Goal: Transaction & Acquisition: Download file/media

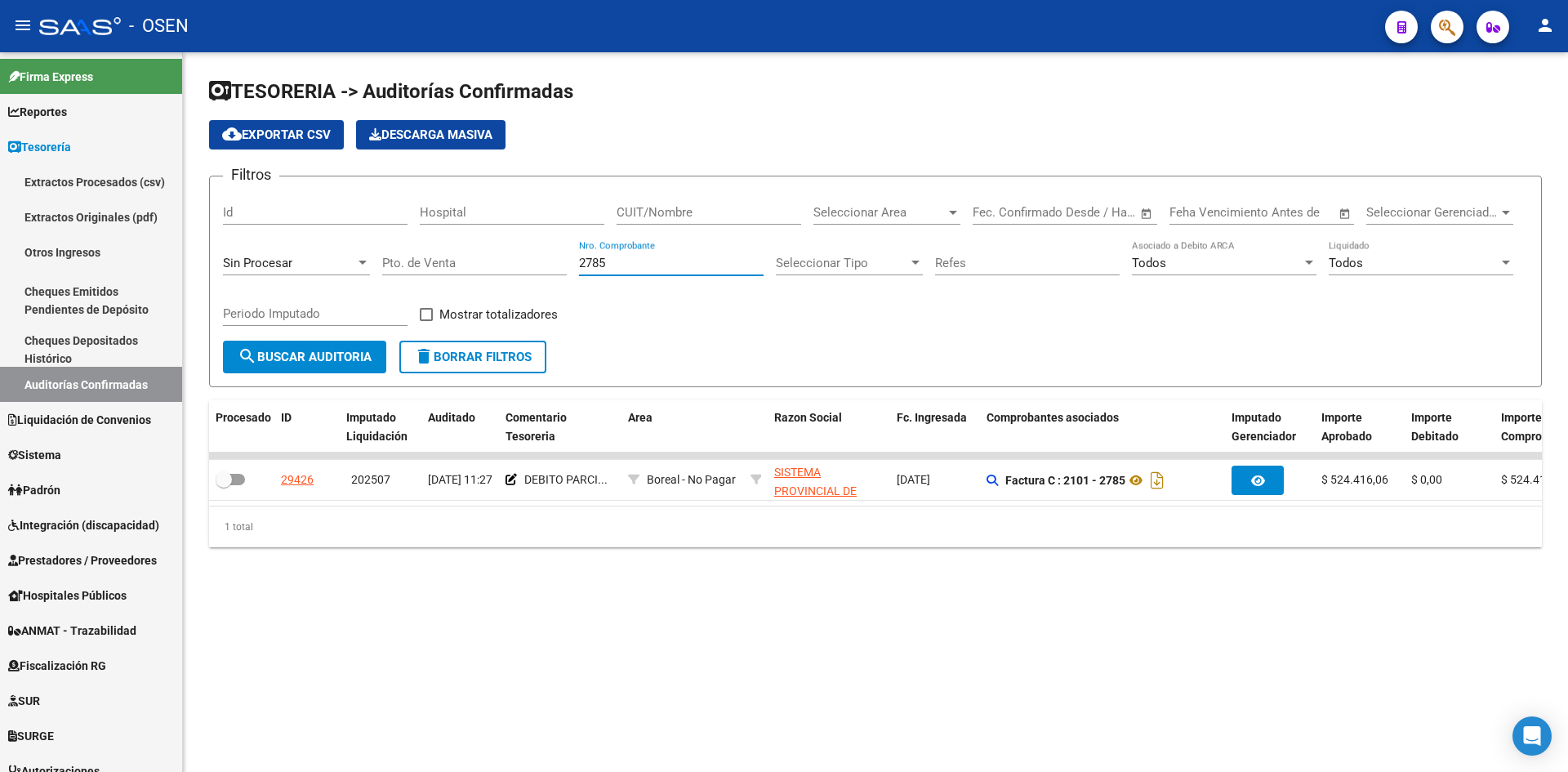
drag, startPoint x: 653, startPoint y: 265, endPoint x: 482, endPoint y: 265, distance: 171.0
click at [482, 265] on div "Filtros Id Hospital CUIT/Nombre Seleccionar Area Seleccionar Area Start date – …" at bounding box center [876, 266] width 1305 height 151
click at [914, 208] on span "Seleccionar Area" at bounding box center [880, 212] width 133 height 15
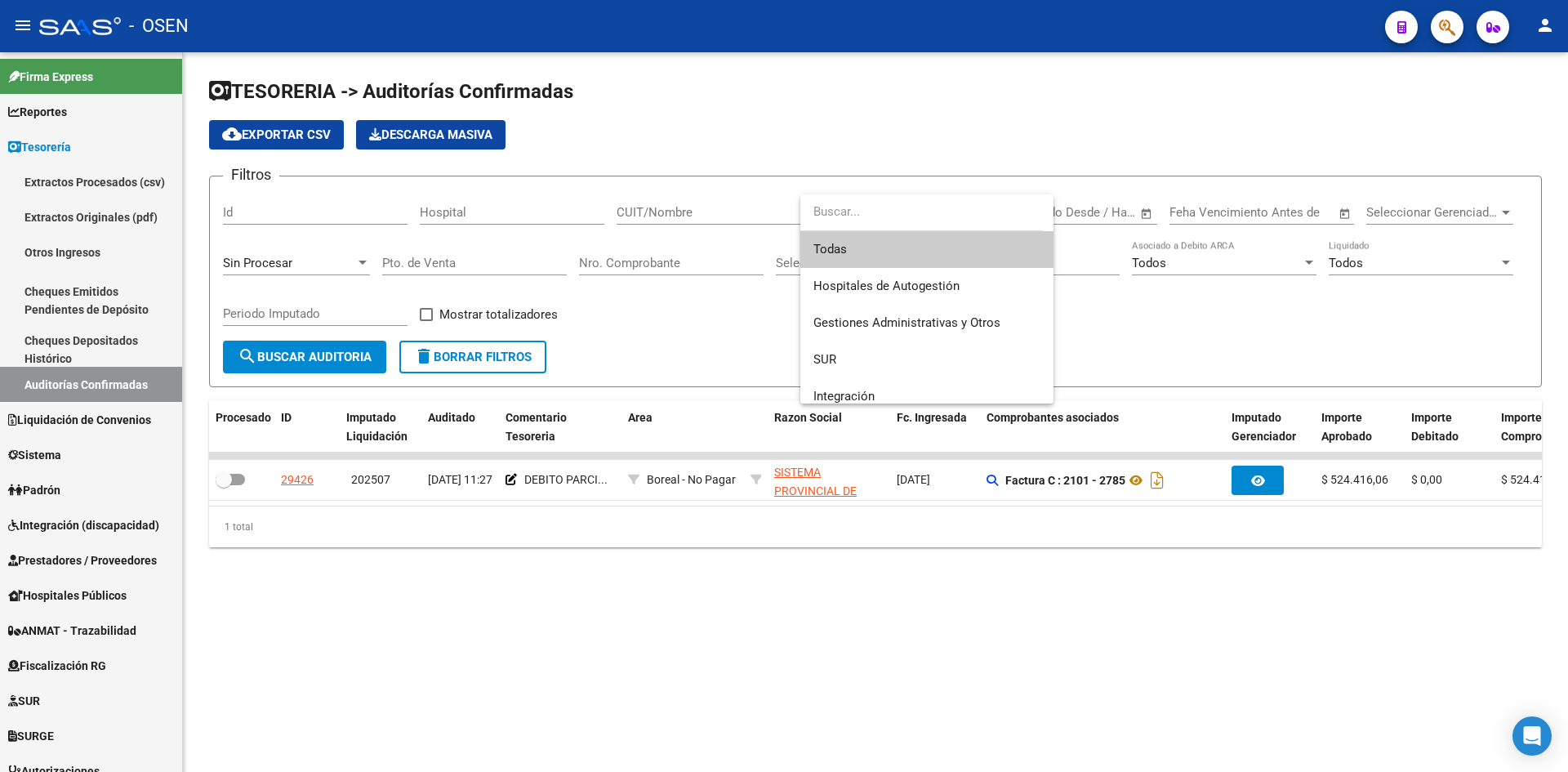
click at [896, 212] on input "dropdown search" at bounding box center [921, 212] width 242 height 37
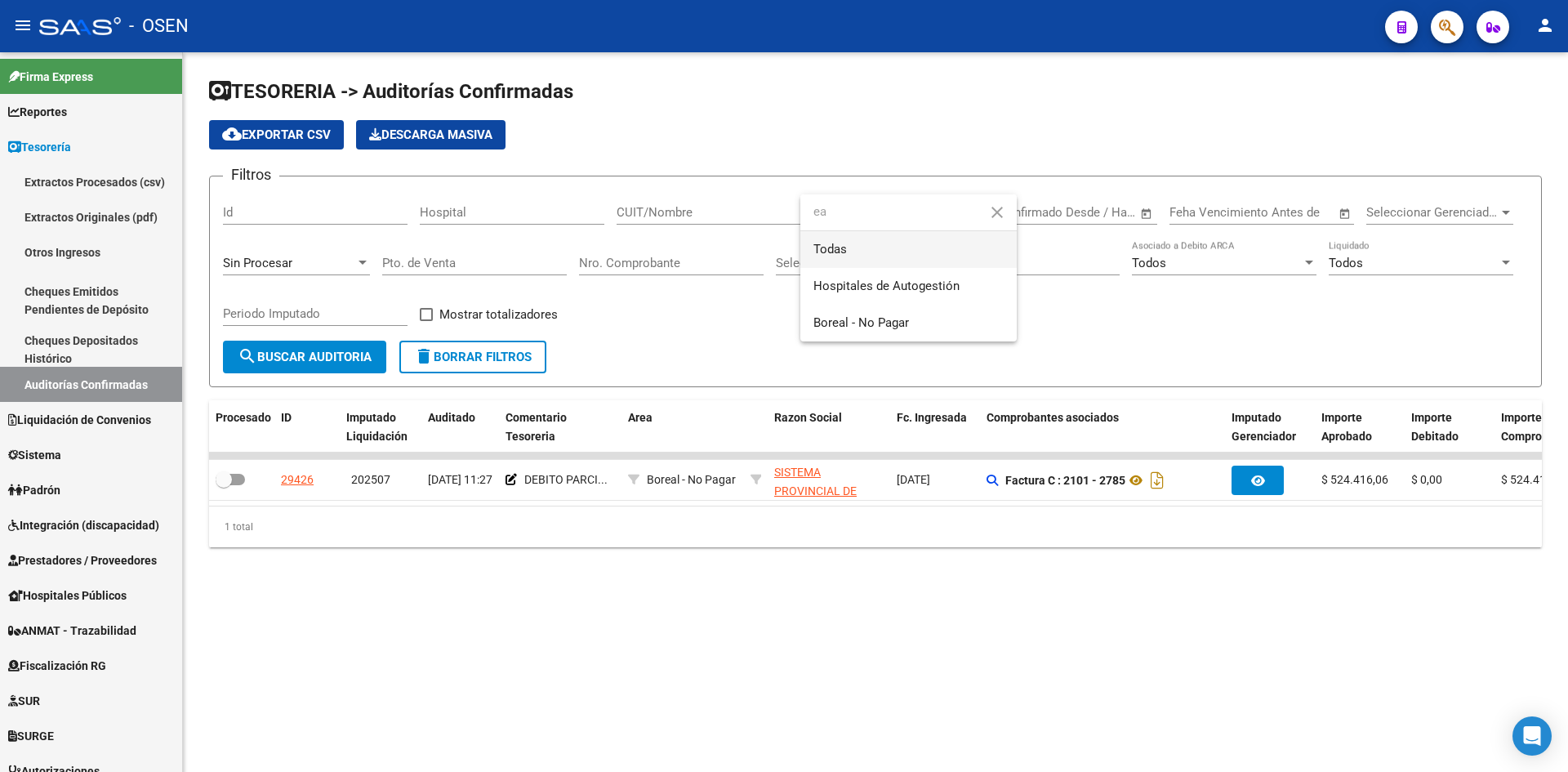
type input "e"
type input "ars"
click at [881, 272] on span "Arsenal" at bounding box center [909, 287] width 190 height 37
click at [280, 354] on span "search Buscar Auditoria" at bounding box center [304, 357] width 134 height 15
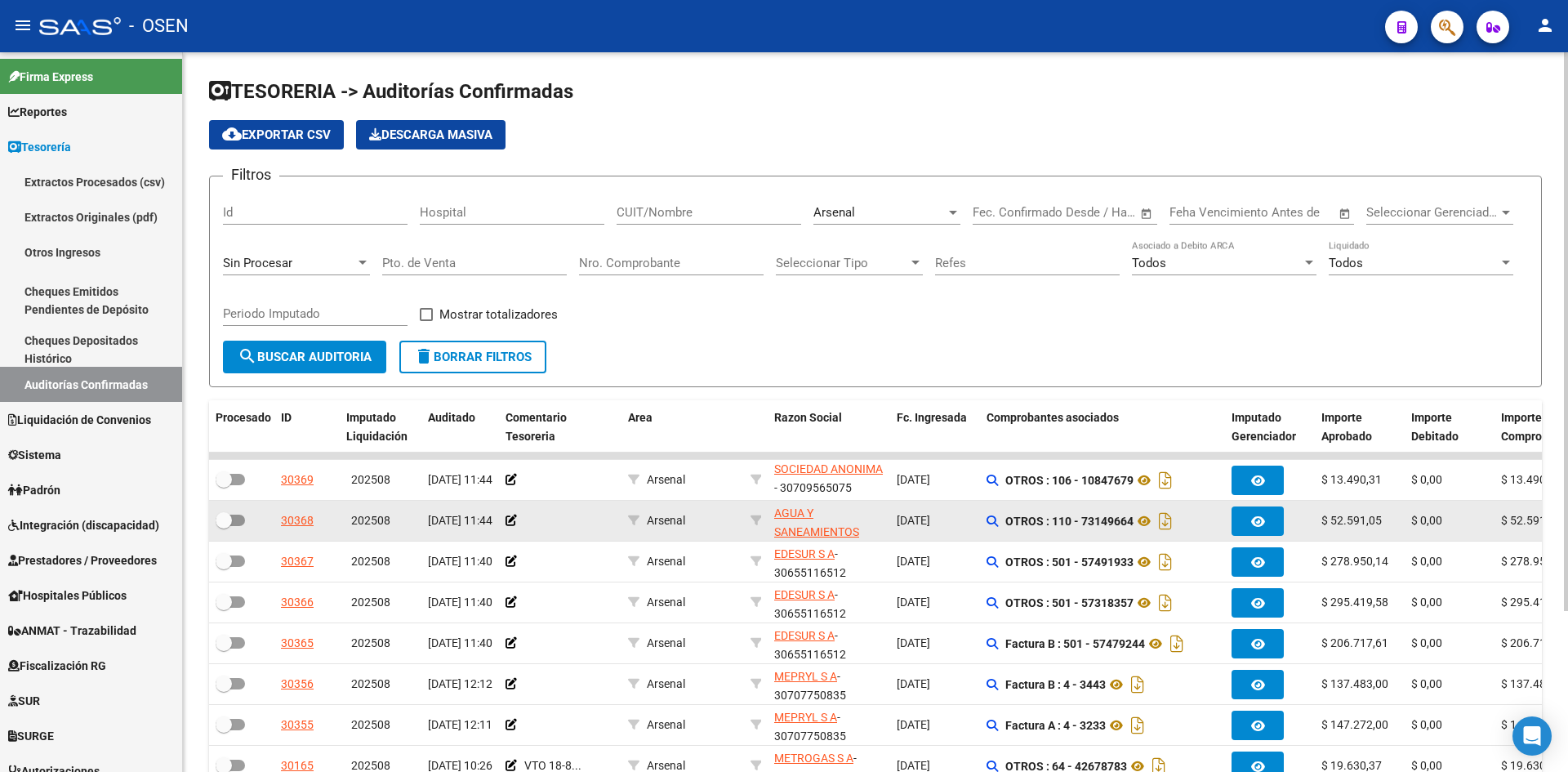
scroll to position [208, 0]
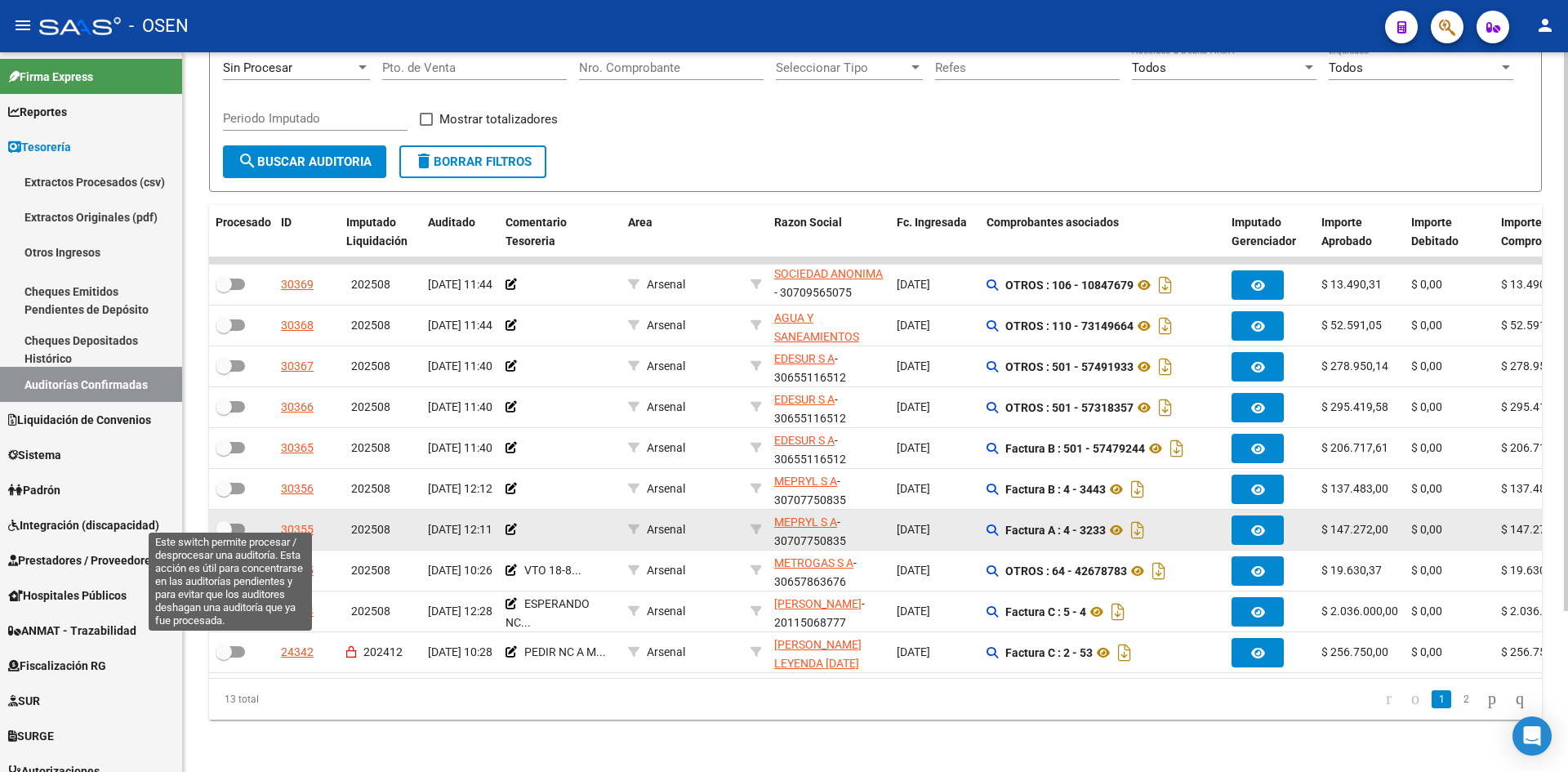
click at [228, 521] on span at bounding box center [224, 529] width 17 height 17
click at [224, 535] on input "checkbox" at bounding box center [223, 535] width 1 height 1
checkbox input "true"
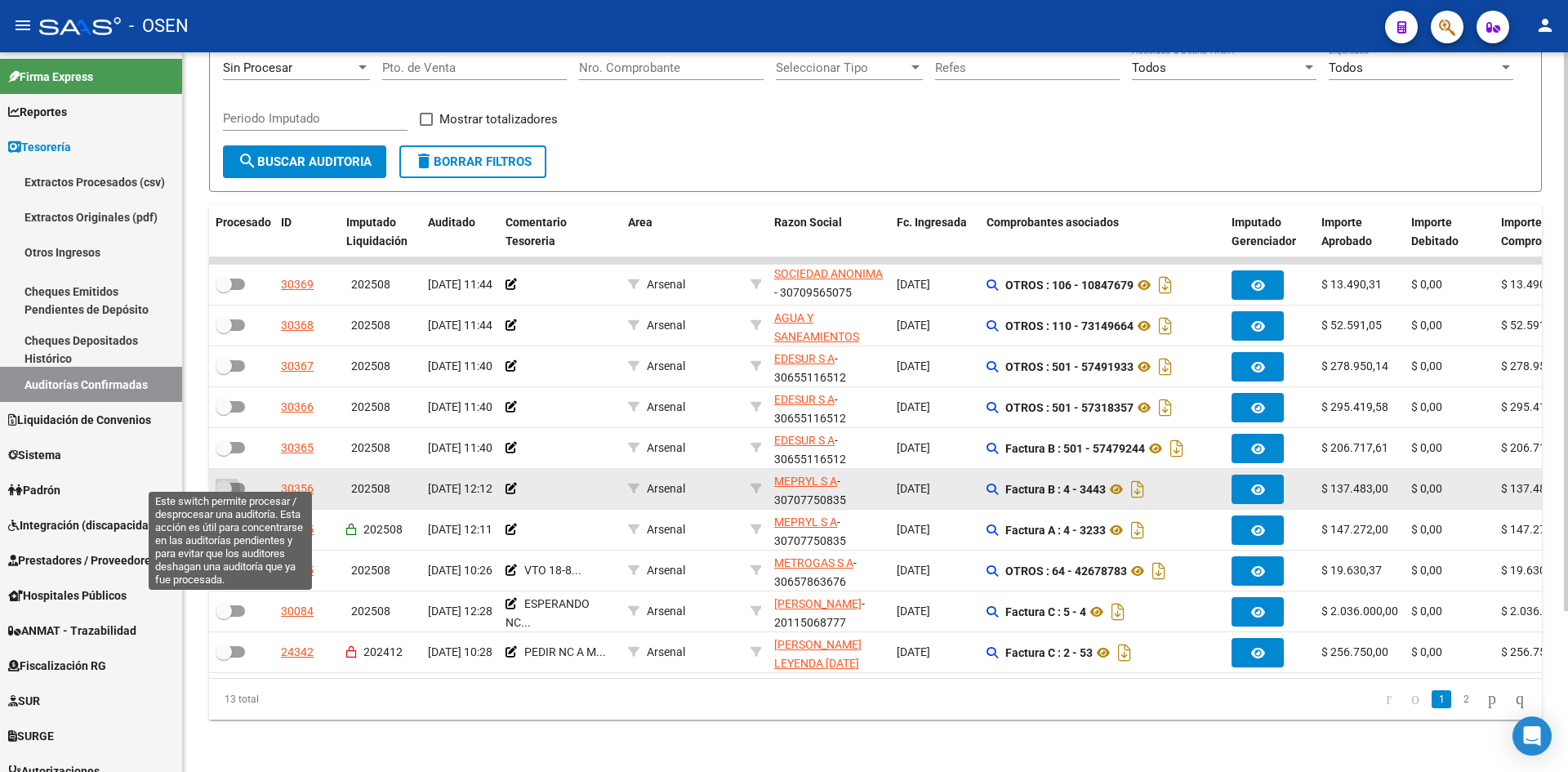
click at [221, 479] on label at bounding box center [230, 488] width 29 height 19
click at [223, 494] on input "checkbox" at bounding box center [223, 494] width 1 height 1
checkbox input "true"
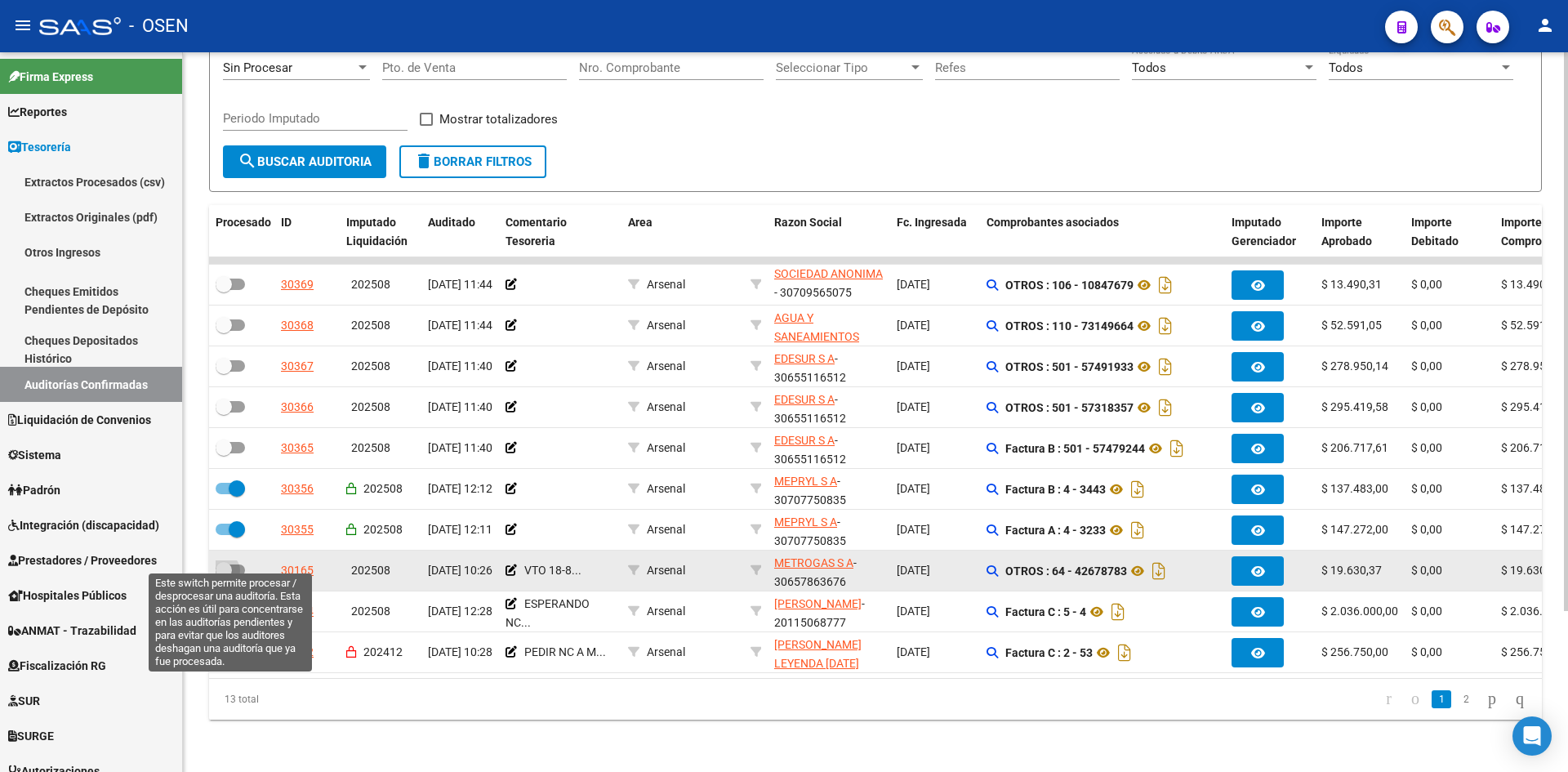
click at [227, 563] on span at bounding box center [224, 571] width 17 height 17
click at [224, 576] on input "checkbox" at bounding box center [223, 576] width 1 height 1
checkbox input "true"
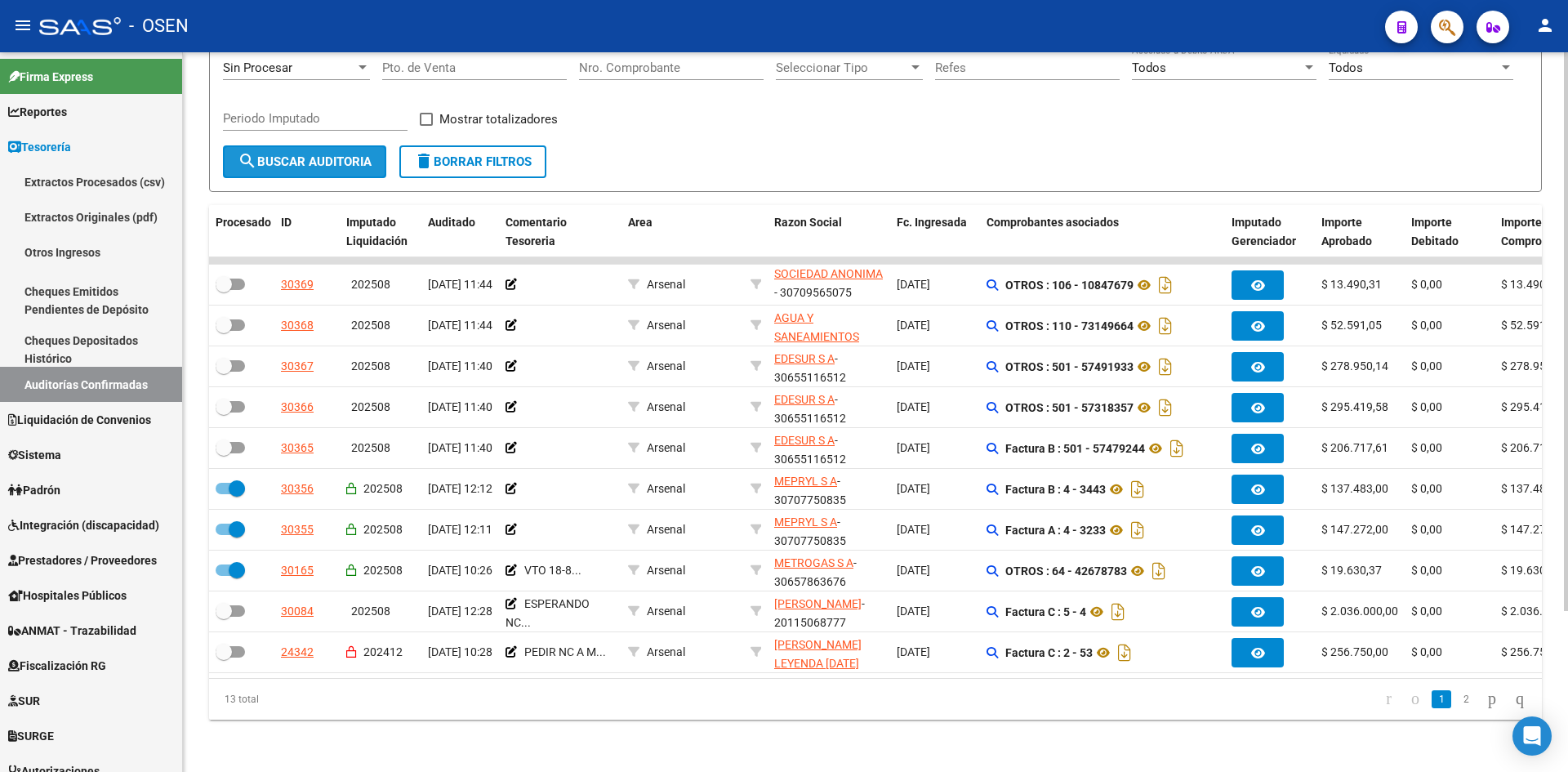
drag, startPoint x: 277, startPoint y: 156, endPoint x: 426, endPoint y: 151, distance: 149.1
click at [277, 156] on span "search Buscar Auditoria" at bounding box center [304, 161] width 134 height 15
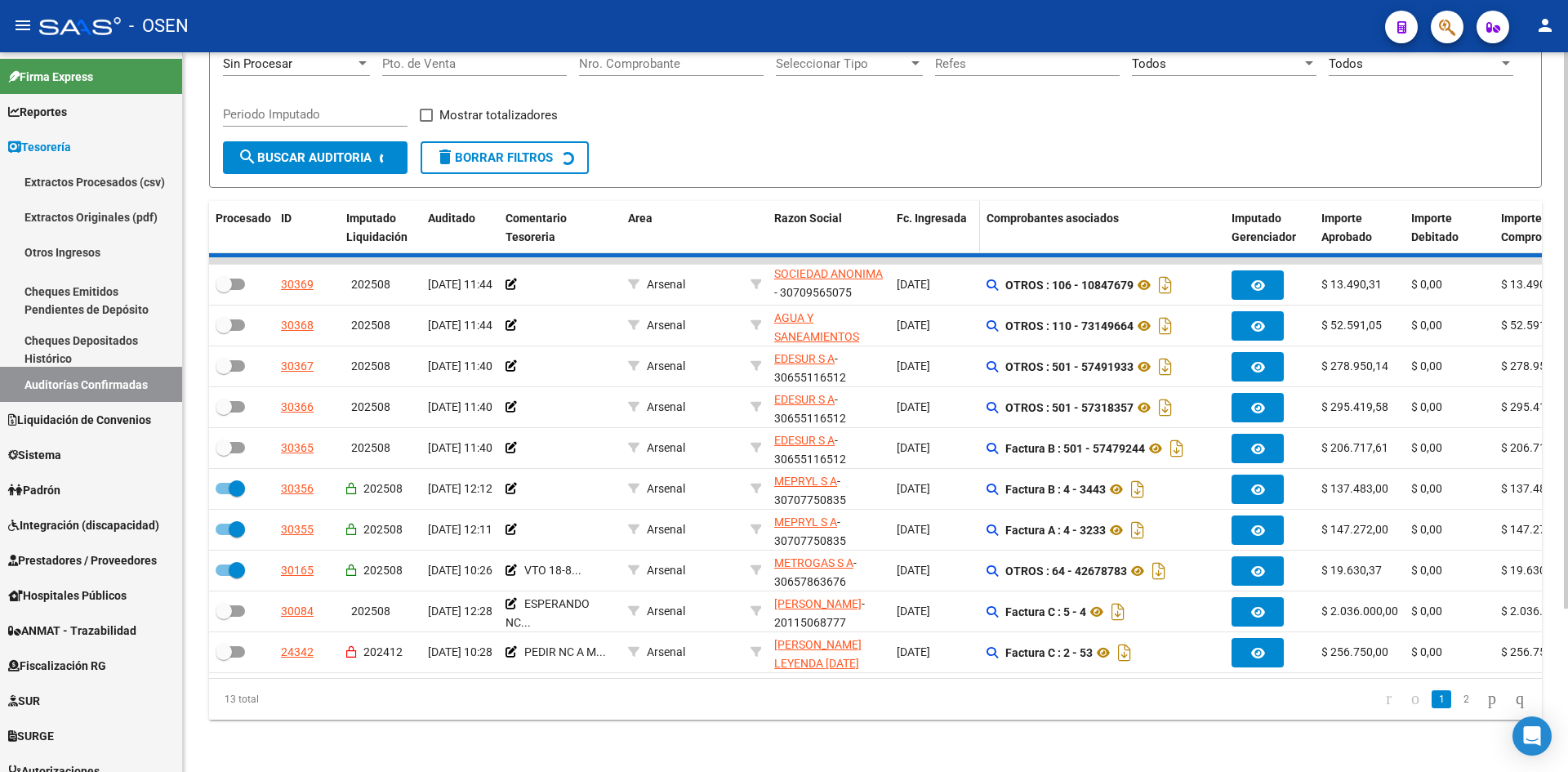
checkbox input "false"
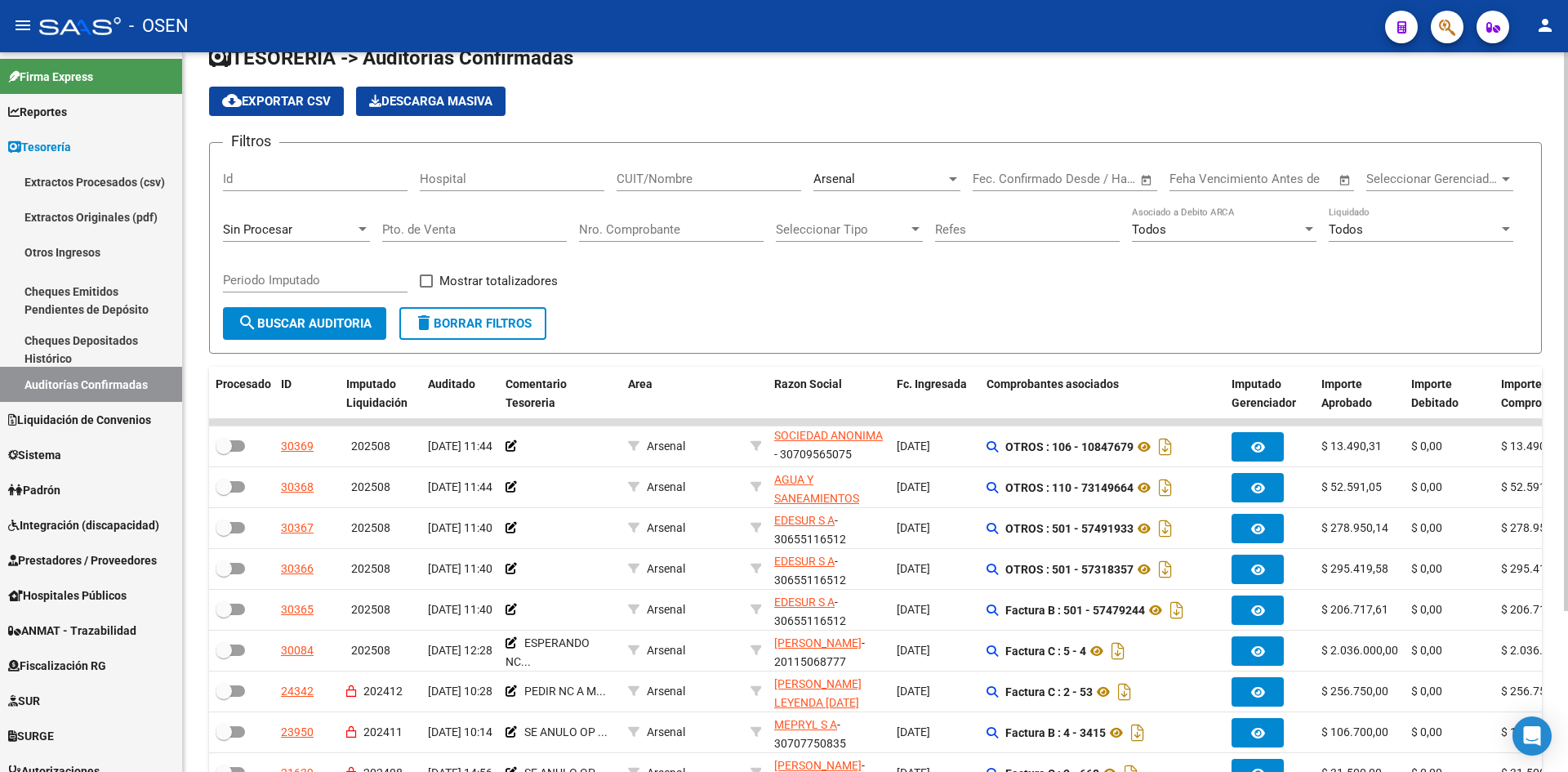
scroll to position [0, 0]
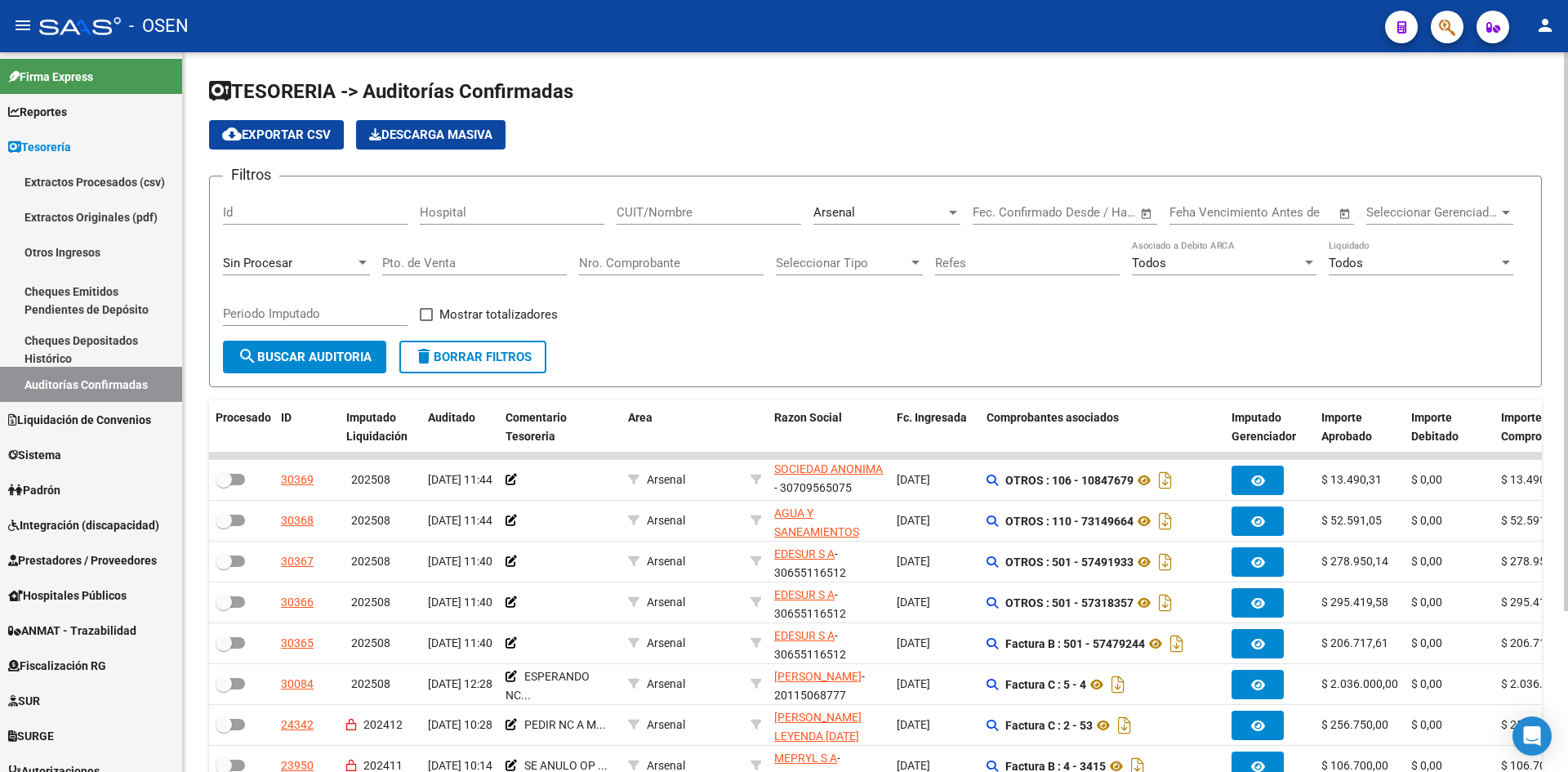
click at [914, 199] on div "Arsenal Seleccionar Area" at bounding box center [888, 208] width 147 height 35
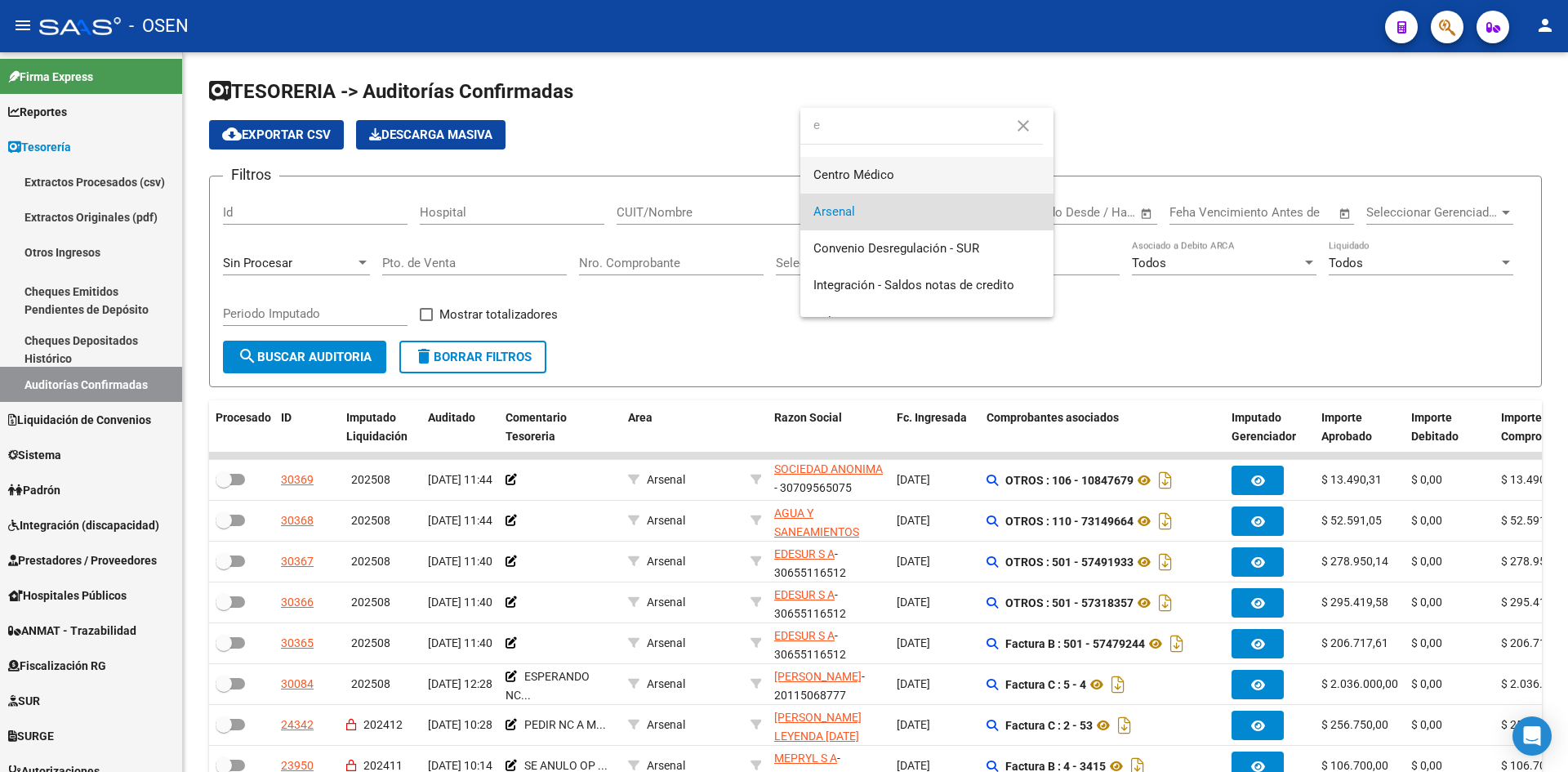
type input "e"
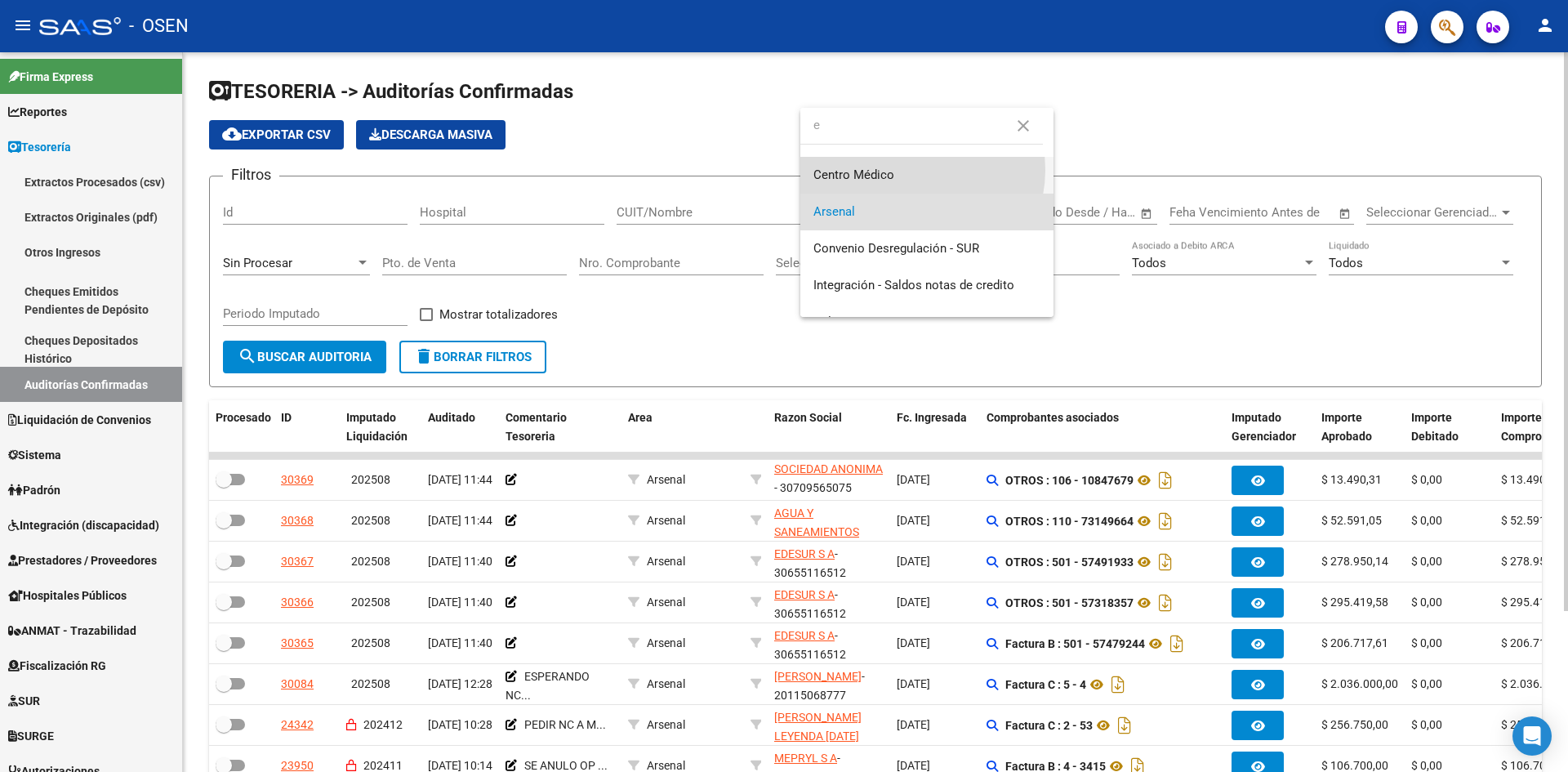
drag, startPoint x: 914, startPoint y: 170, endPoint x: 670, endPoint y: 316, distance: 284.3
click at [913, 172] on span "Centro Médico" at bounding box center [927, 175] width 227 height 37
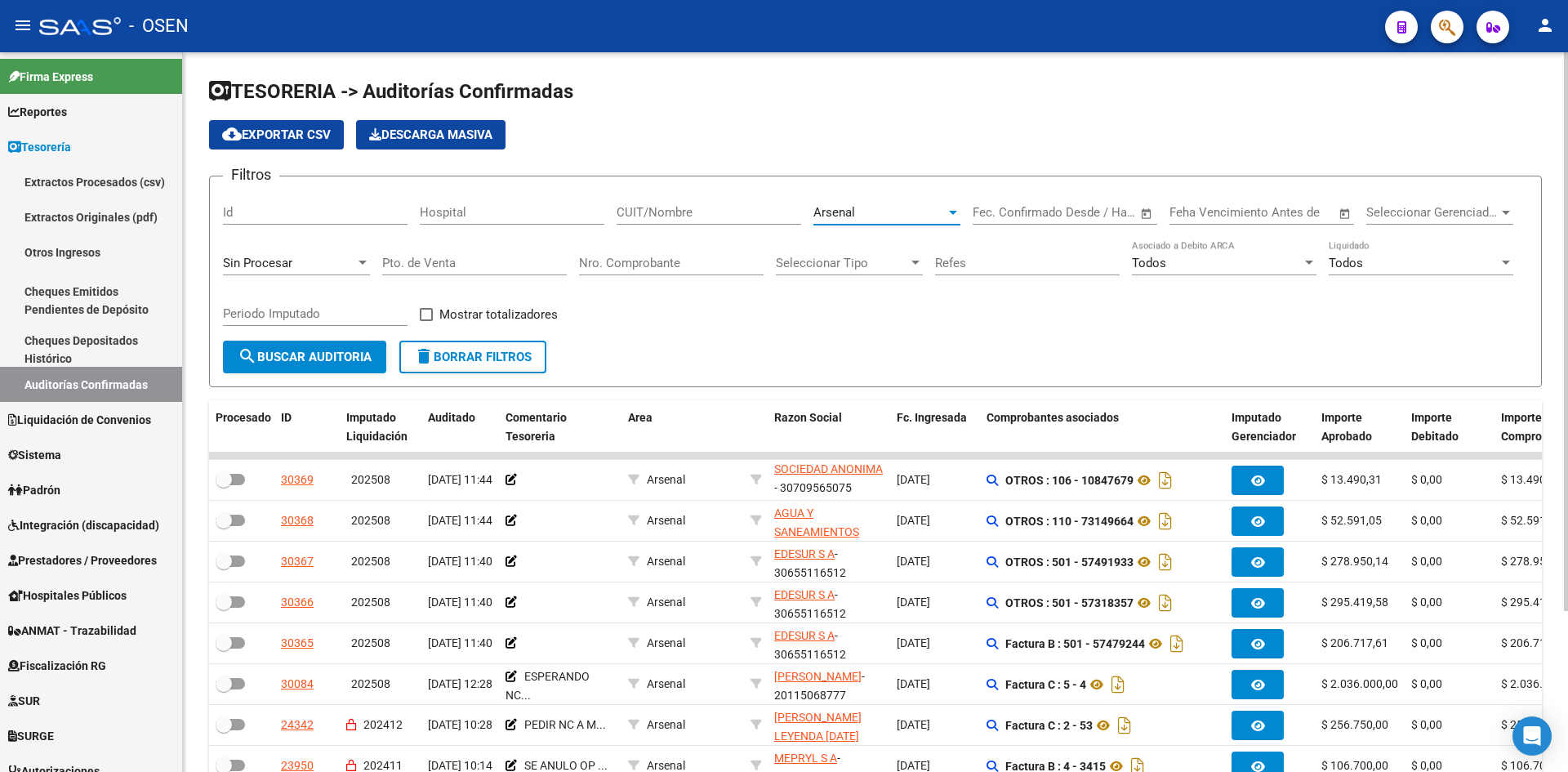
scroll to position [442, 0]
drag, startPoint x: 377, startPoint y: 350, endPoint x: 357, endPoint y: 354, distance: 20.4
click at [376, 350] on button "search Buscar Auditoria" at bounding box center [304, 357] width 163 height 32
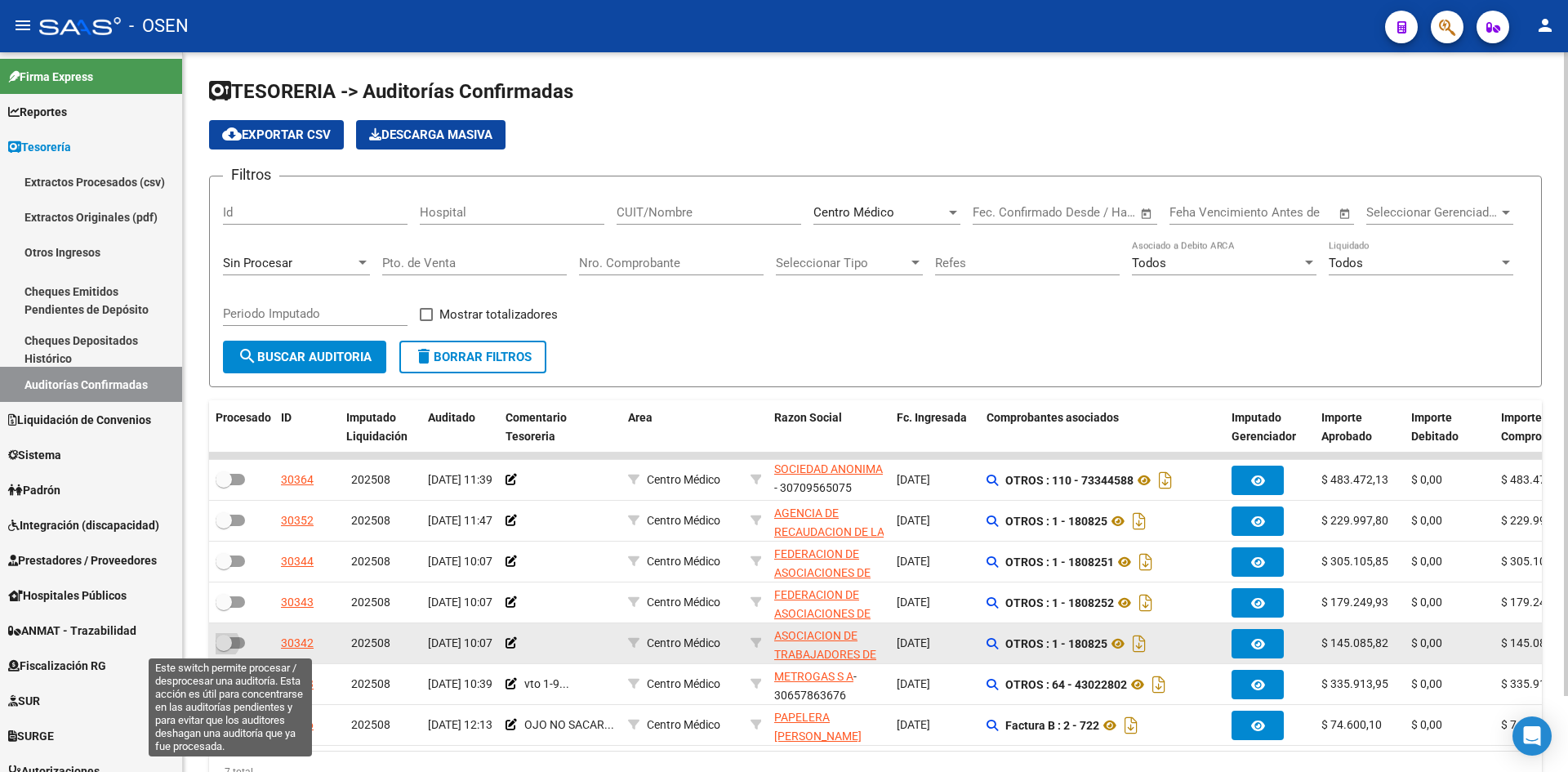
click at [227, 643] on span at bounding box center [224, 644] width 17 height 17
click at [224, 649] on input "checkbox" at bounding box center [223, 649] width 1 height 1
checkbox input "true"
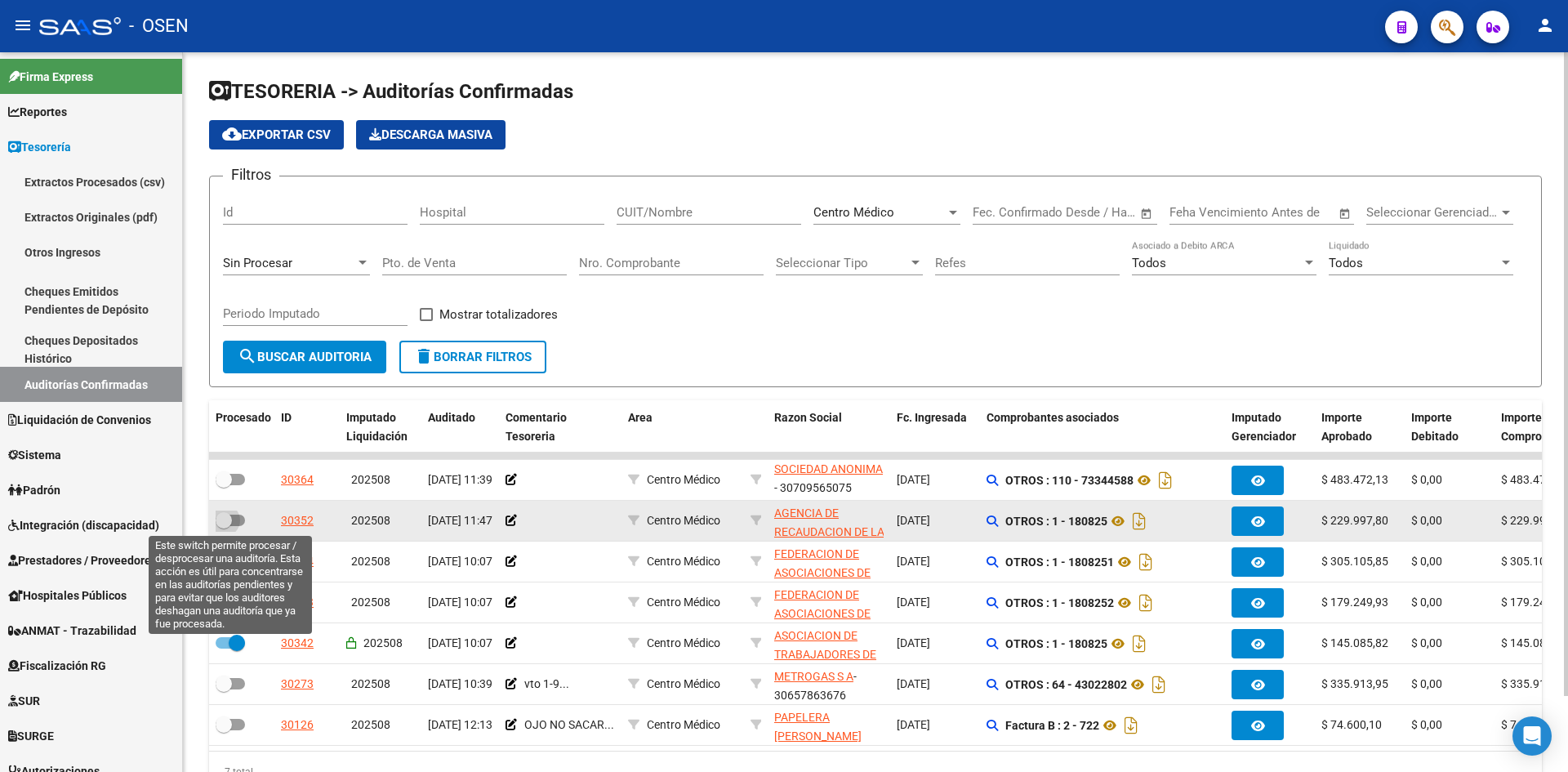
click at [230, 513] on span at bounding box center [224, 521] width 17 height 17
click at [224, 527] on input "checkbox" at bounding box center [223, 527] width 1 height 1
checkbox input "true"
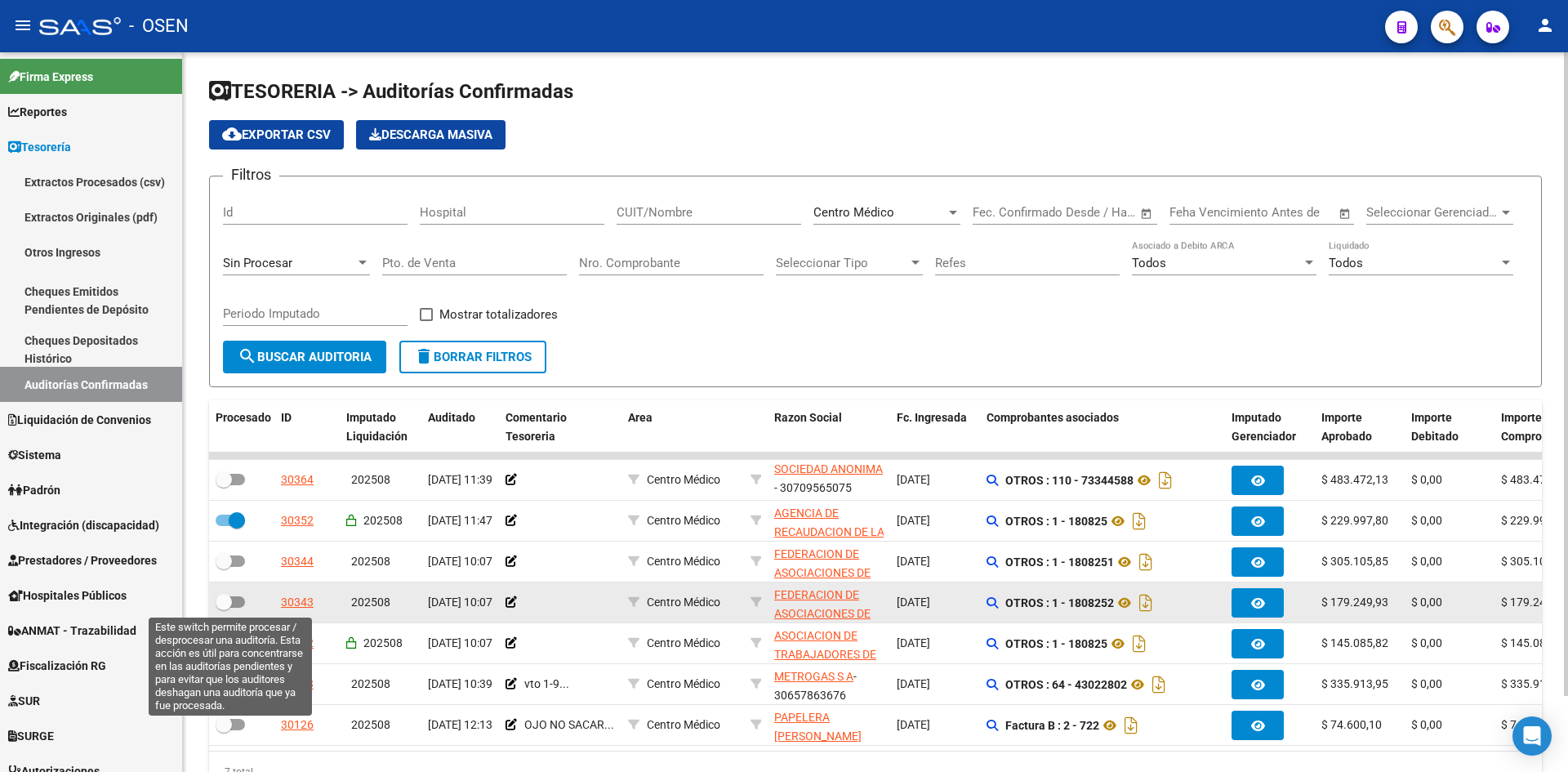
click at [218, 598] on span at bounding box center [224, 602] width 17 height 17
click at [223, 608] on input "checkbox" at bounding box center [223, 608] width 1 height 1
checkbox input "true"
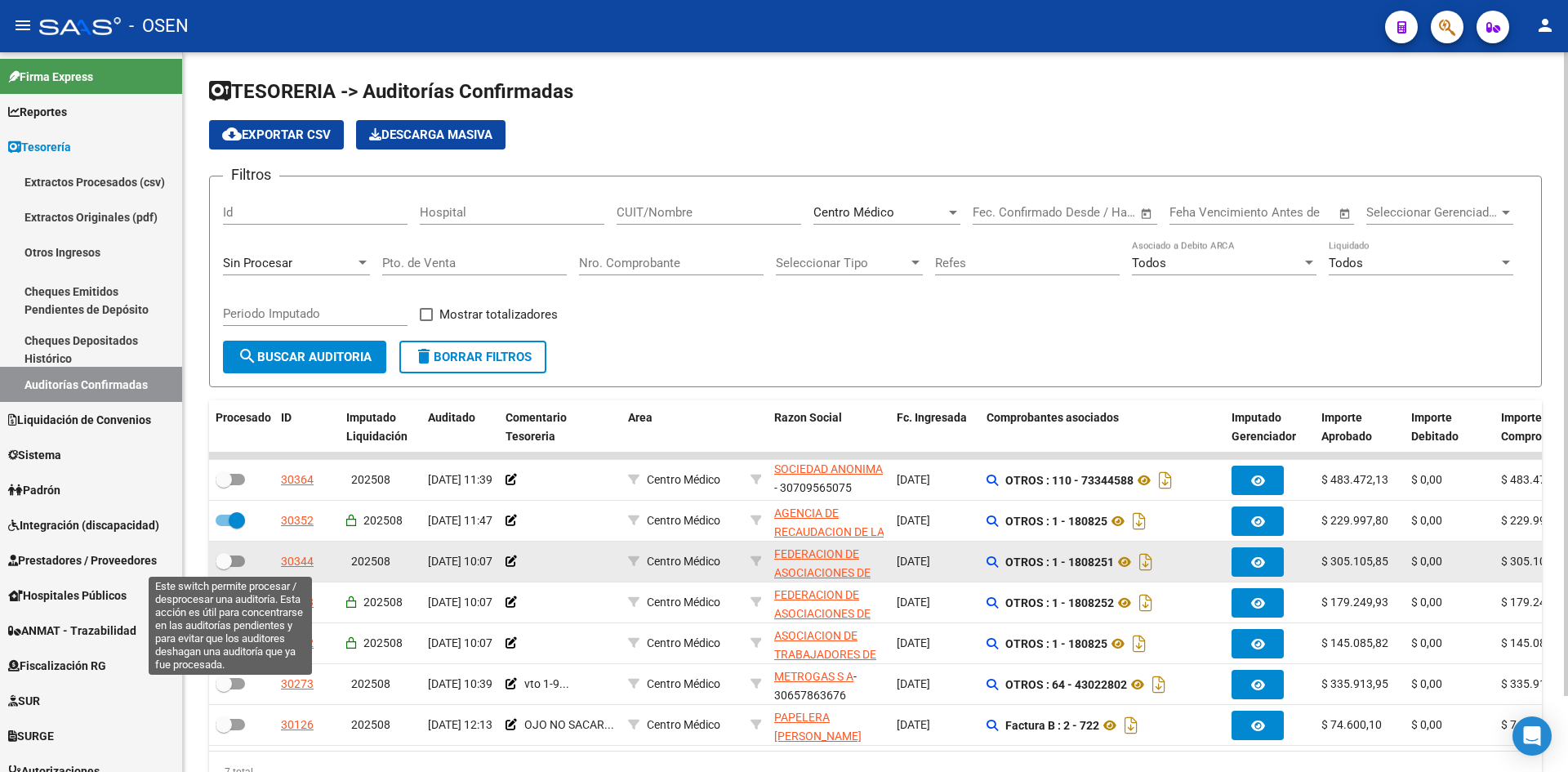
click at [221, 558] on span at bounding box center [224, 562] width 17 height 17
click at [223, 567] on input "checkbox" at bounding box center [223, 567] width 1 height 1
checkbox input "true"
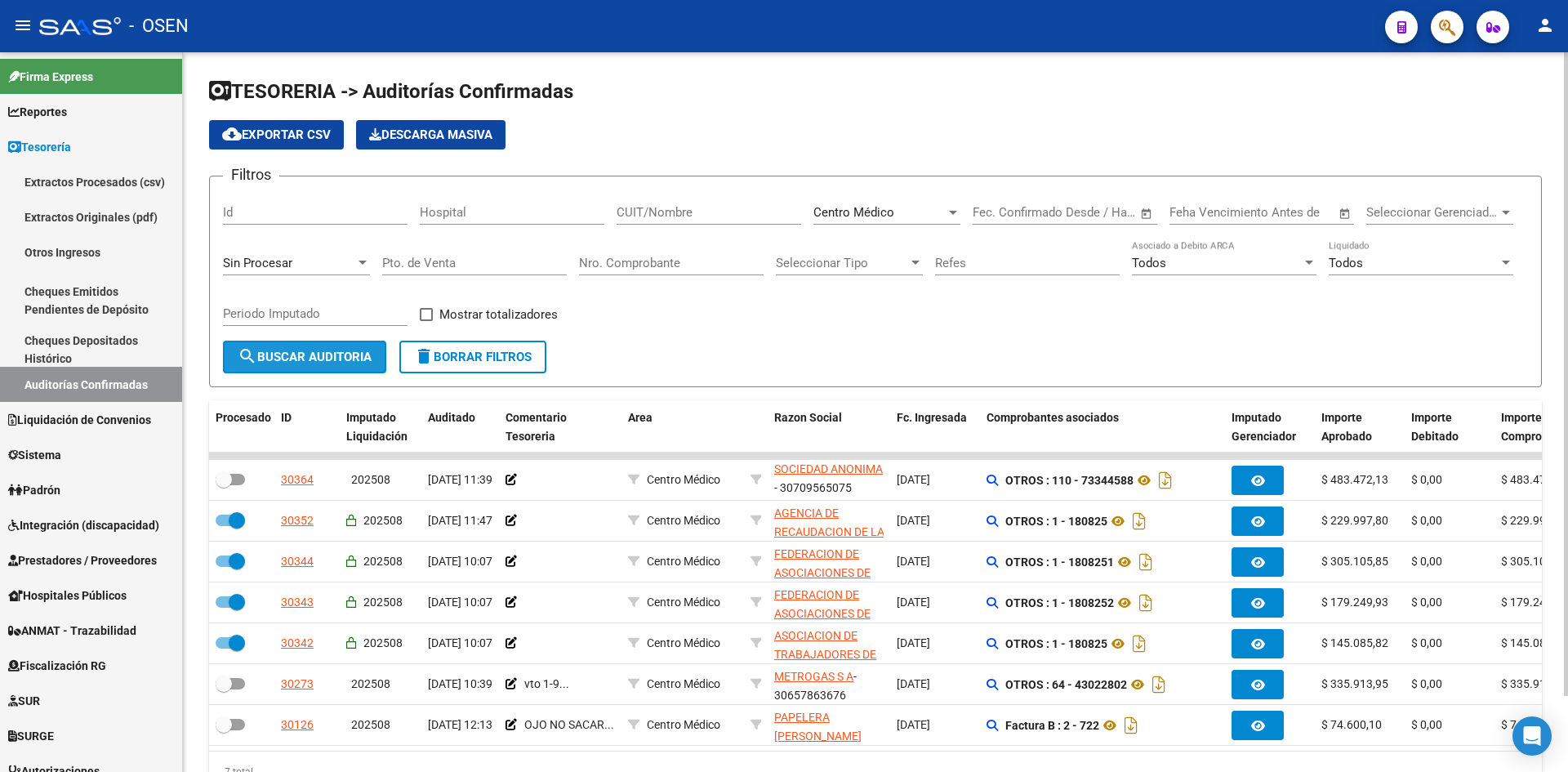
click at [344, 364] on span "search Buscar Auditoria" at bounding box center [304, 357] width 134 height 15
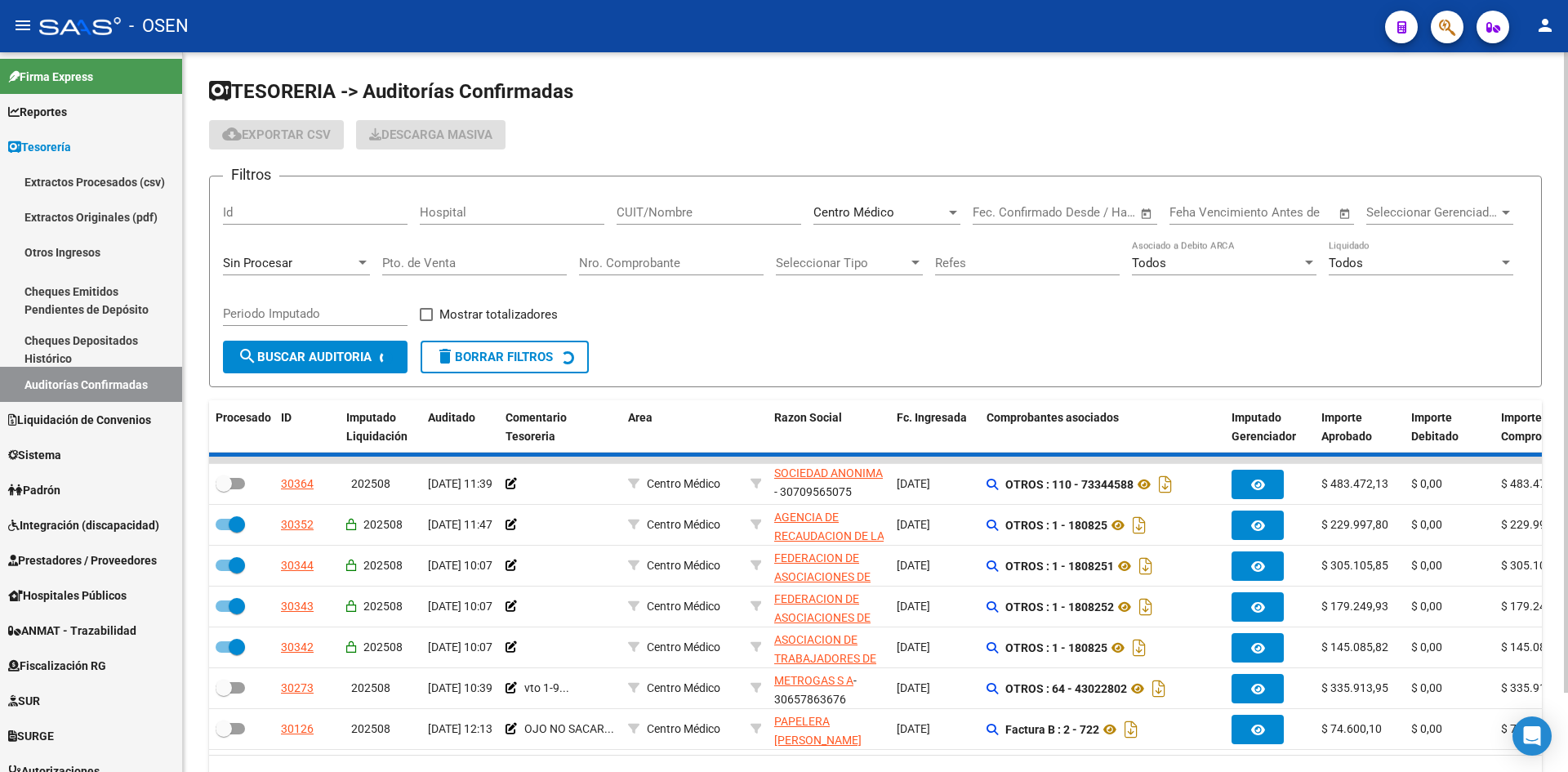
checkbox input "false"
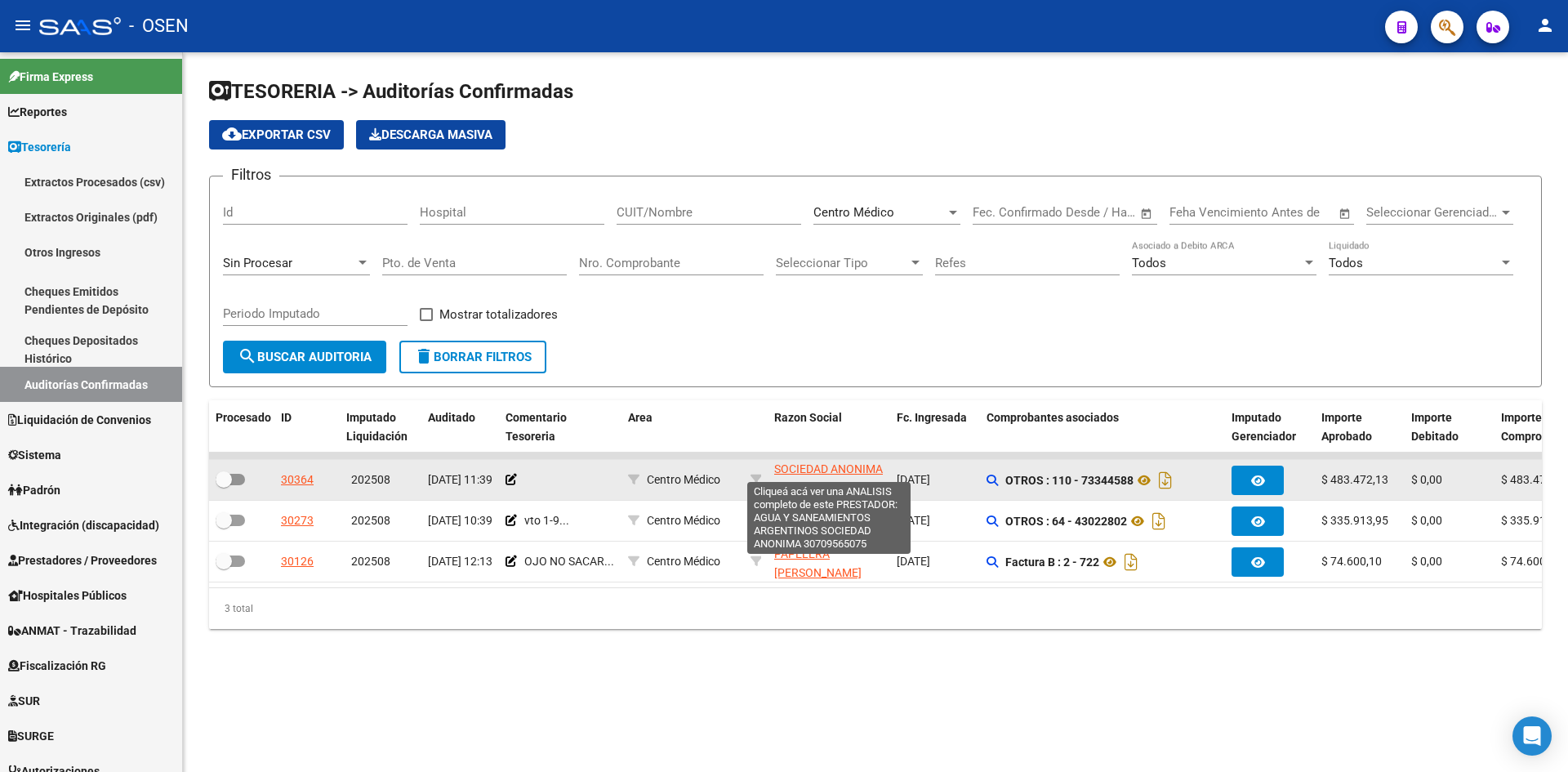
scroll to position [0, 0]
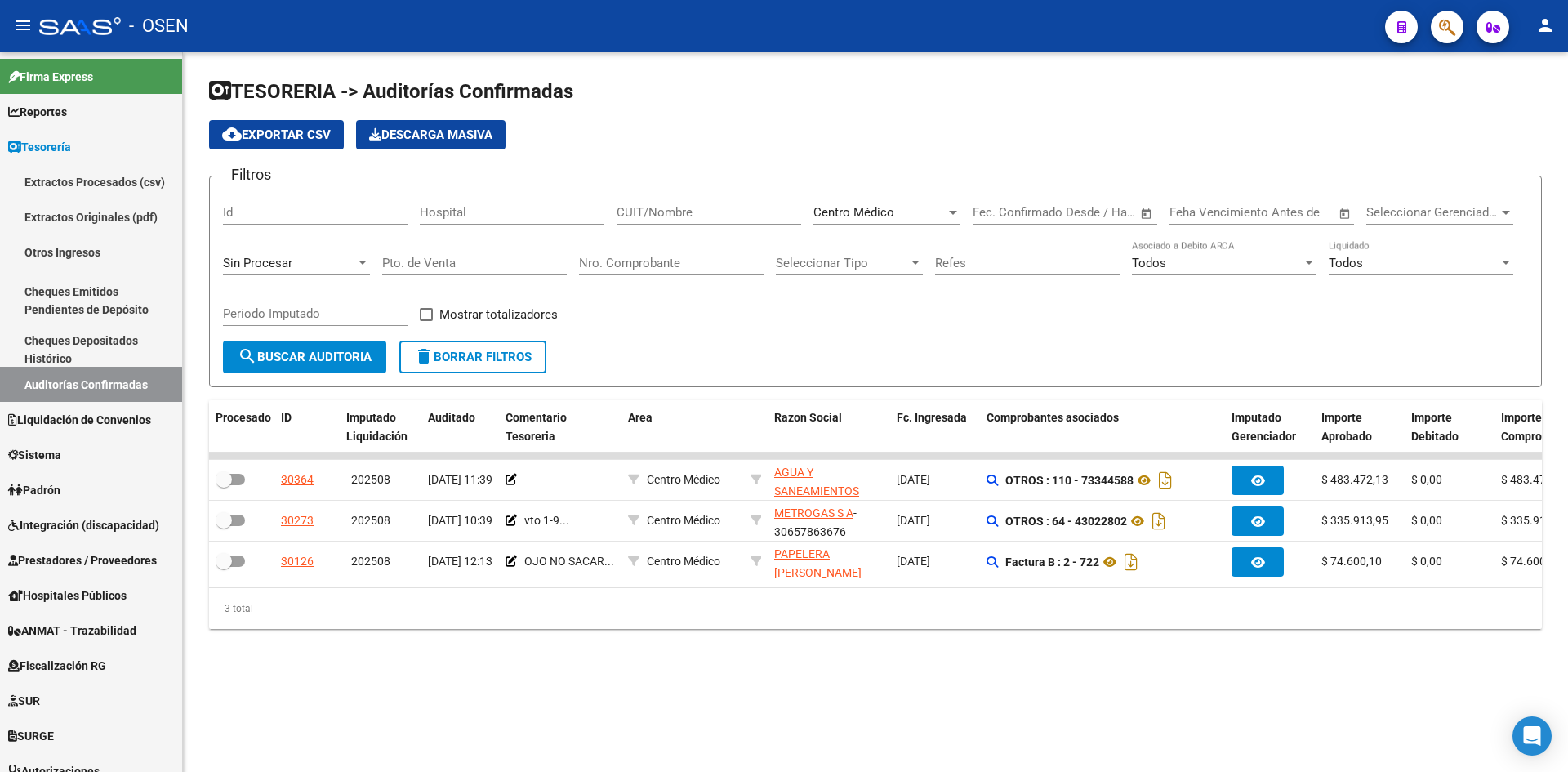
click at [904, 212] on div "Centro Médico" at bounding box center [880, 212] width 133 height 15
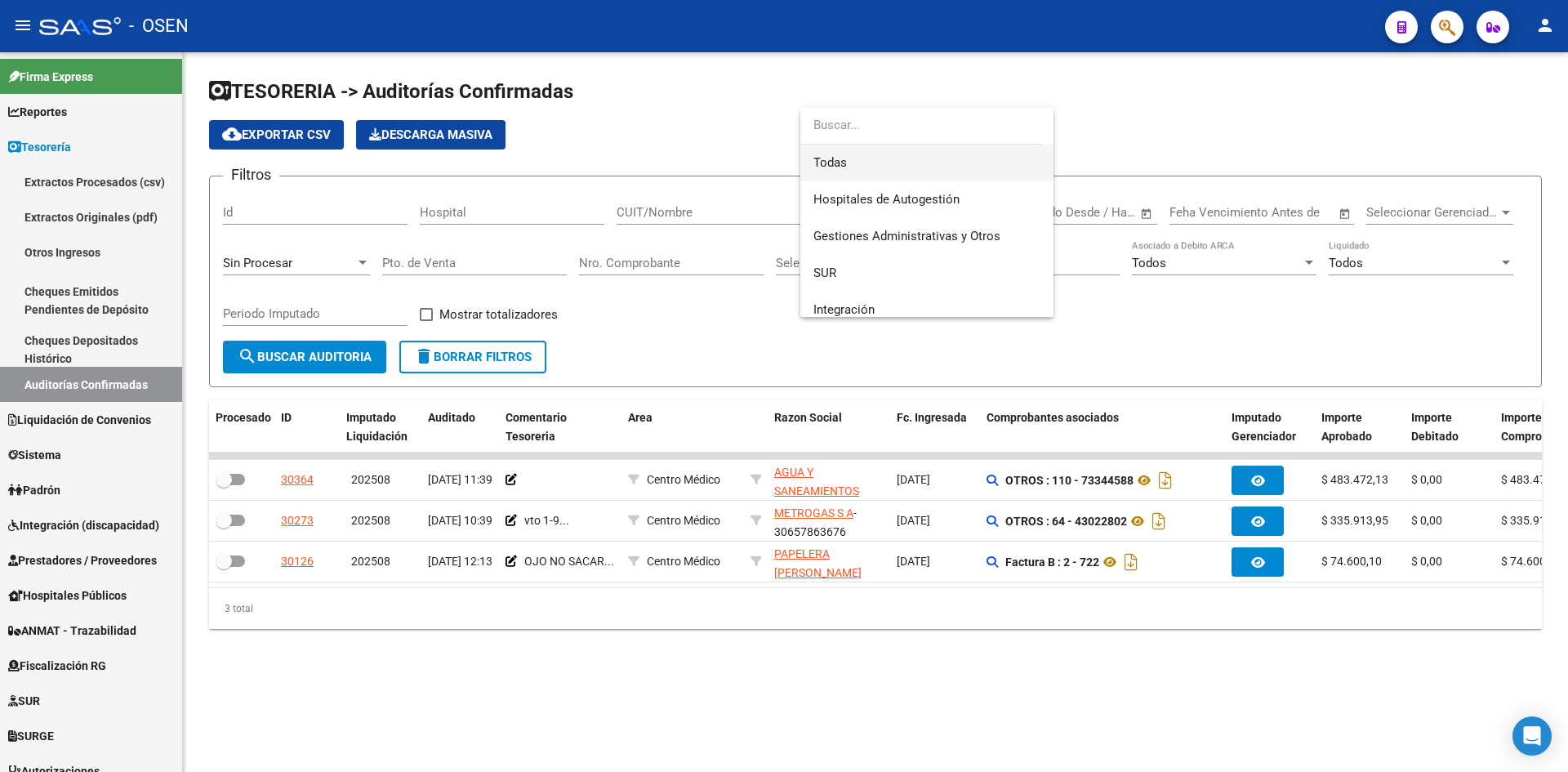
click at [925, 162] on span "Todas" at bounding box center [927, 163] width 227 height 37
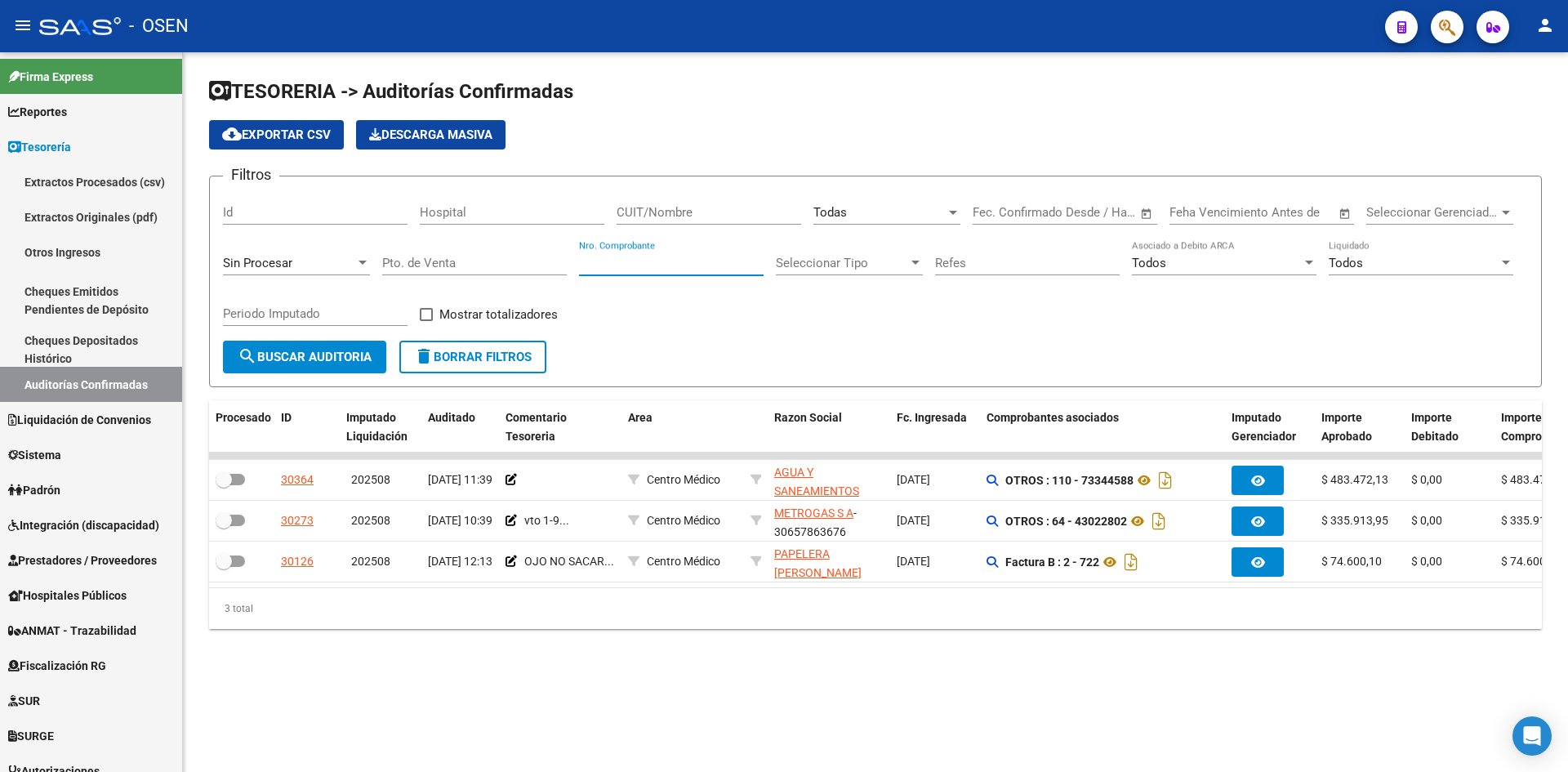
drag, startPoint x: 705, startPoint y: 260, endPoint x: 680, endPoint y: 217, distance: 49.7
click at [704, 260] on input "Nro. Comprobante" at bounding box center [671, 263] width 184 height 15
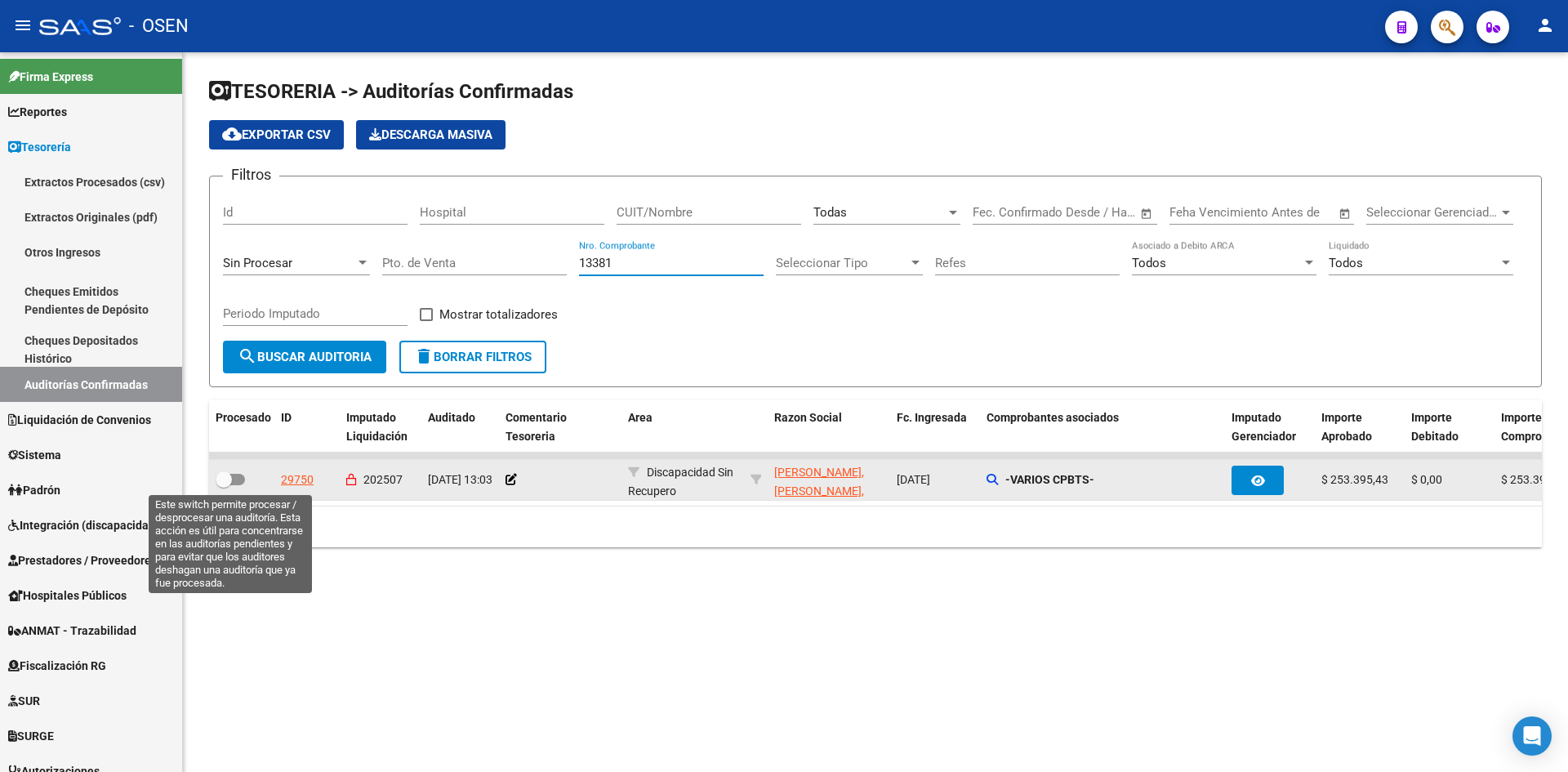
type input "13381"
click at [232, 484] on span at bounding box center [230, 480] width 29 height 11
click at [224, 485] on input "checkbox" at bounding box center [223, 485] width 1 height 1
checkbox input "true"
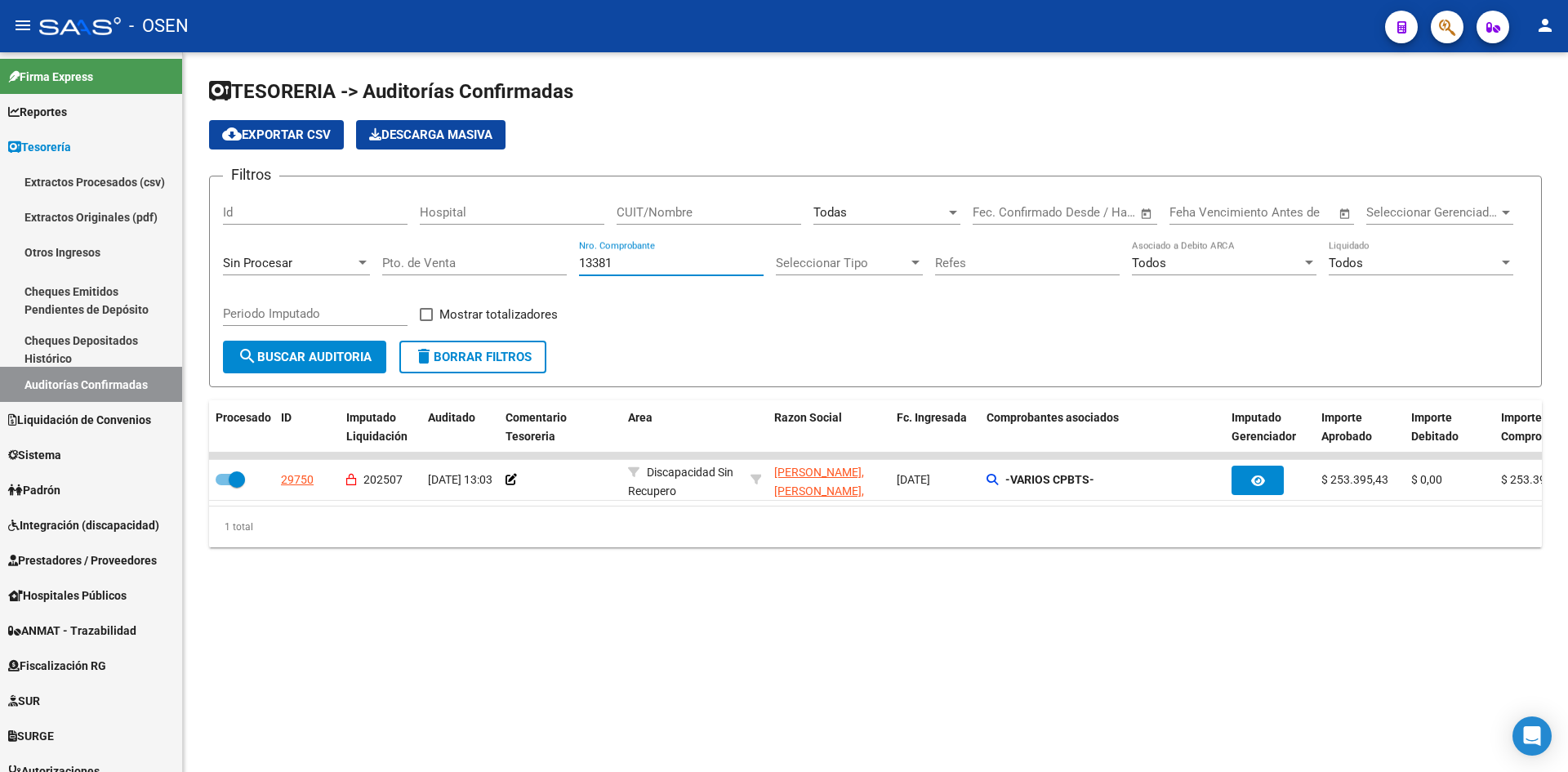
drag, startPoint x: 634, startPoint y: 258, endPoint x: 326, endPoint y: 232, distance: 309.1
click at [371, 253] on div "Filtros Id Hospital CUIT/Nombre Todas Seleccionar Area Start date – End date Fe…" at bounding box center [876, 266] width 1305 height 151
type input "318"
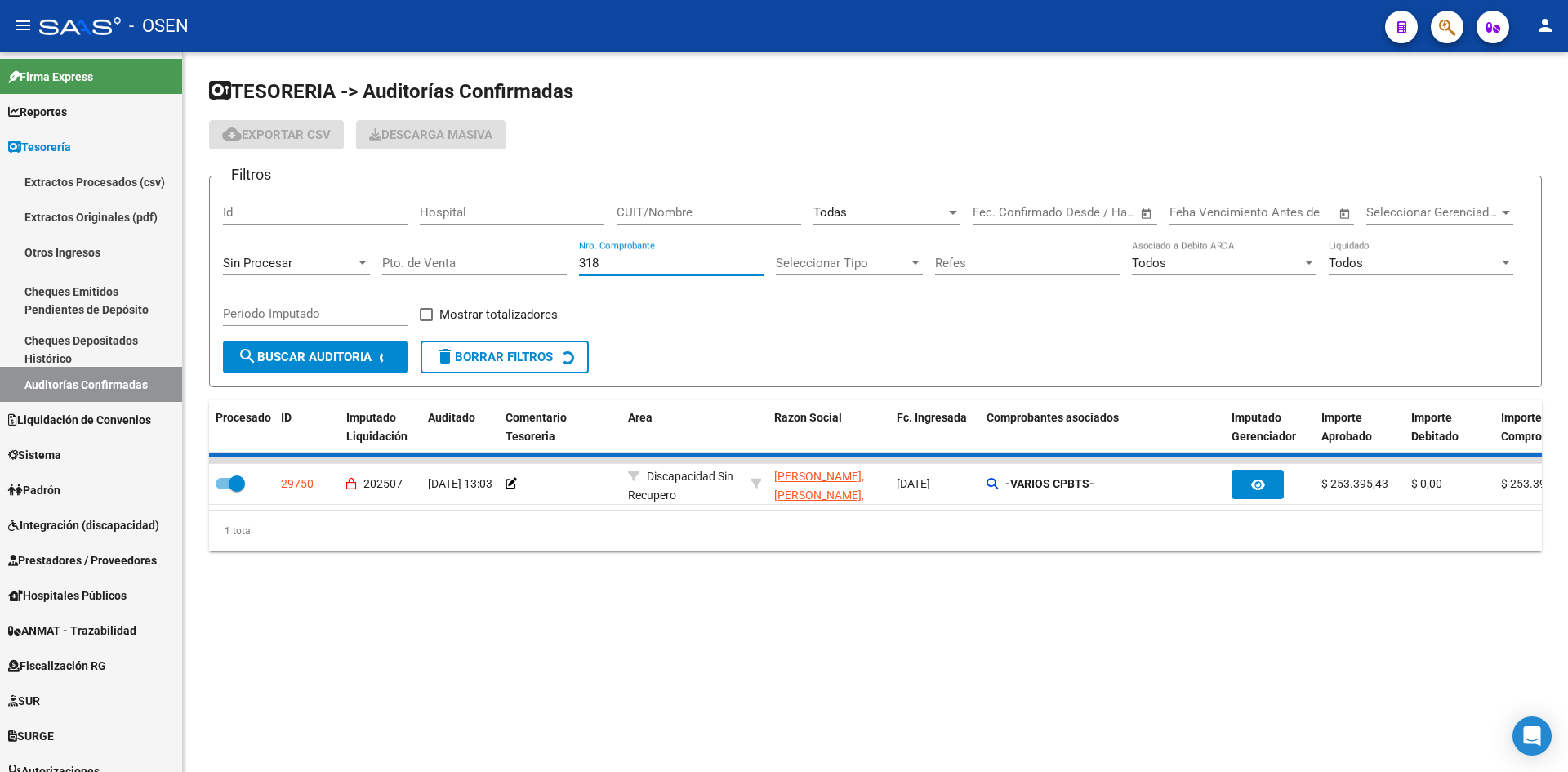
checkbox input "false"
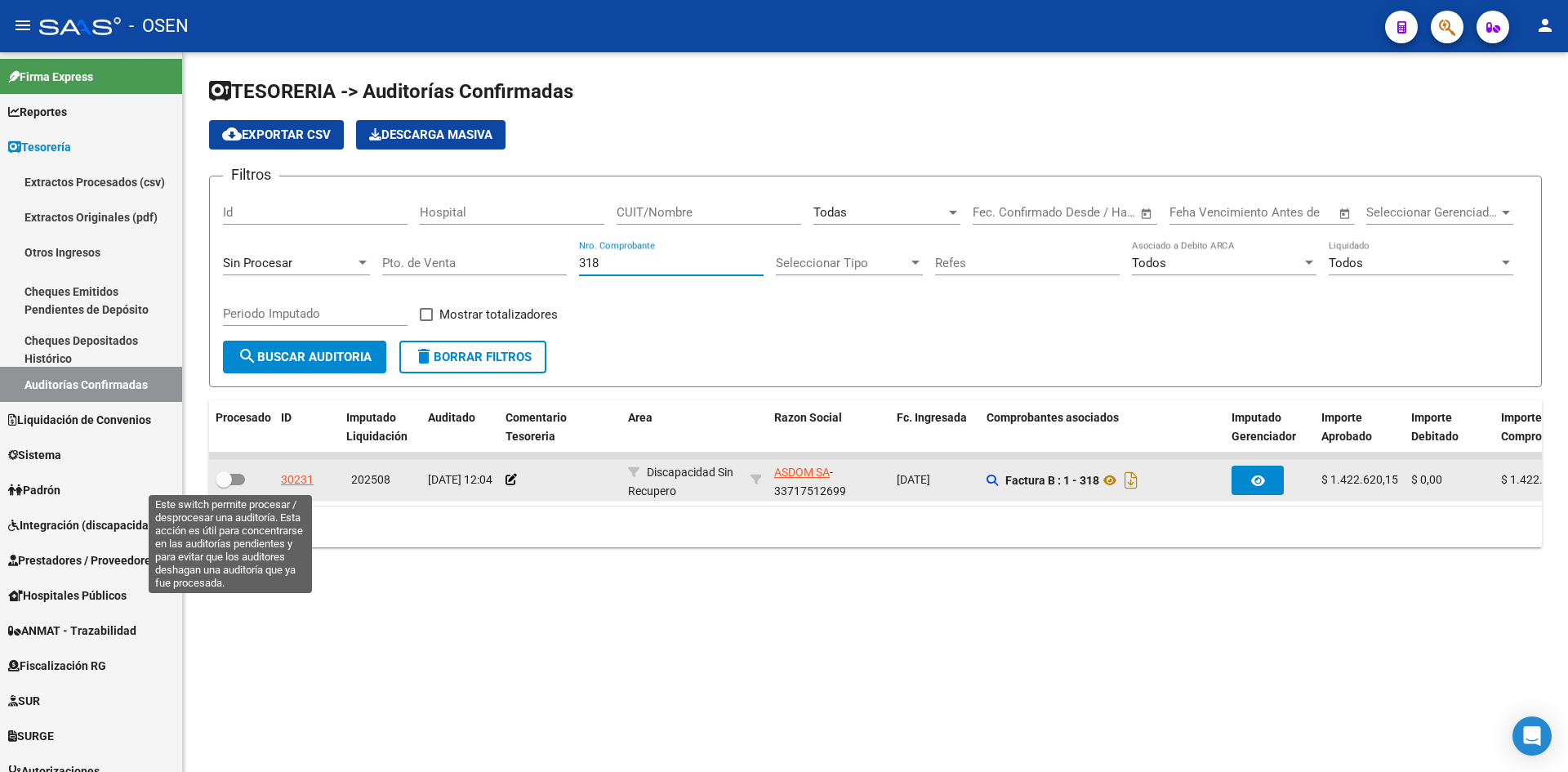
type input "318"
click at [230, 479] on span at bounding box center [224, 480] width 17 height 17
click at [224, 485] on input "checkbox" at bounding box center [223, 485] width 1 height 1
checkbox input "true"
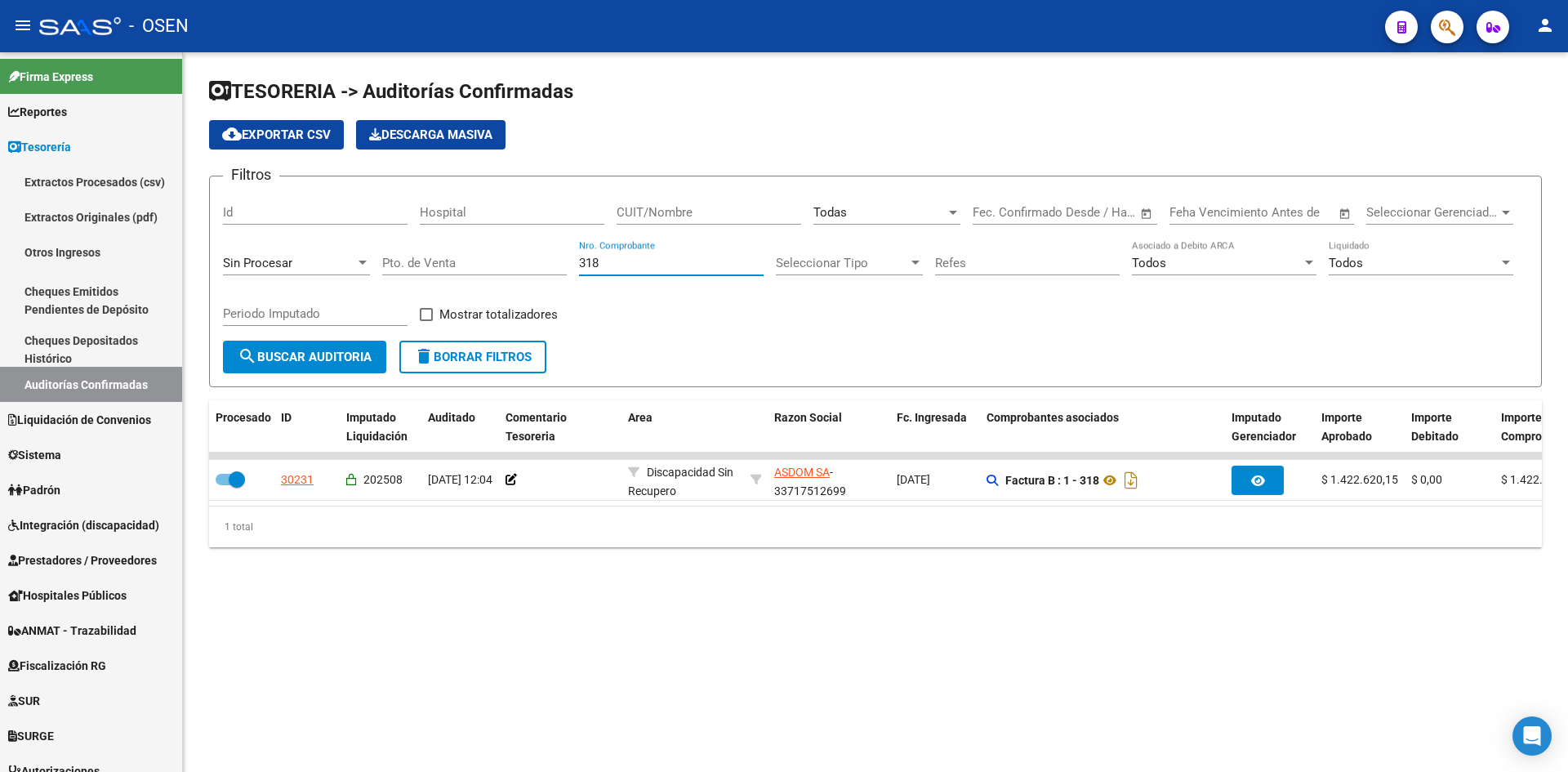
drag, startPoint x: 645, startPoint y: 256, endPoint x: 445, endPoint y: 249, distance: 200.1
click at [459, 255] on div "Filtros Id Hospital CUIT/Nombre Todas Seleccionar Area Start date – End date Fe…" at bounding box center [876, 266] width 1305 height 151
type input "4878"
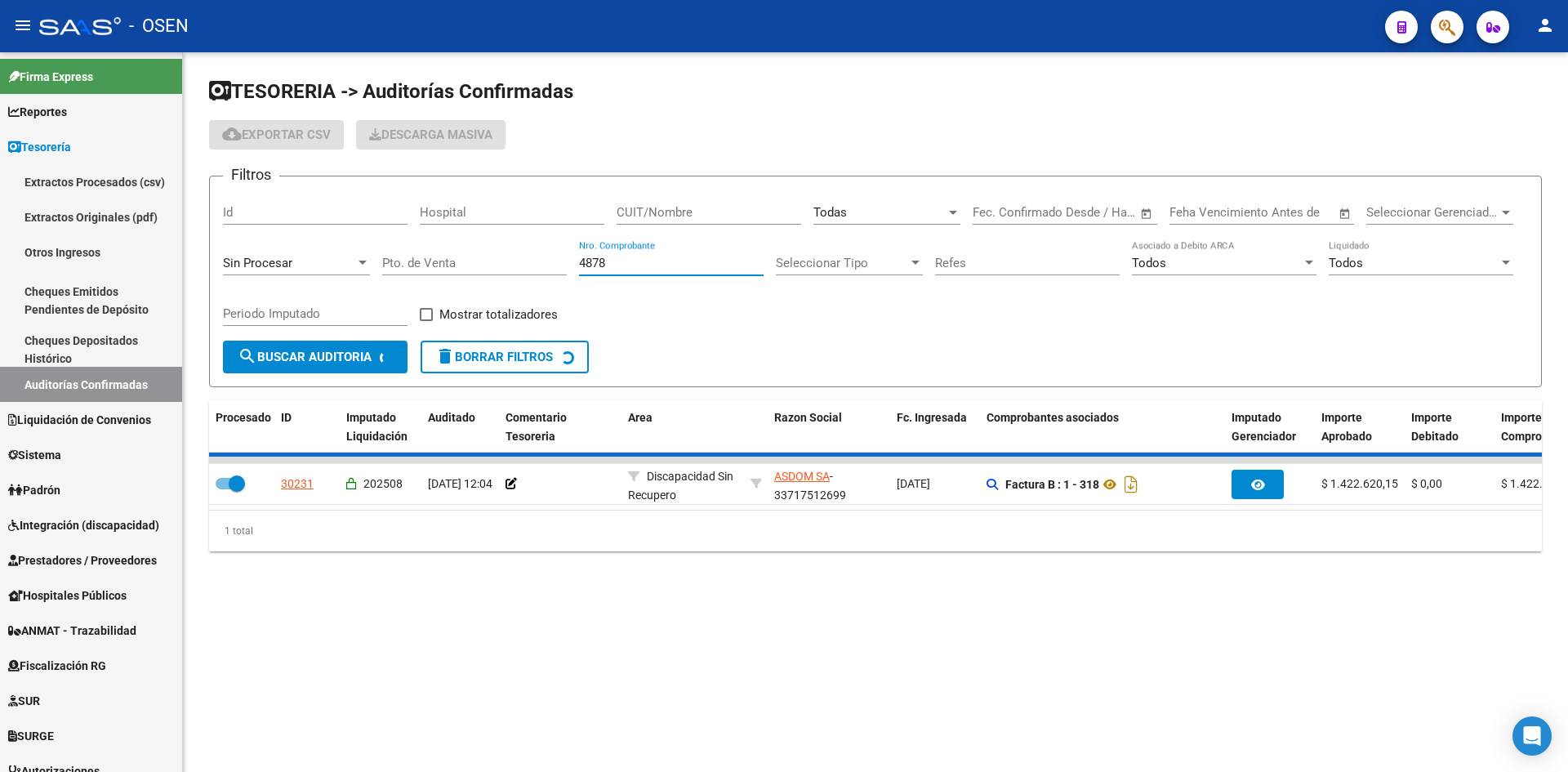
checkbox input "false"
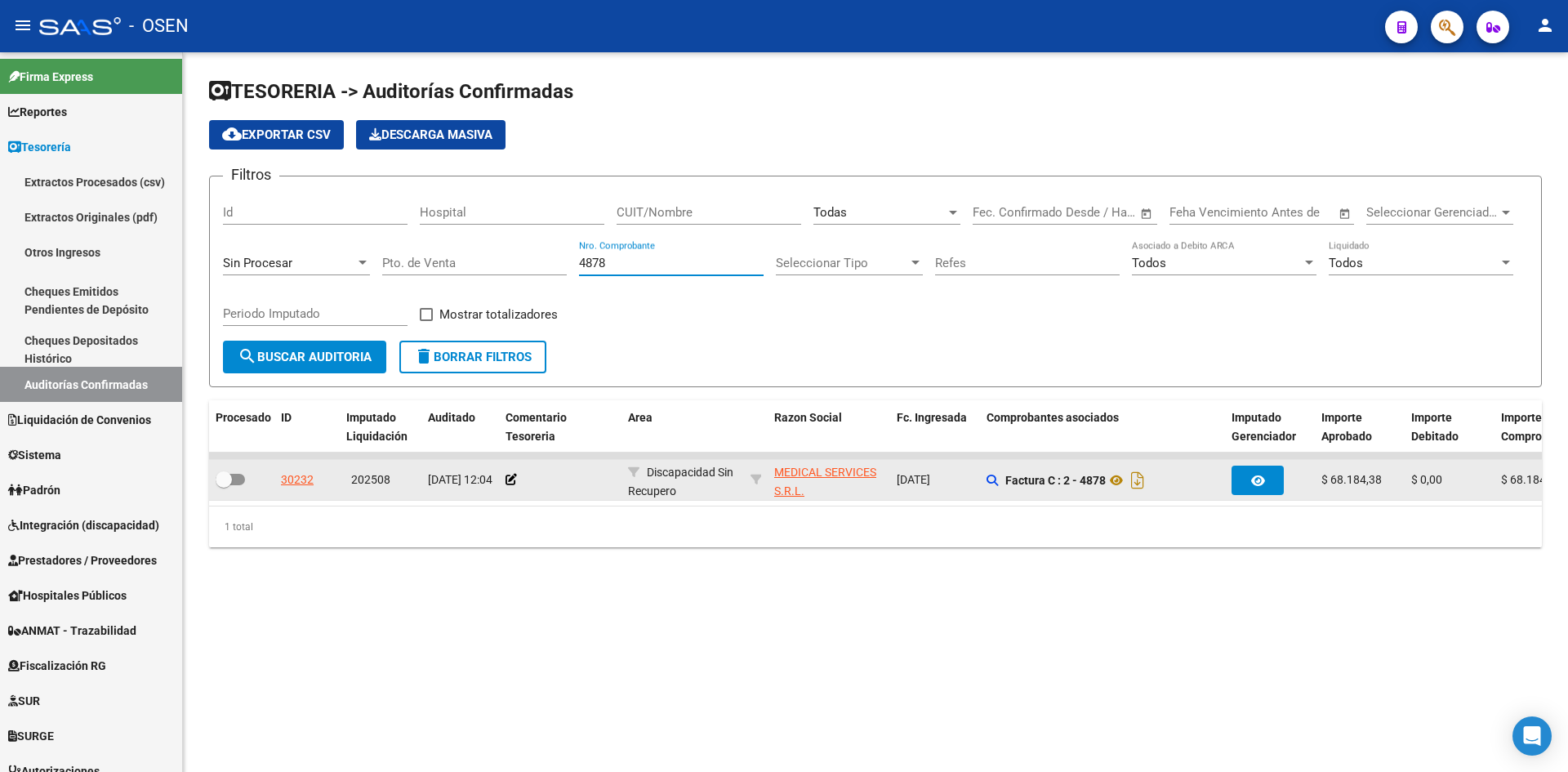
type input "4878"
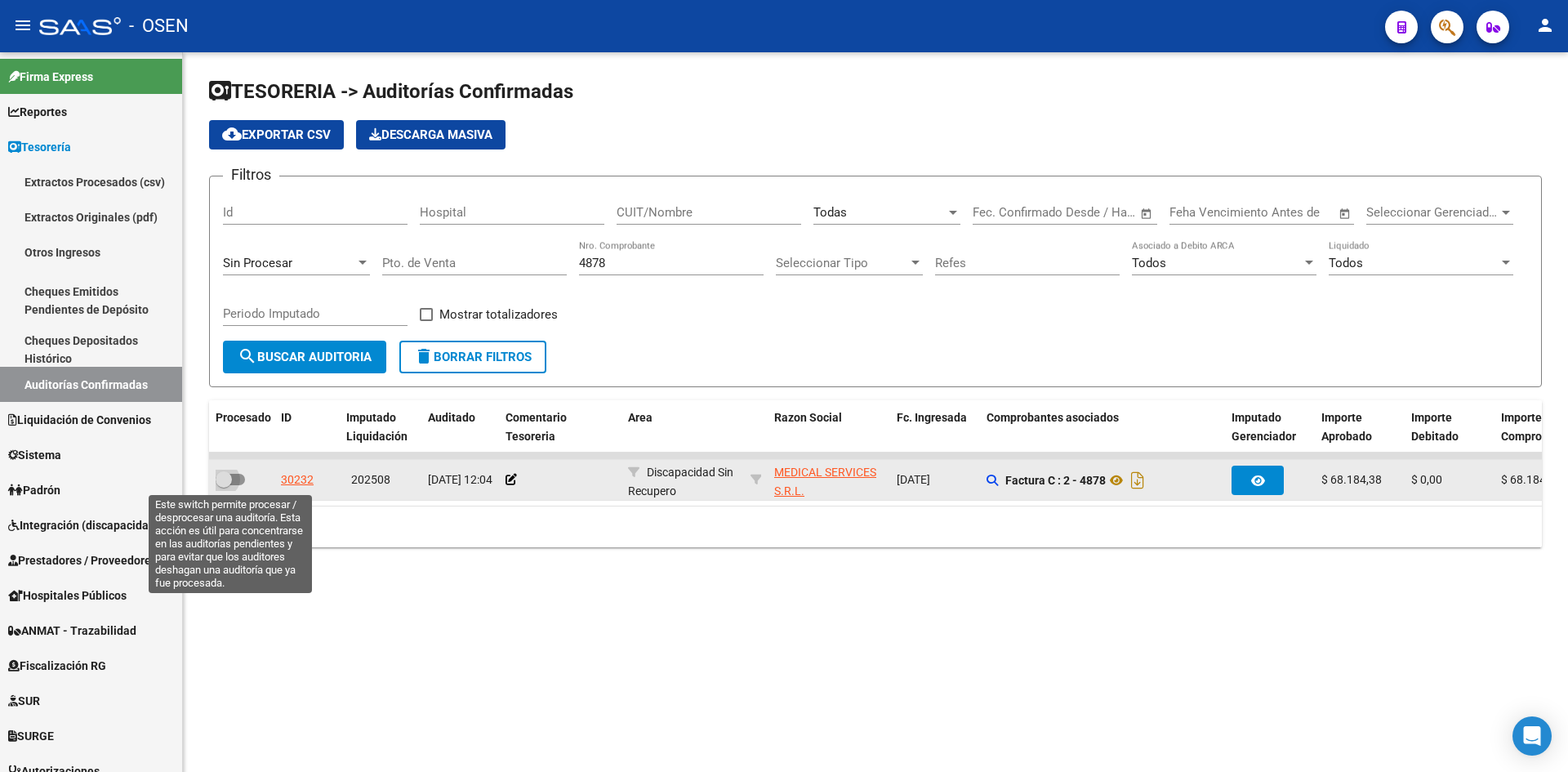
click at [241, 479] on span at bounding box center [230, 480] width 29 height 11
click at [224, 485] on input "checkbox" at bounding box center [223, 485] width 1 height 1
checkbox input "true"
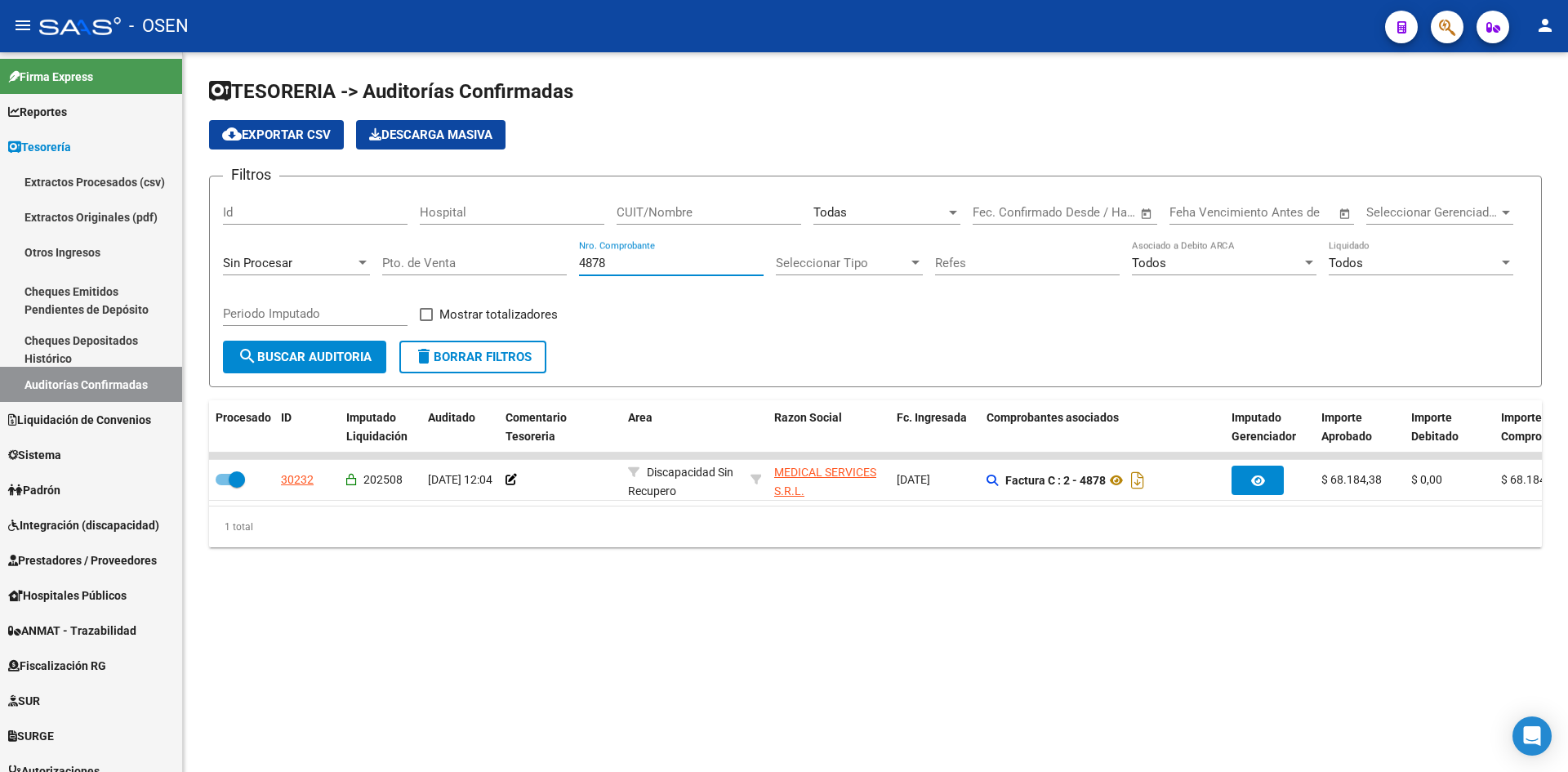
drag, startPoint x: 633, startPoint y: 269, endPoint x: 513, endPoint y: 241, distance: 123.2
click at [513, 246] on div "Filtros Id Hospital CUIT/Nombre Todas Seleccionar Area Start date – End date Fe…" at bounding box center [876, 266] width 1305 height 151
type input "302"
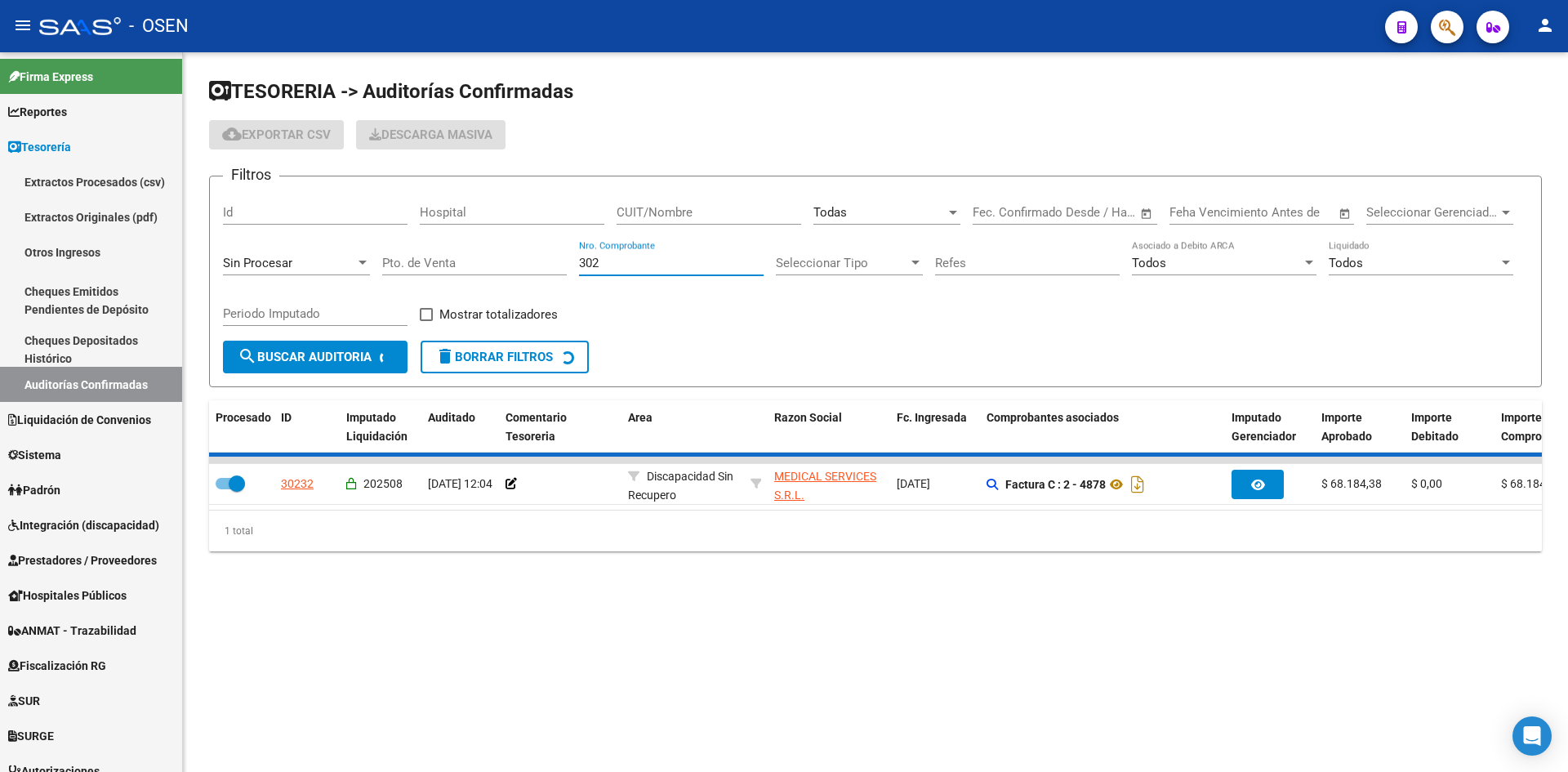
checkbox input "false"
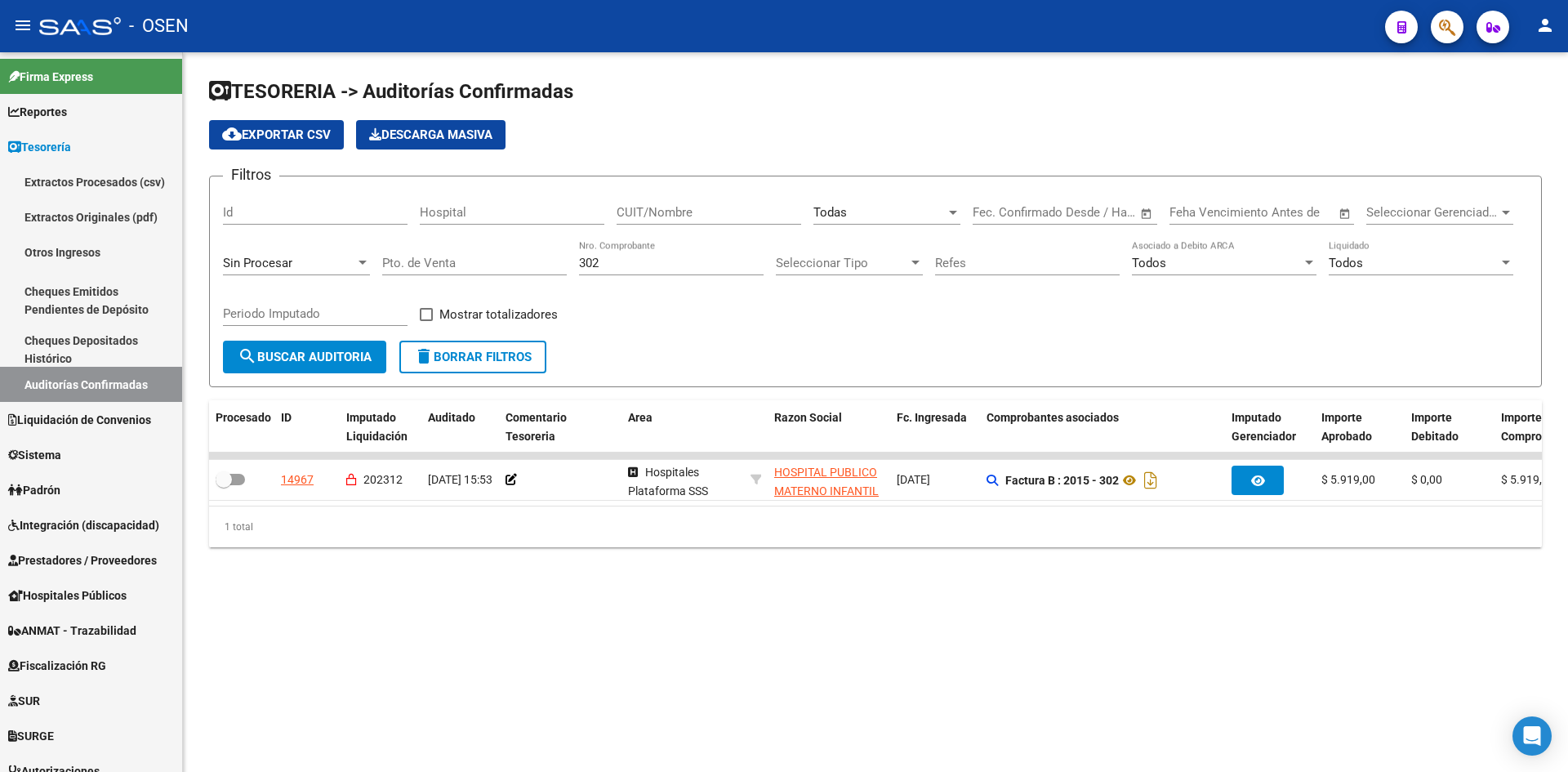
click at [628, 249] on div "302 Nro. Comprobante" at bounding box center [671, 258] width 184 height 35
drag, startPoint x: 635, startPoint y: 255, endPoint x: 466, endPoint y: 230, distance: 170.8
click at [483, 242] on div "Filtros Id Hospital CUIT/Nombre Todas Seleccionar Area Start date – End date Fe…" at bounding box center [876, 266] width 1305 height 151
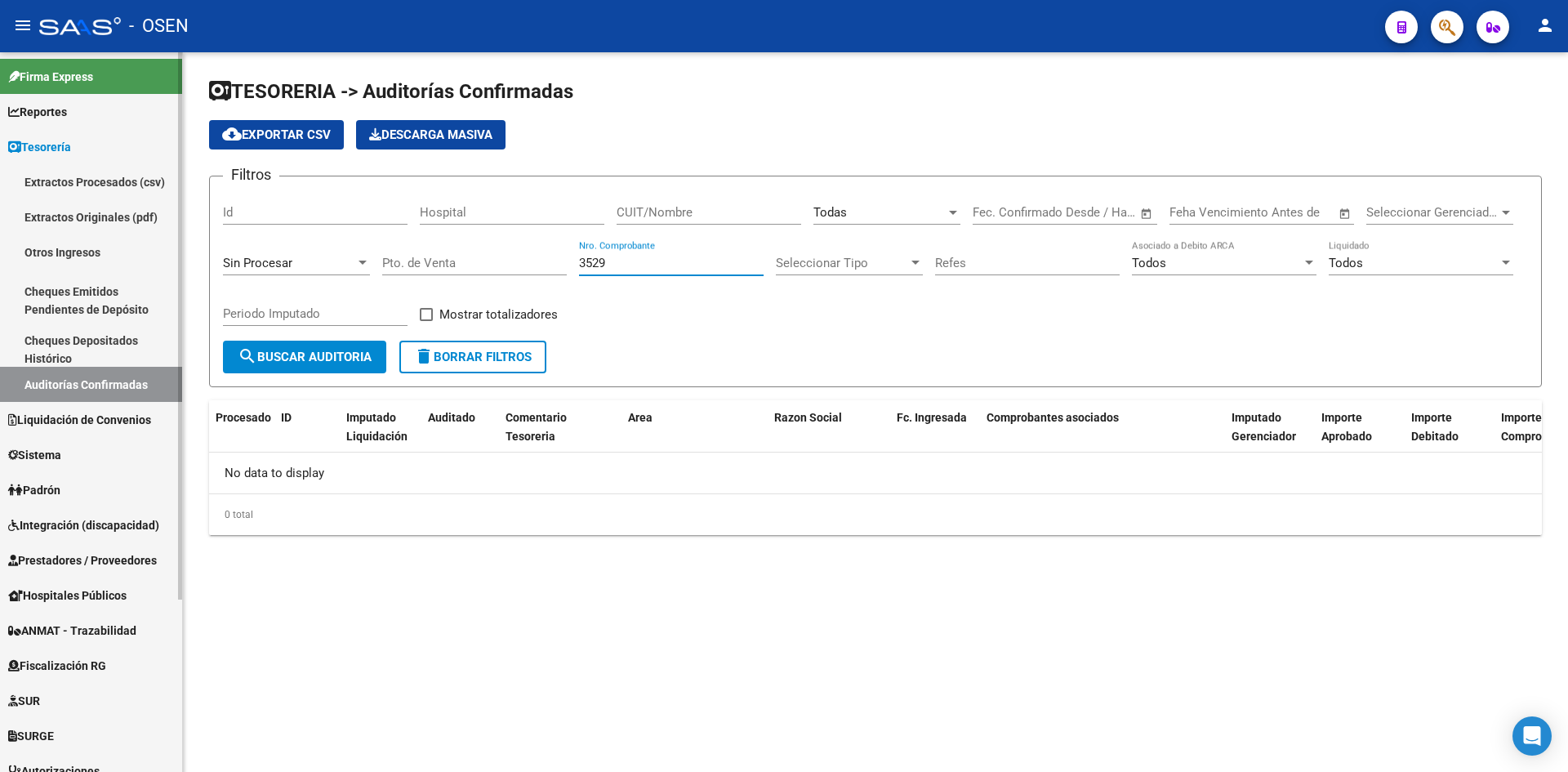
type input "3529"
drag, startPoint x: 631, startPoint y: 262, endPoint x: 485, endPoint y: 261, distance: 146.0
click at [495, 266] on div "Filtros Id Hospital CUIT/Nombre Todas Seleccionar Area Start date – End date Fe…" at bounding box center [876, 266] width 1305 height 151
click at [914, 205] on div "Todas Seleccionar Area" at bounding box center [888, 208] width 147 height 35
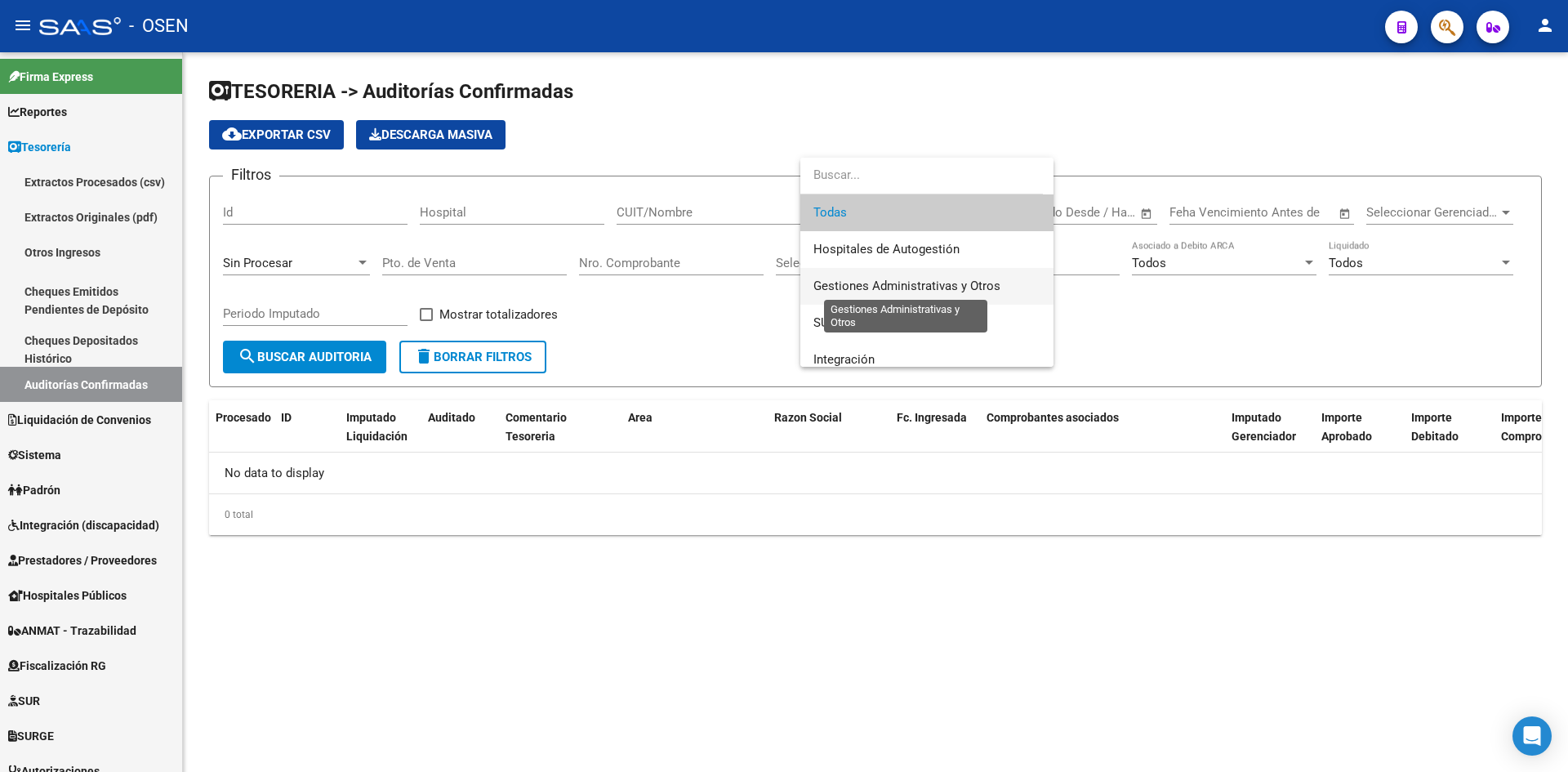
click at [927, 283] on span "Gestiones Administrativas y Otros" at bounding box center [907, 286] width 187 height 15
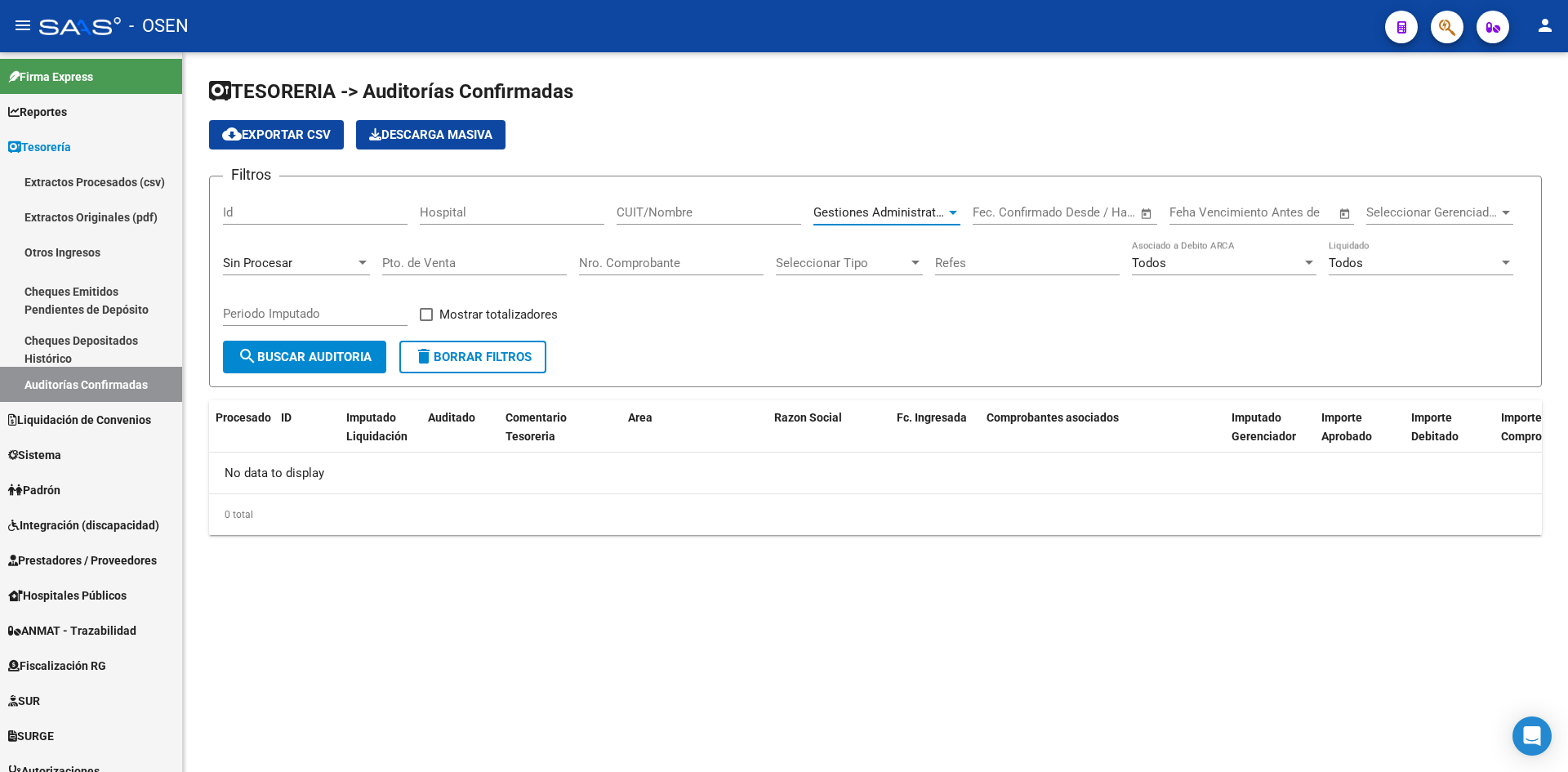
click at [321, 369] on button "search Buscar Auditoria" at bounding box center [304, 357] width 163 height 32
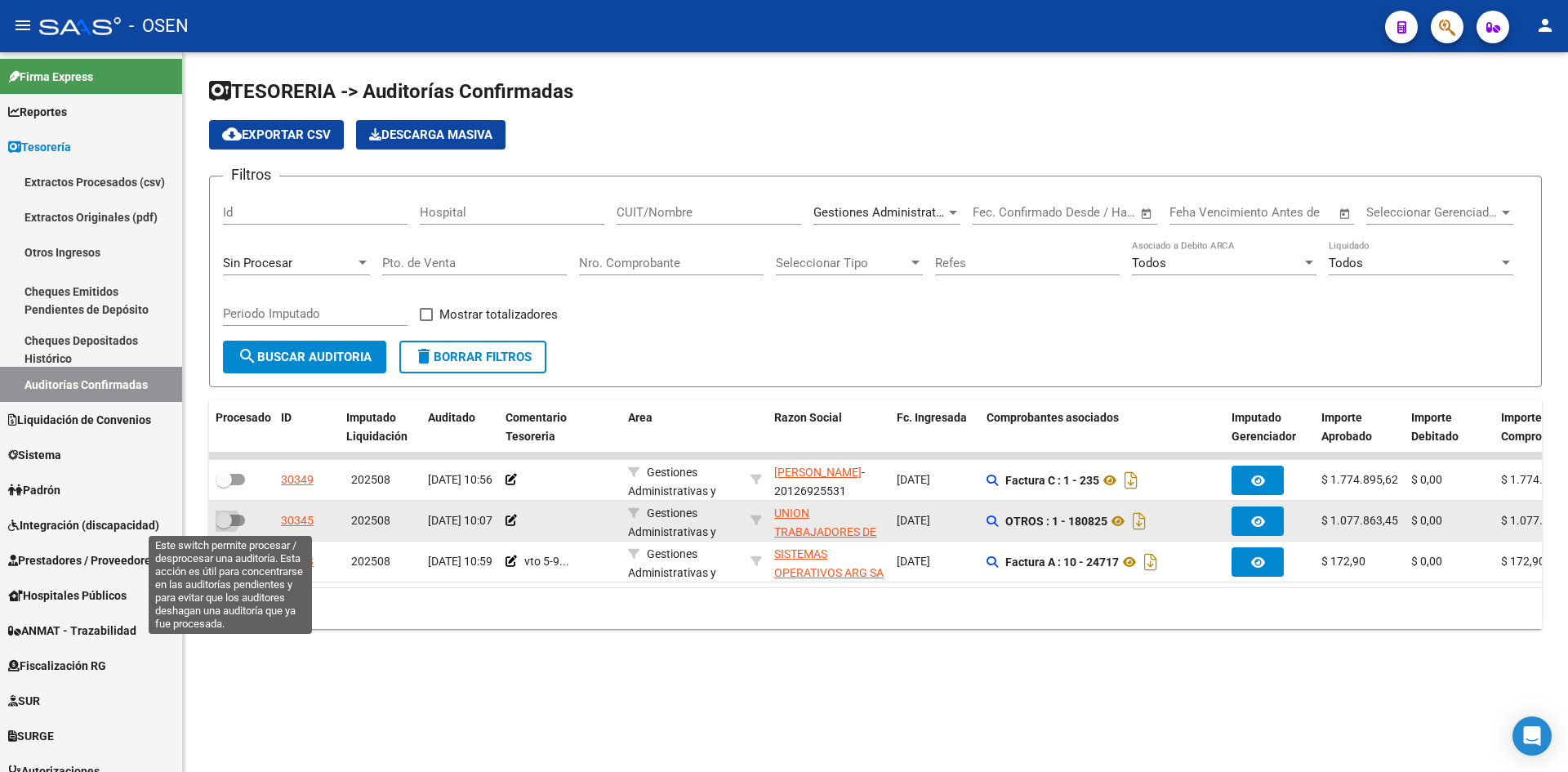
click at [222, 519] on span at bounding box center [224, 521] width 17 height 17
click at [223, 527] on input "checkbox" at bounding box center [223, 527] width 1 height 1
checkbox input "true"
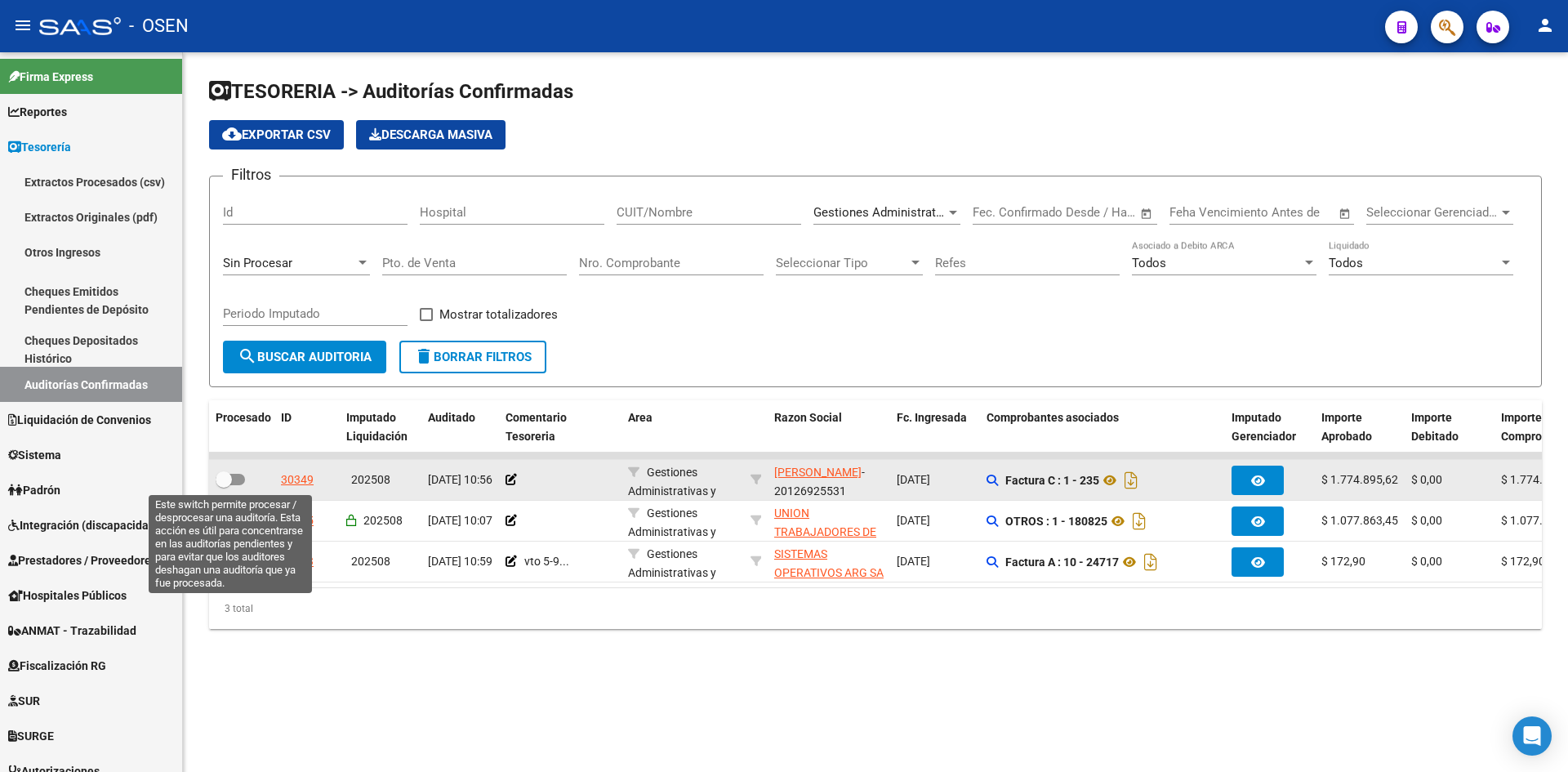
click at [218, 478] on span at bounding box center [224, 480] width 17 height 17
click at [223, 485] on input "checkbox" at bounding box center [223, 485] width 1 height 1
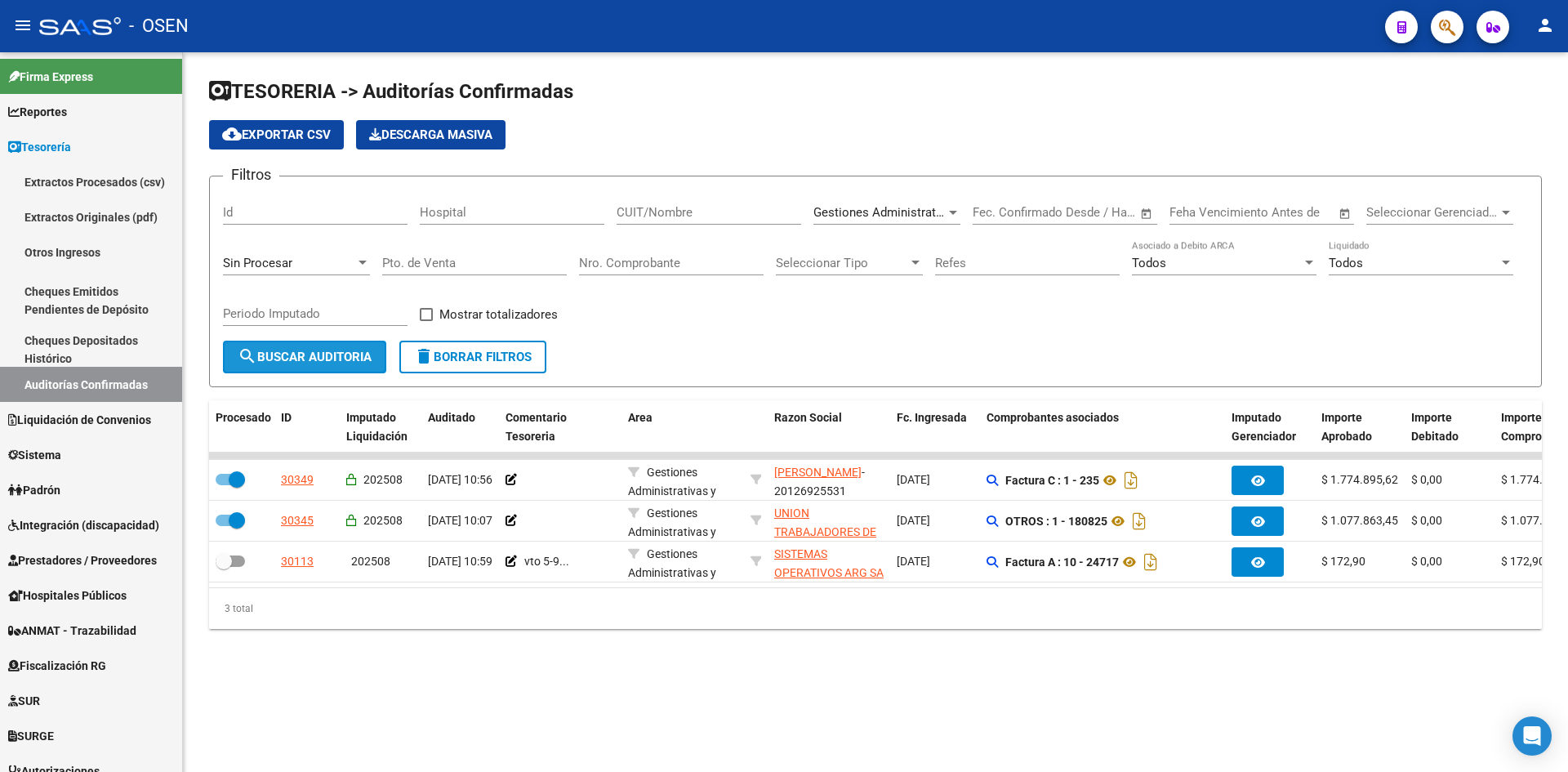
click at [289, 367] on button "search Buscar Auditoria" at bounding box center [304, 357] width 163 height 32
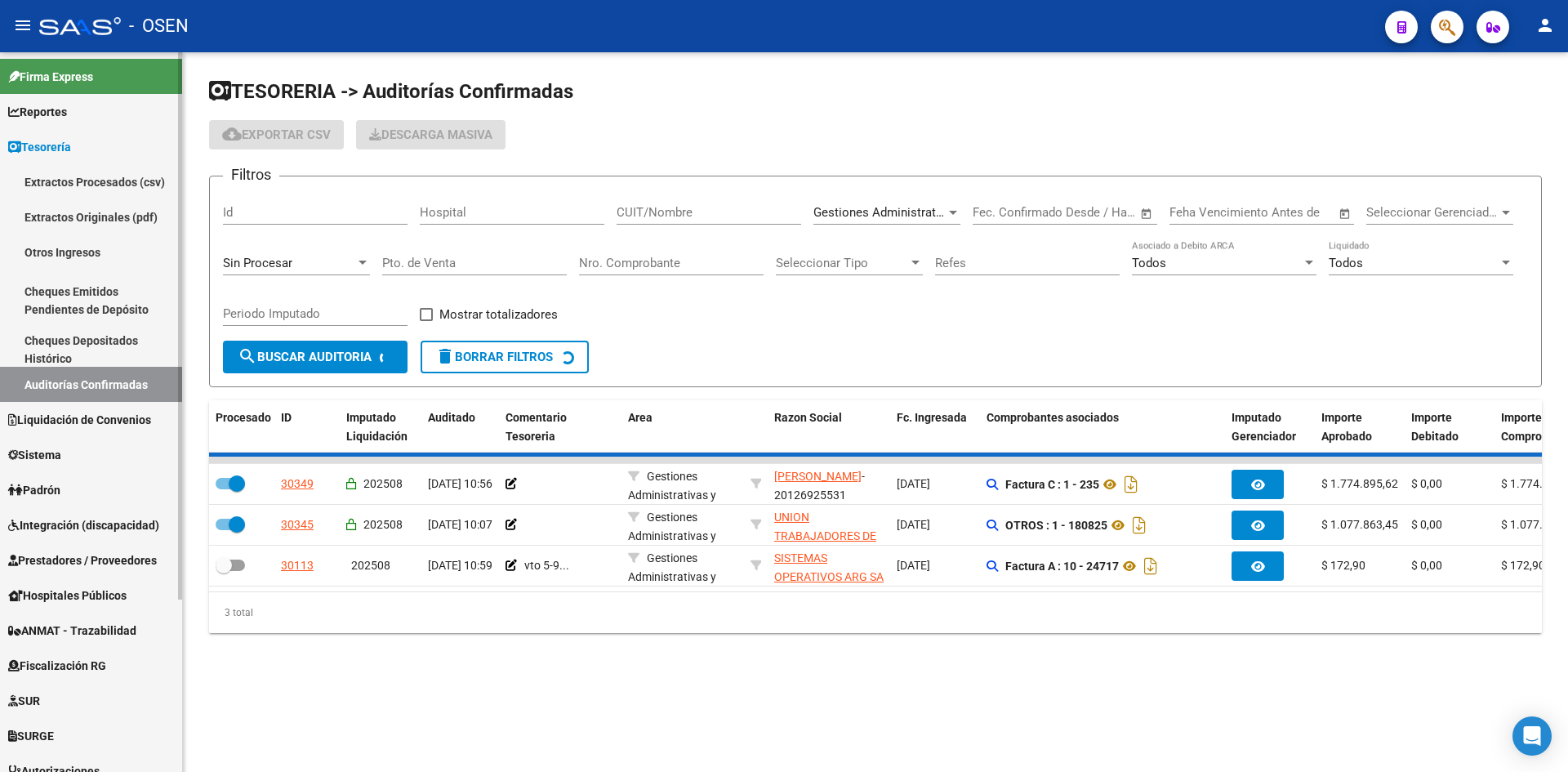
checkbox input "false"
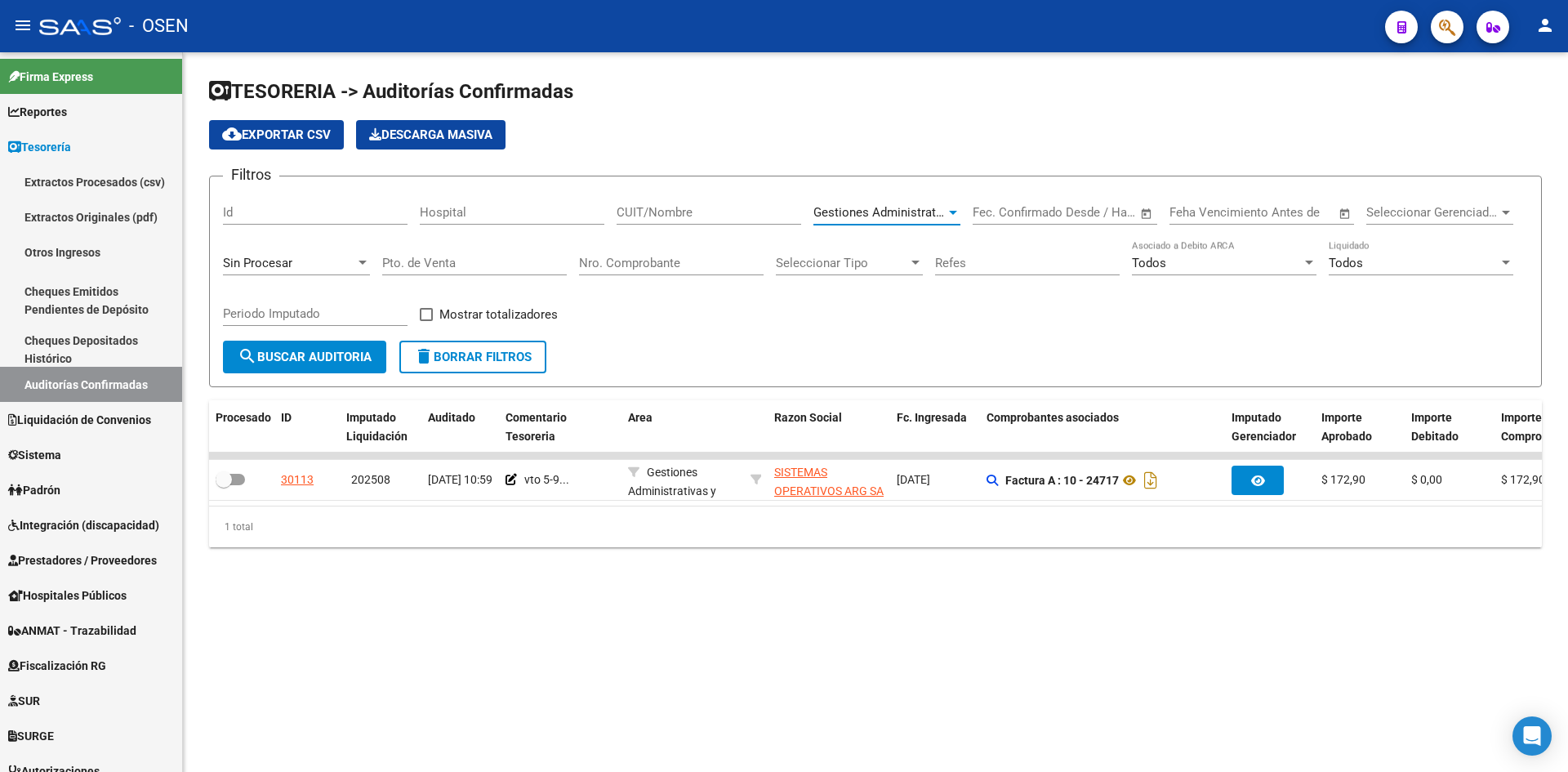
click at [866, 212] on span "Gestiones Administrativas y Otros" at bounding box center [907, 212] width 187 height 15
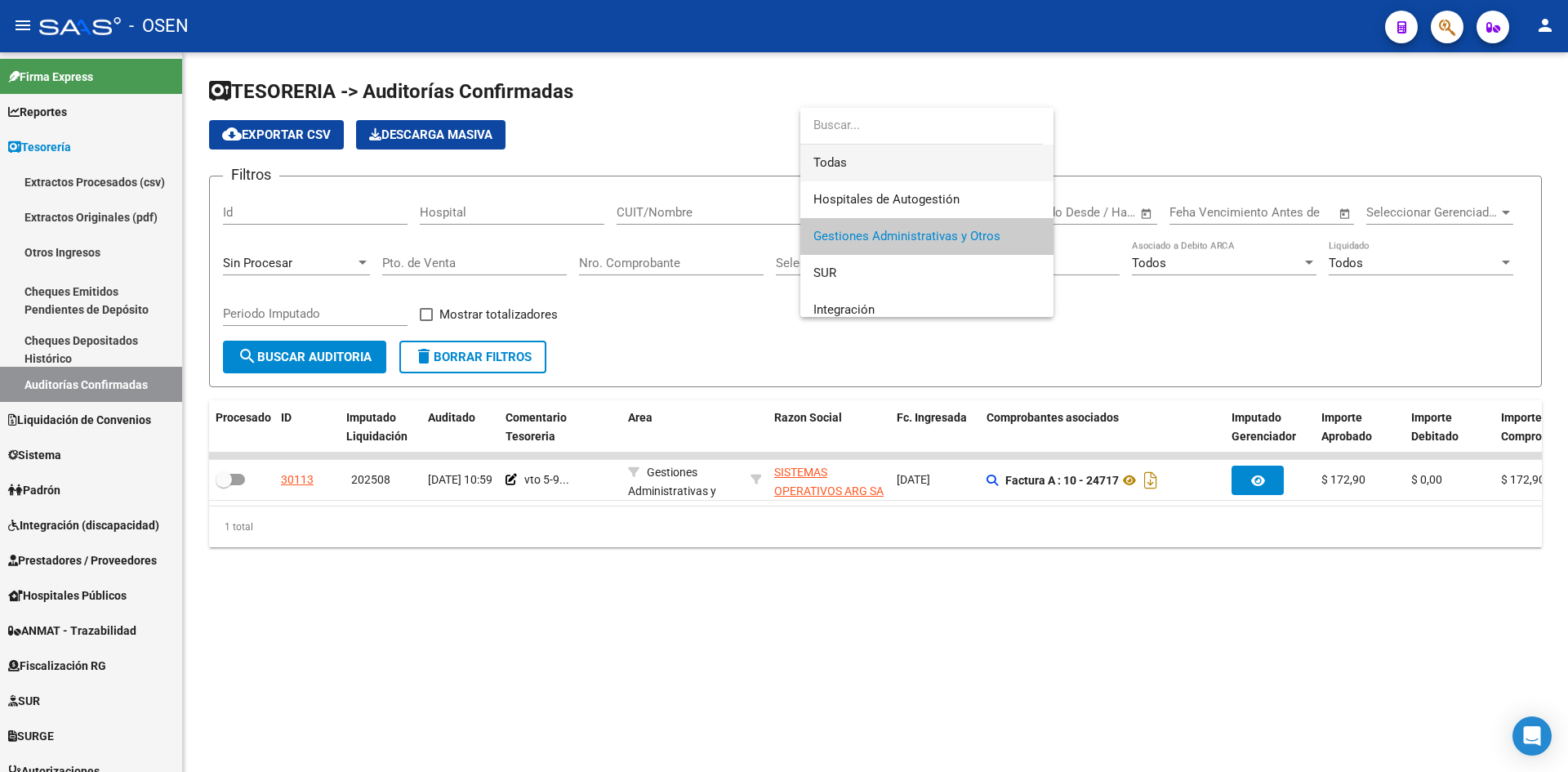
click at [906, 160] on span "Todas" at bounding box center [927, 163] width 227 height 37
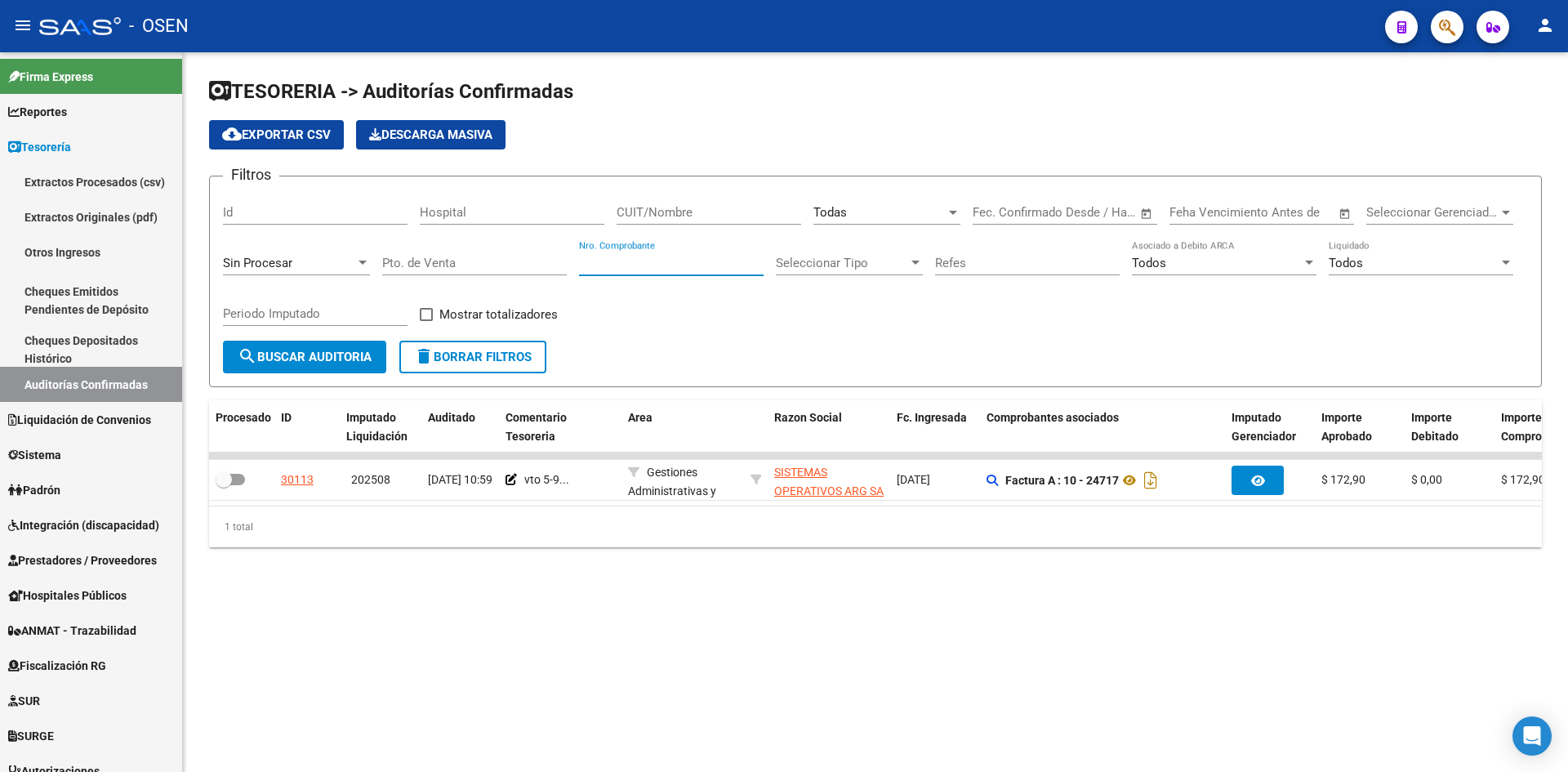
click at [695, 265] on input "Nro. Comprobante" at bounding box center [671, 263] width 184 height 15
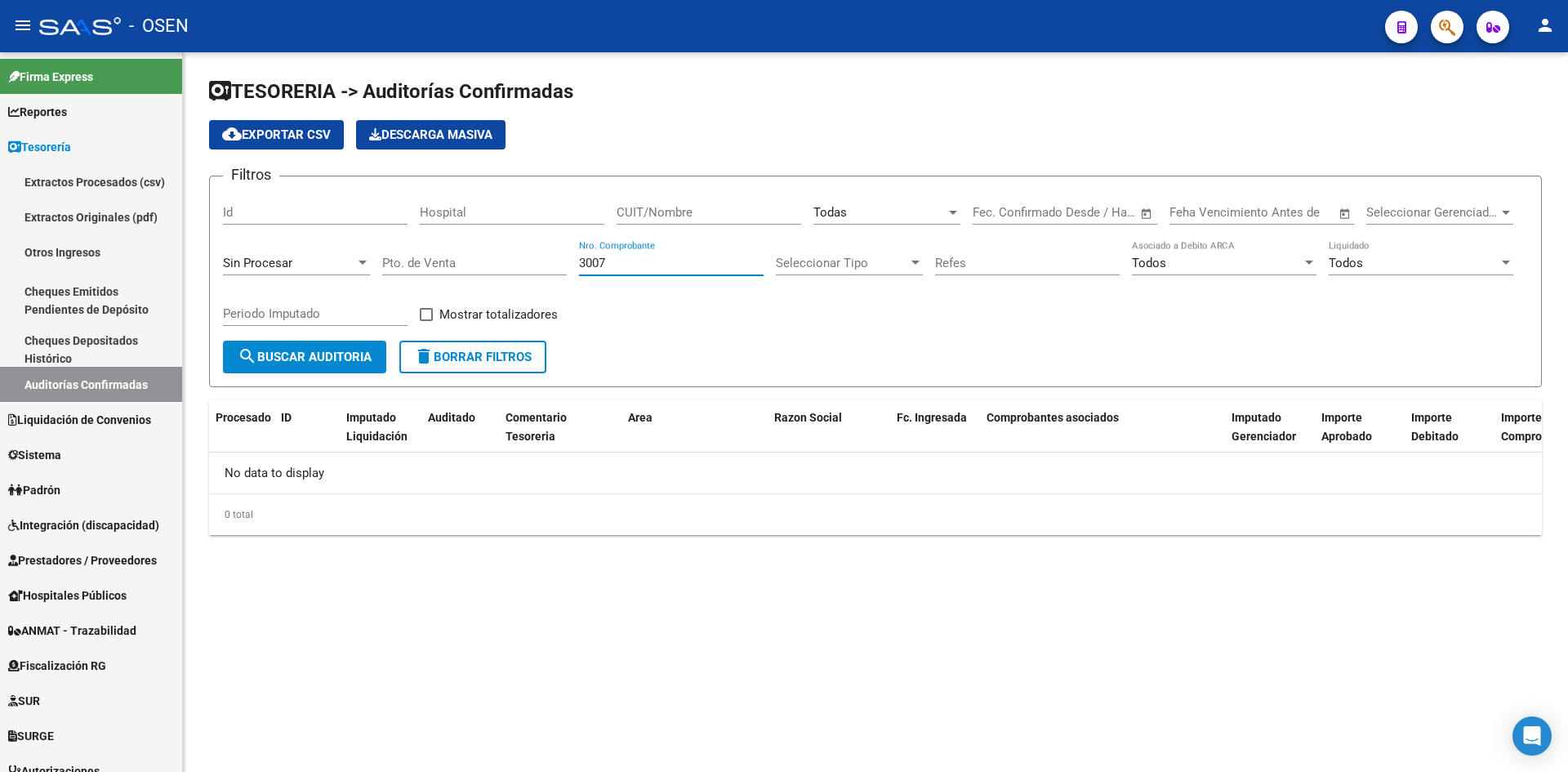
drag, startPoint x: 634, startPoint y: 262, endPoint x: 484, endPoint y: 255, distance: 150.2
click at [489, 262] on div "Filtros Id Hospital CUIT/Nombre Todas Seleccionar Area Start date – End date Fe…" at bounding box center [876, 266] width 1305 height 151
type input "2"
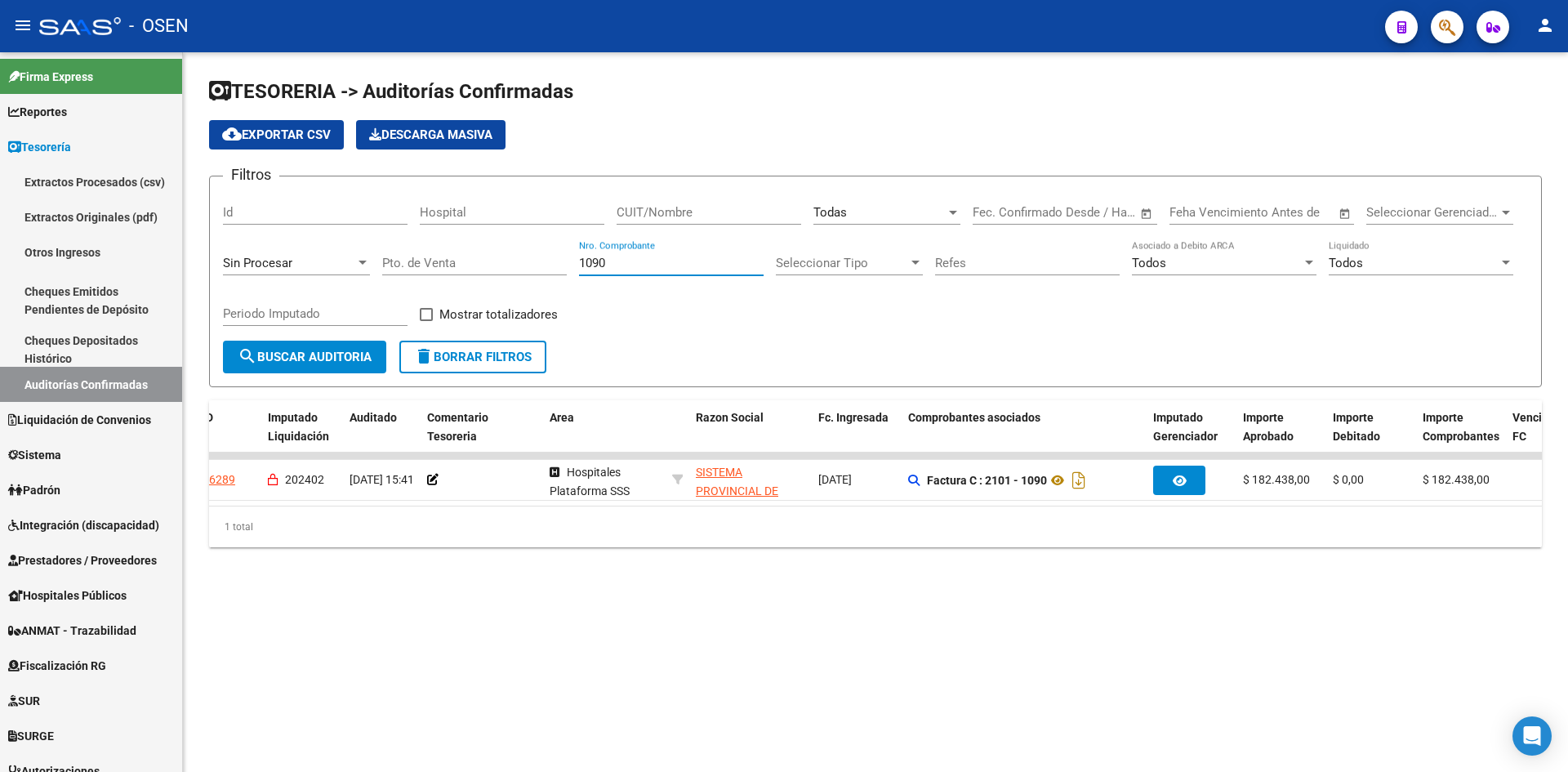
scroll to position [0, 45]
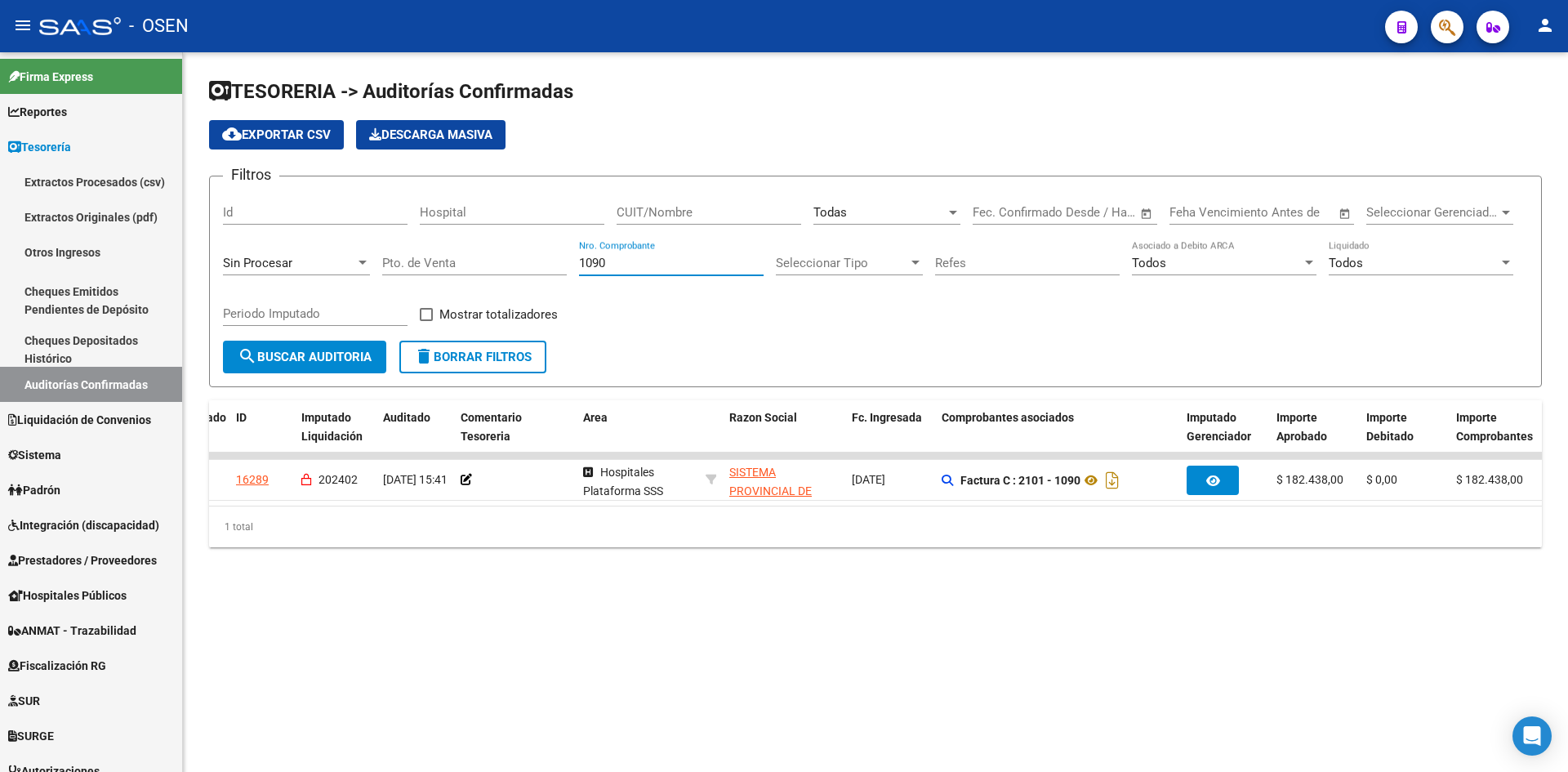
drag, startPoint x: 636, startPoint y: 266, endPoint x: 498, endPoint y: 266, distance: 138.0
click at [498, 266] on div "Filtros Id Hospital CUIT/Nombre Todas Seleccionar Area Start date – End date Fe…" at bounding box center [876, 266] width 1305 height 151
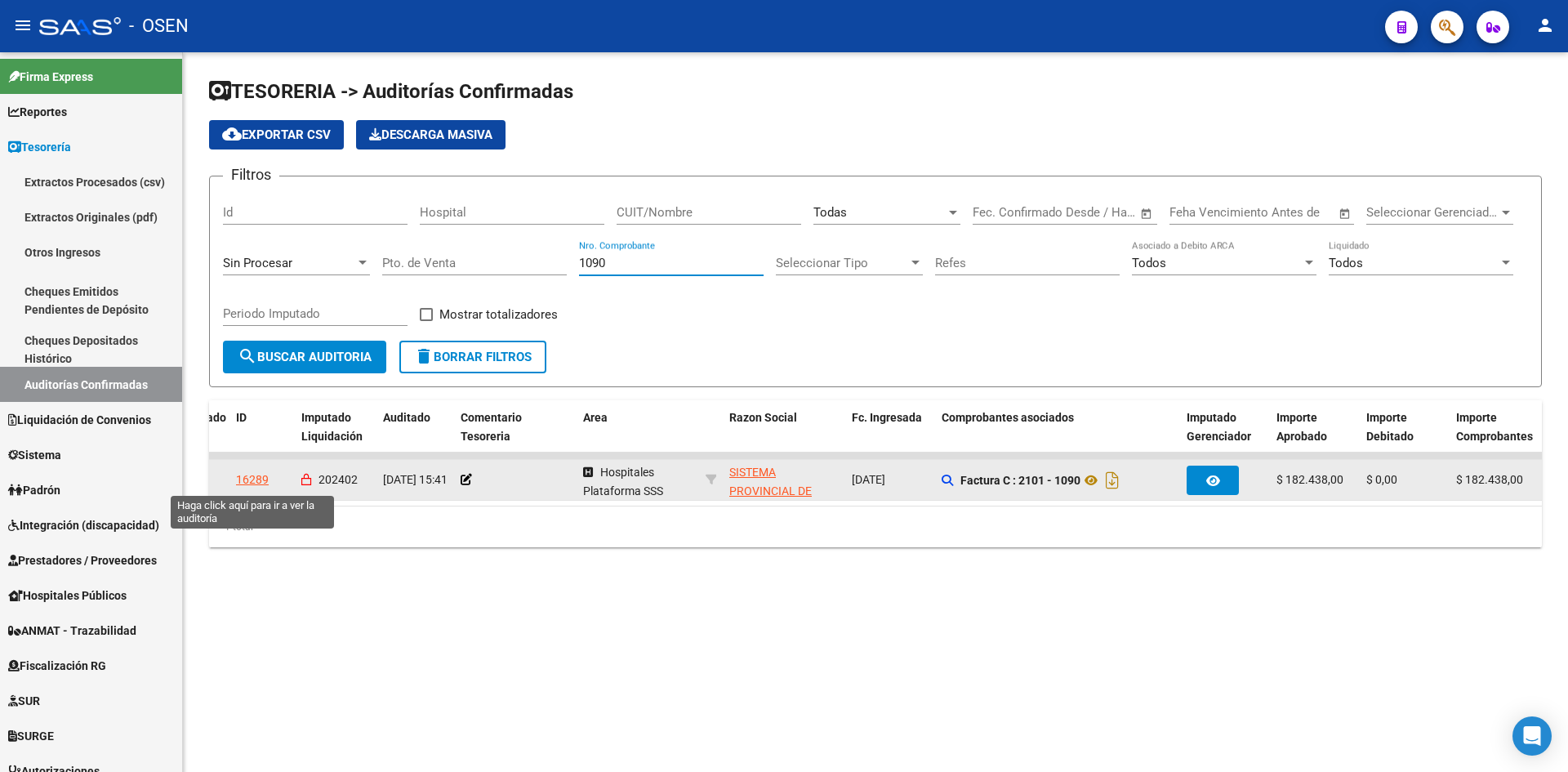
type input "1090"
click at [266, 482] on div "16289" at bounding box center [252, 480] width 32 height 18
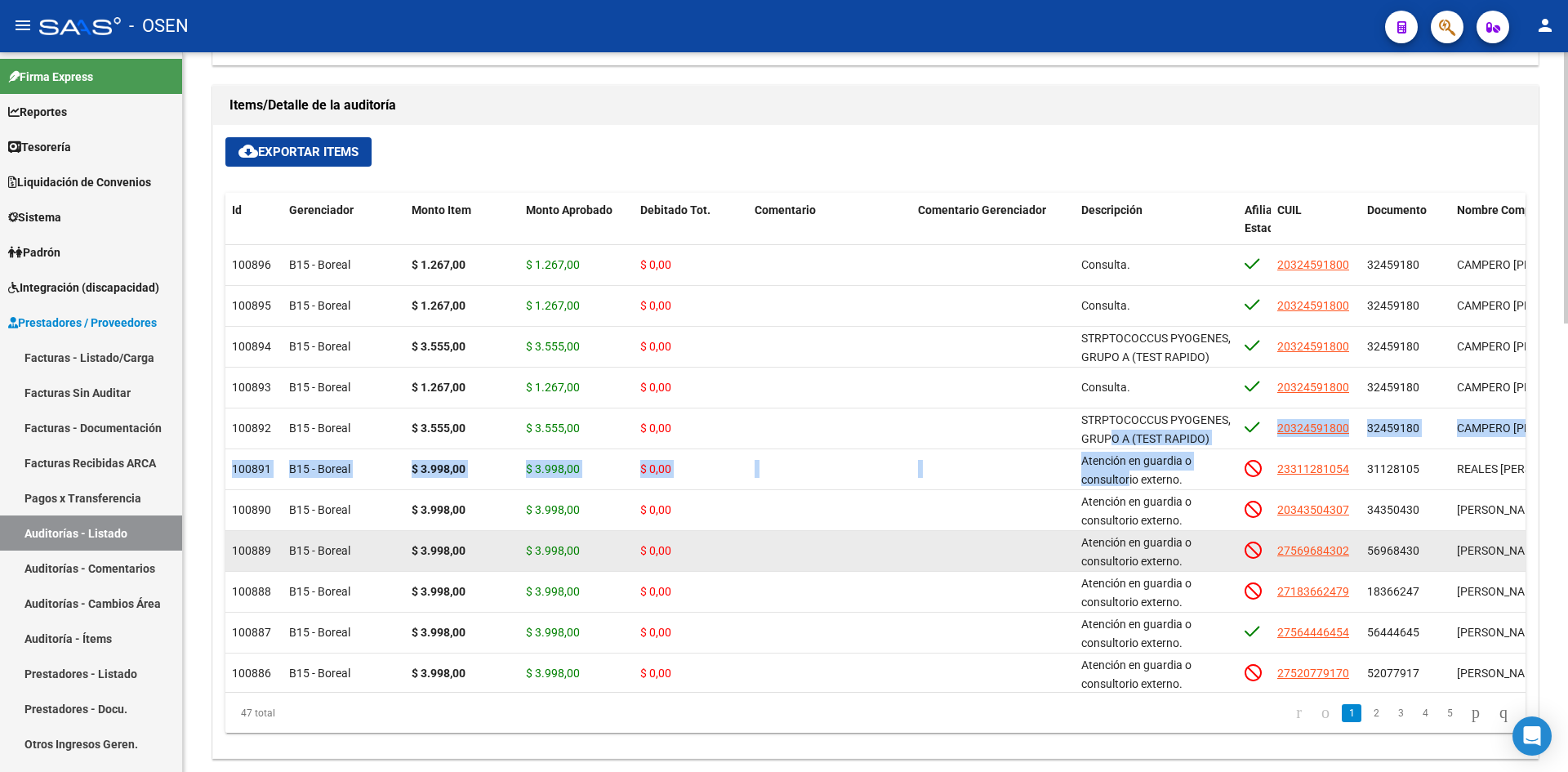
scroll to position [1, 0]
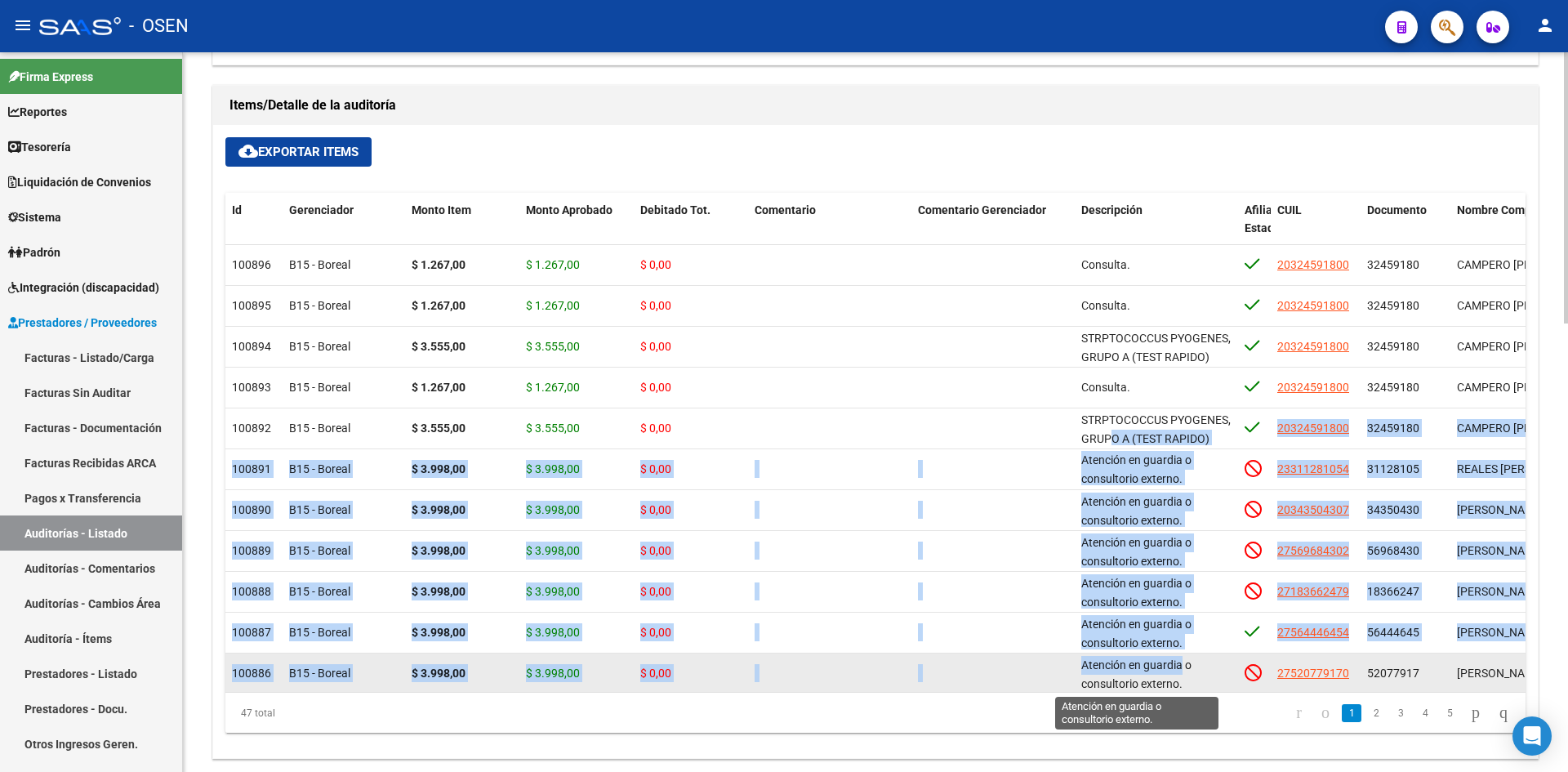
drag, startPoint x: 1102, startPoint y: 446, endPoint x: 1175, endPoint y: 662, distance: 228.0
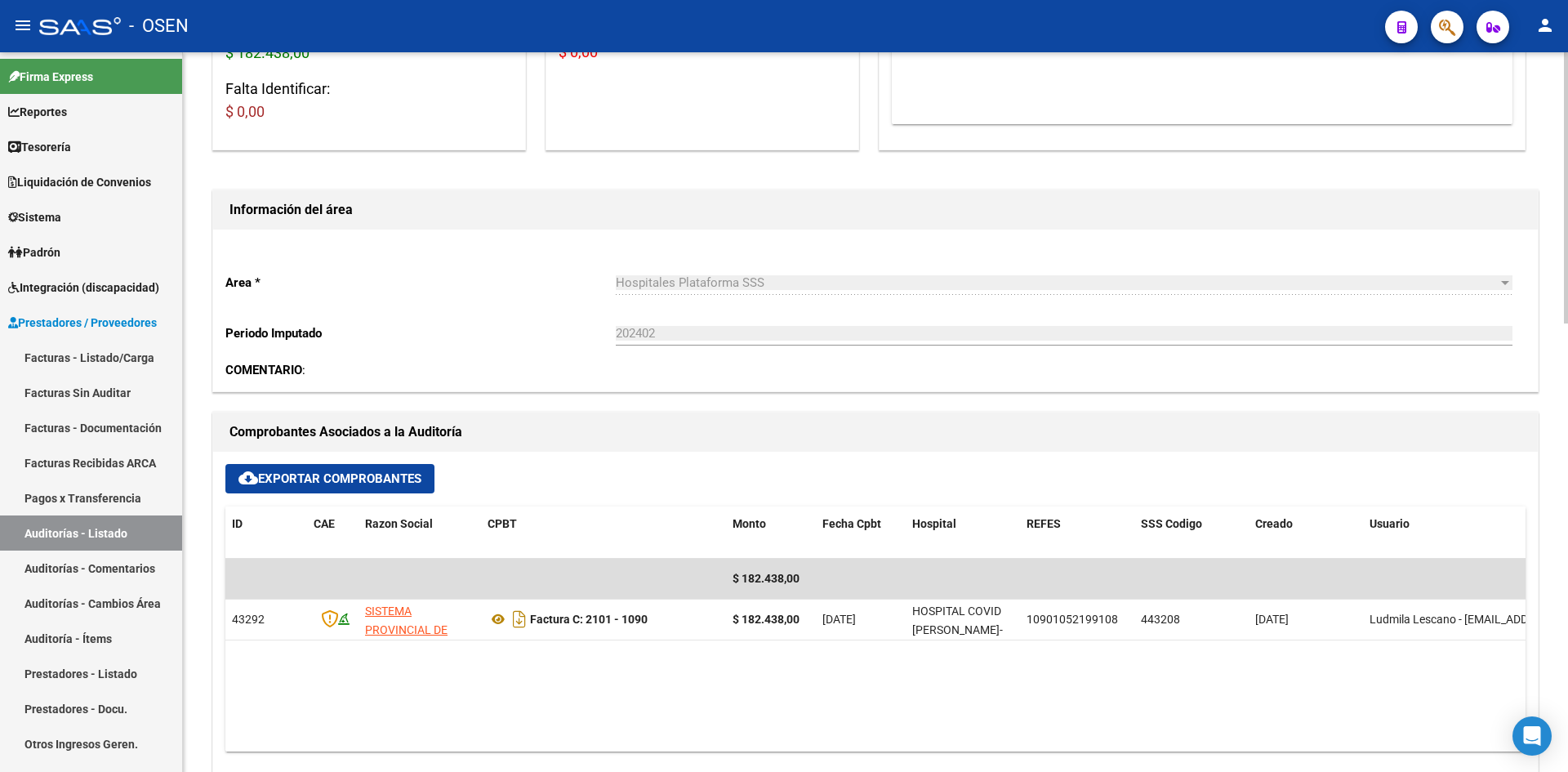
scroll to position [0, 0]
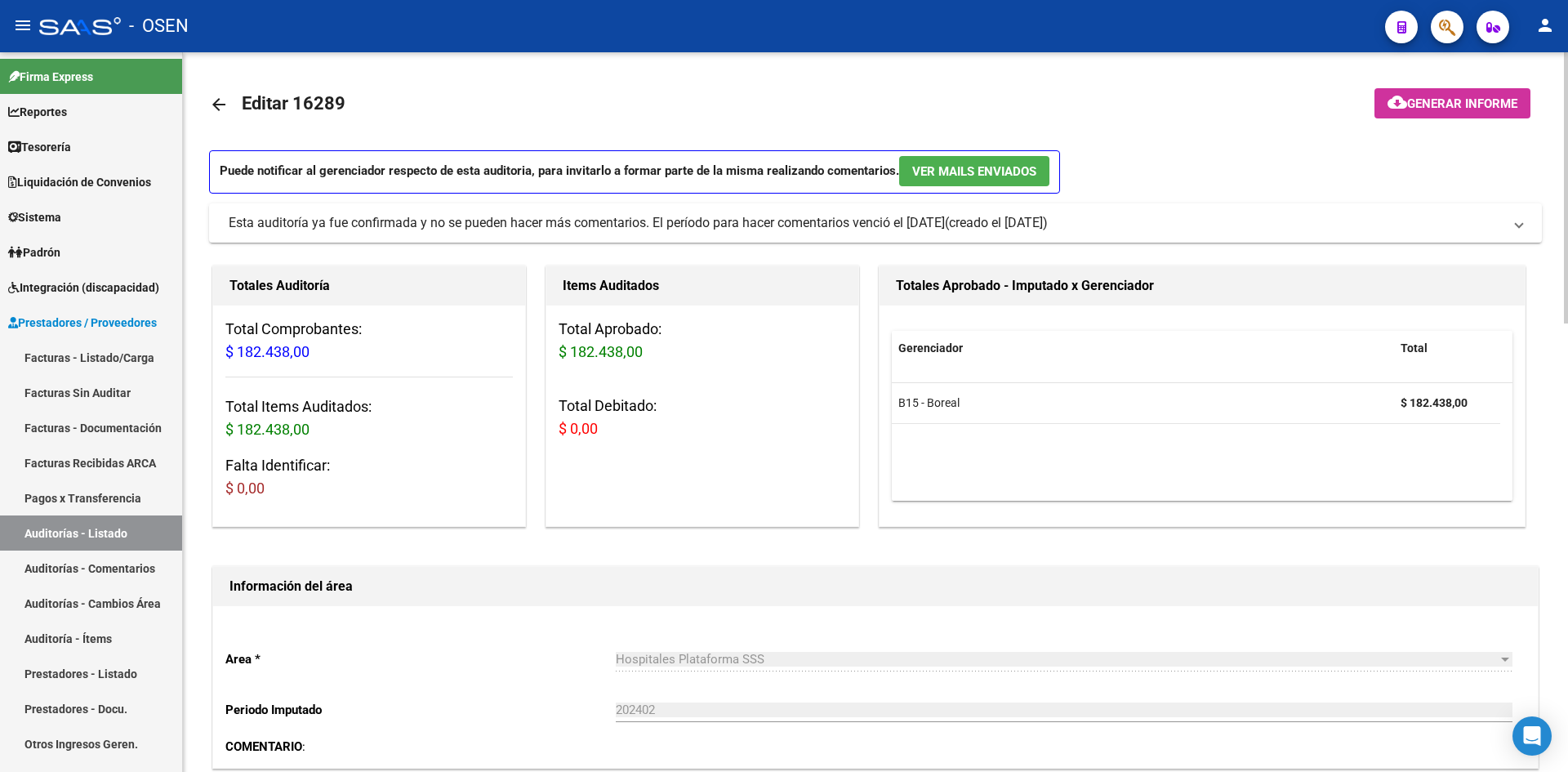
click at [223, 105] on mat-icon "arrow_back" at bounding box center [218, 104] width 19 height 19
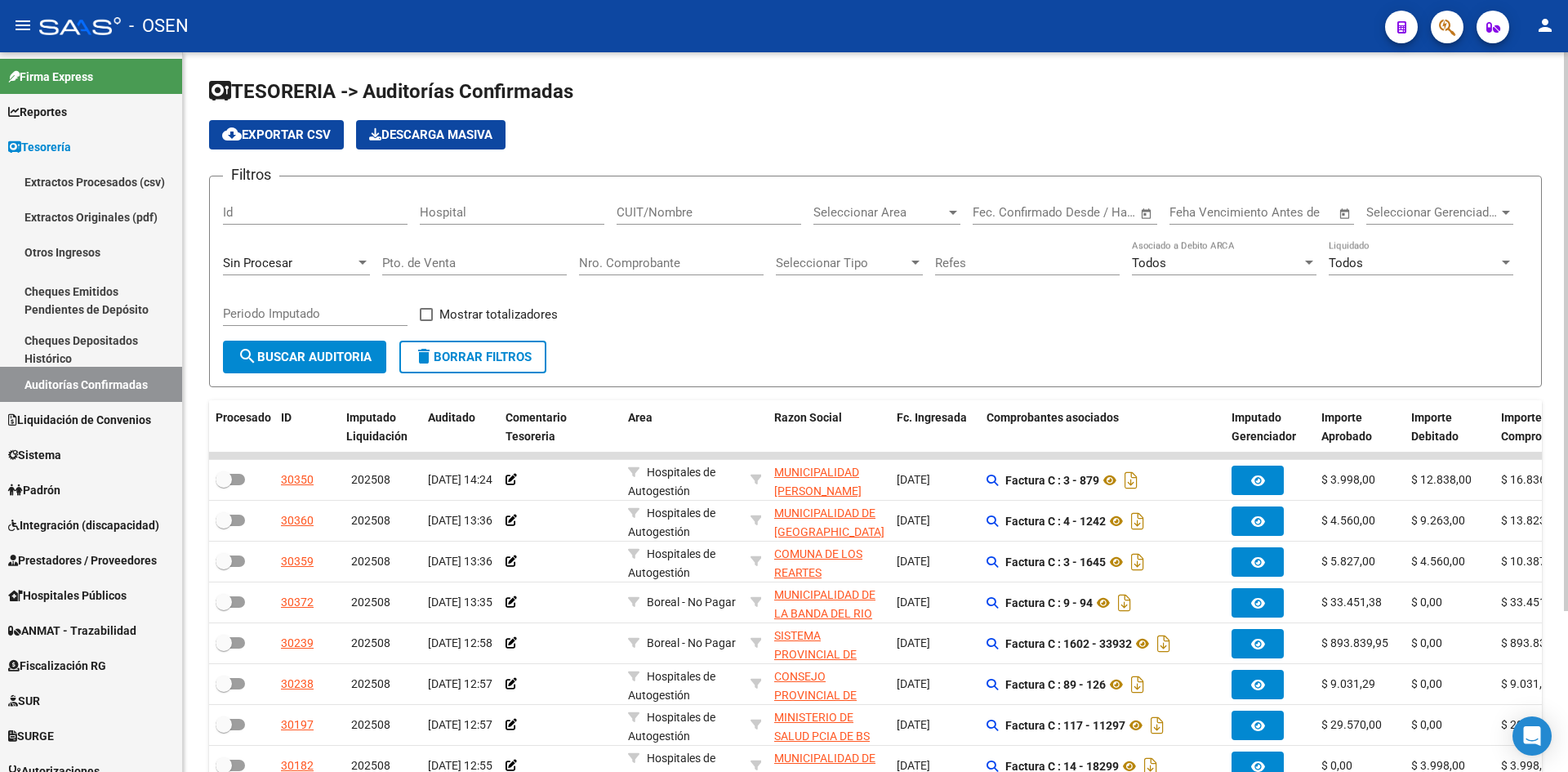
click at [685, 266] on input "Nro. Comprobante" at bounding box center [671, 263] width 184 height 15
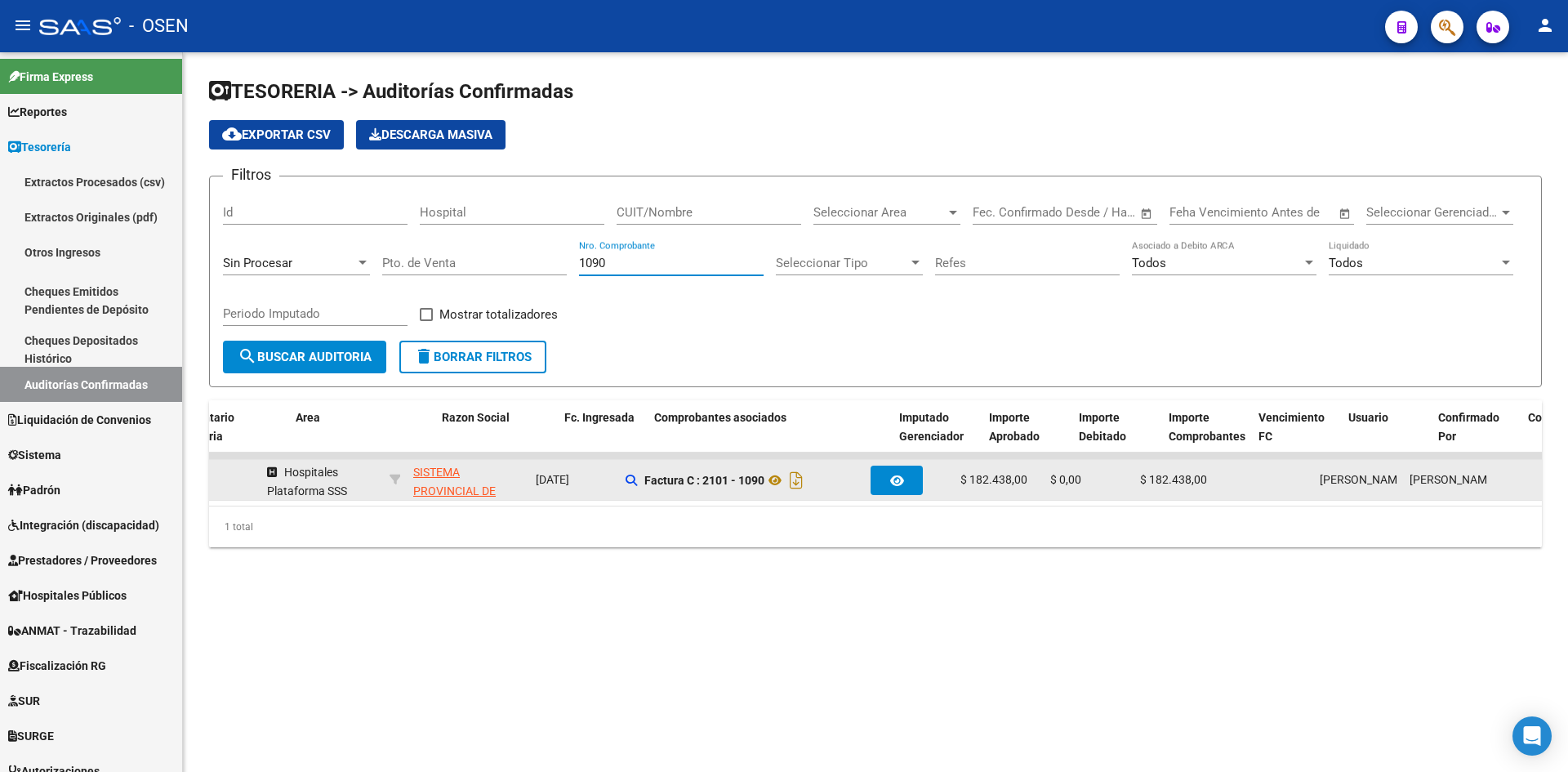
scroll to position [0, 333]
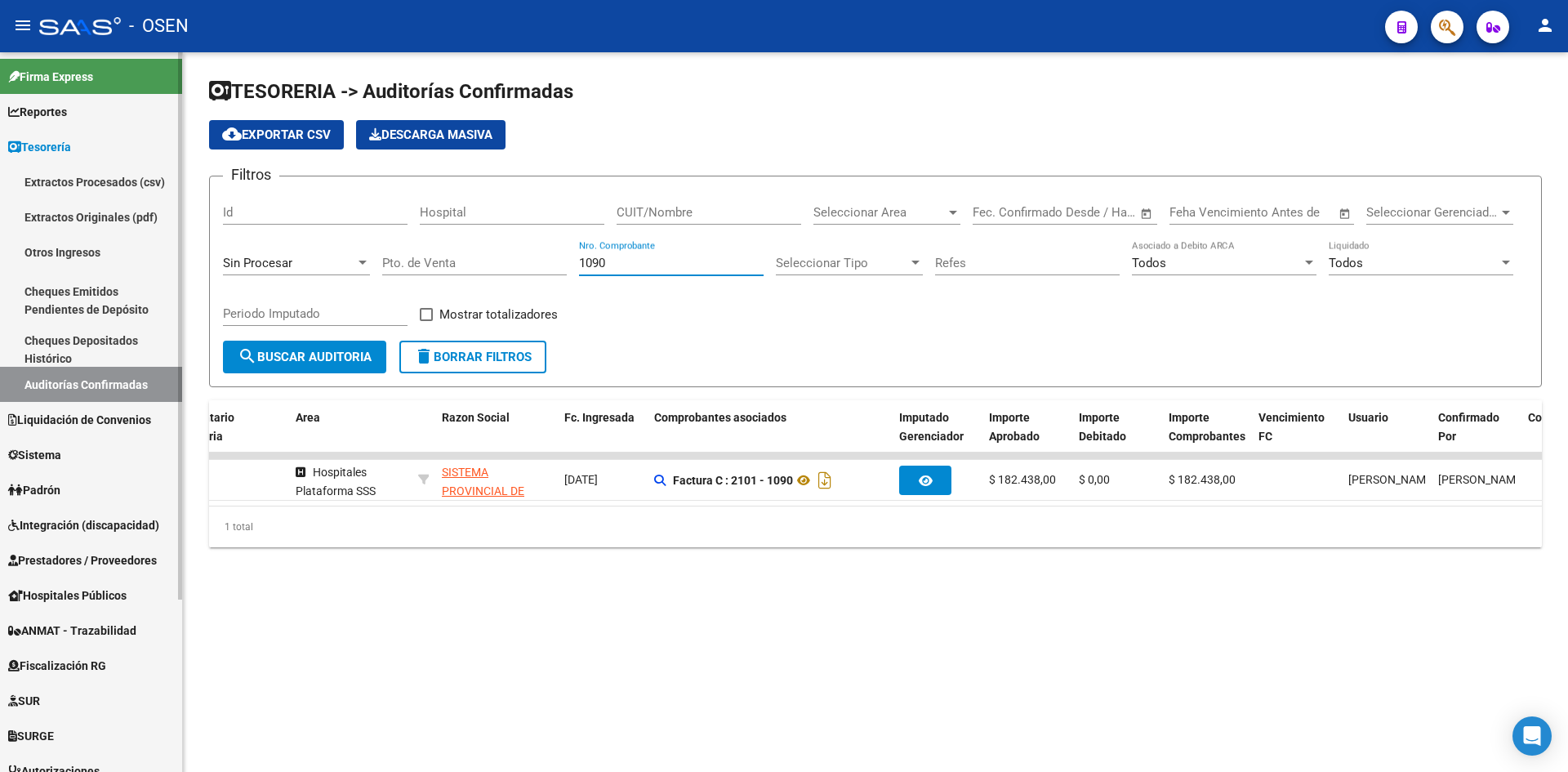
type input "1090"
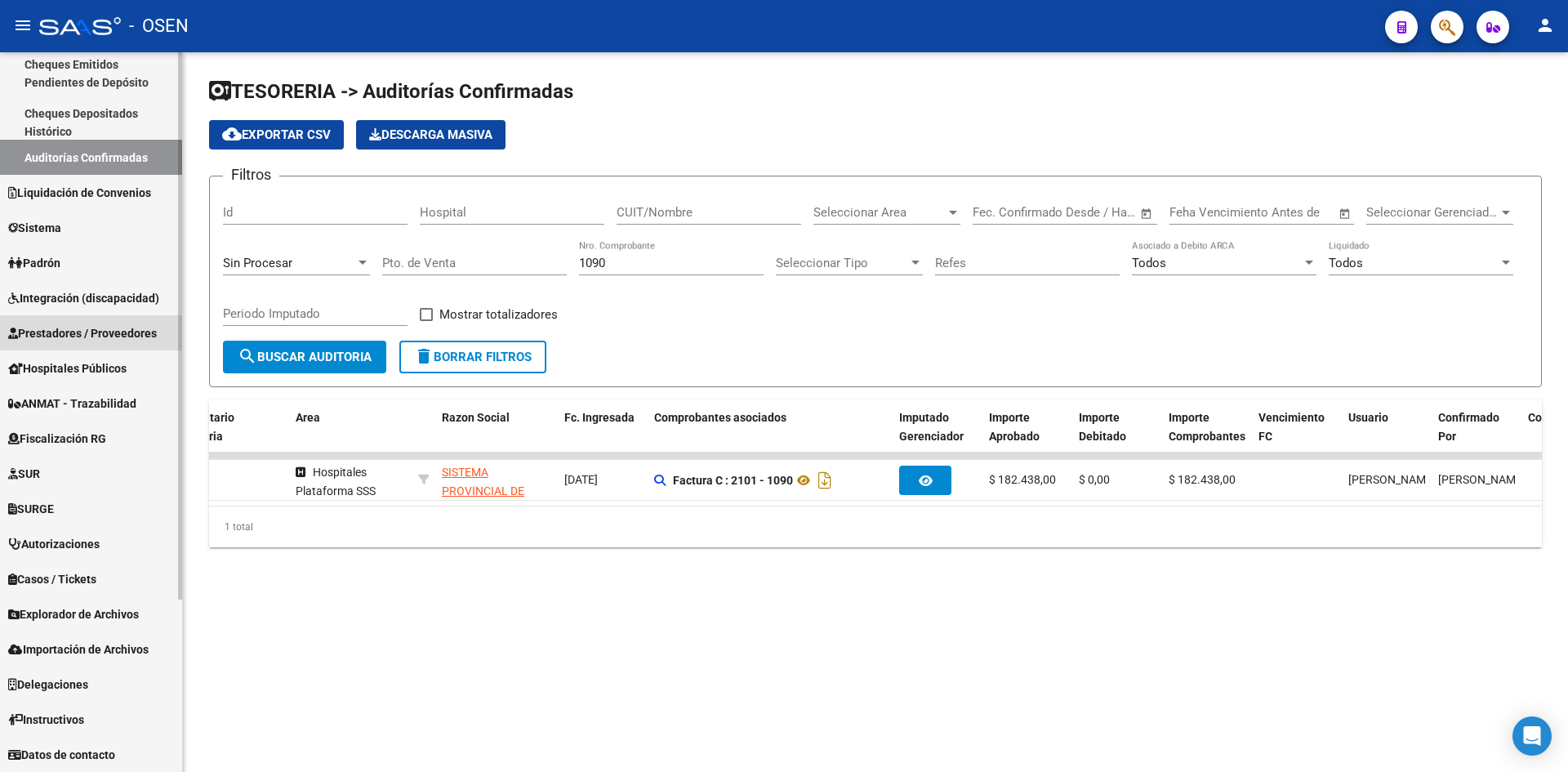
click at [129, 327] on span "Prestadores / Proveedores" at bounding box center [82, 333] width 148 height 18
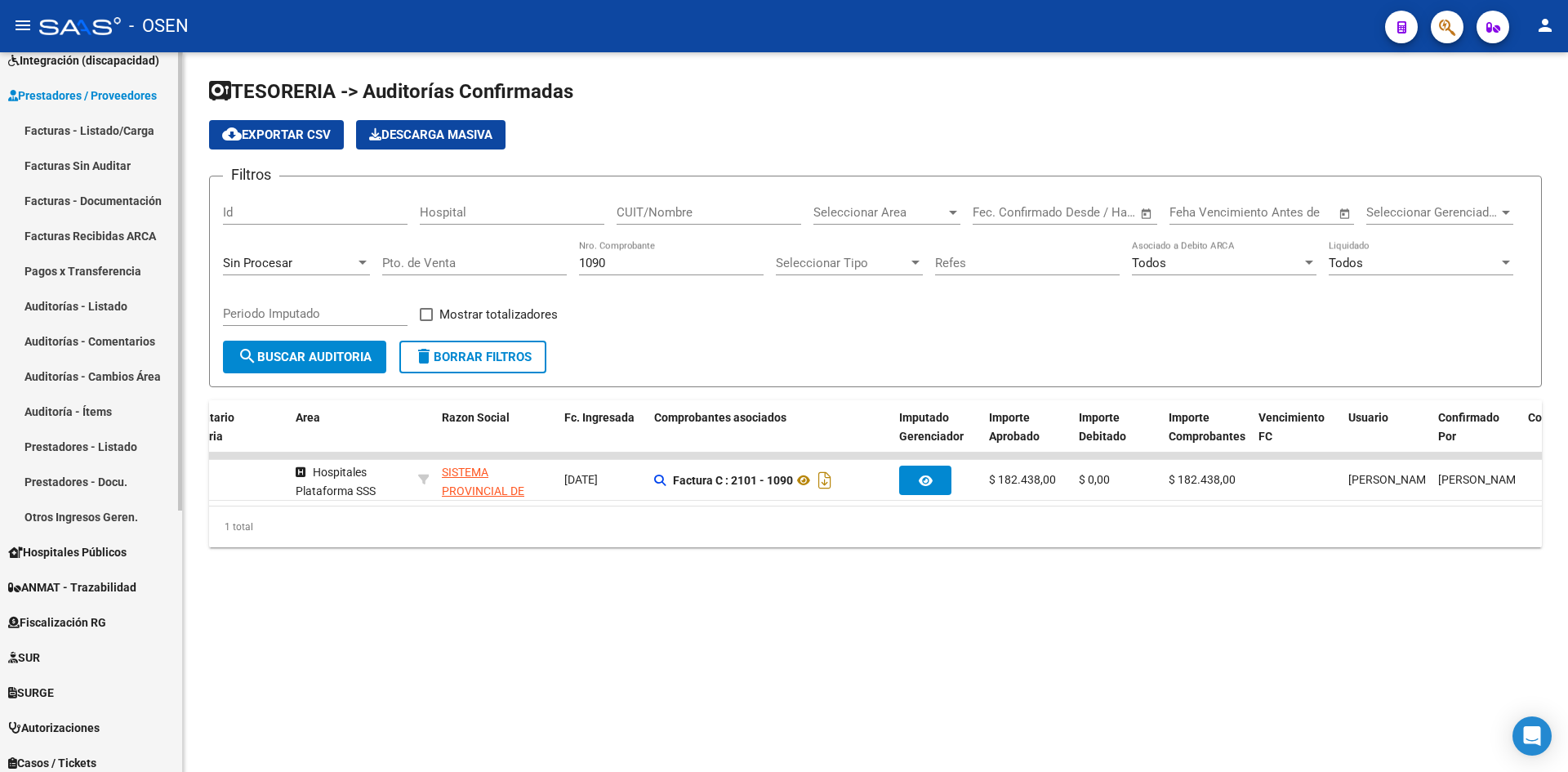
click at [138, 131] on link "Facturas - Listado/Carga" at bounding box center [91, 130] width 183 height 35
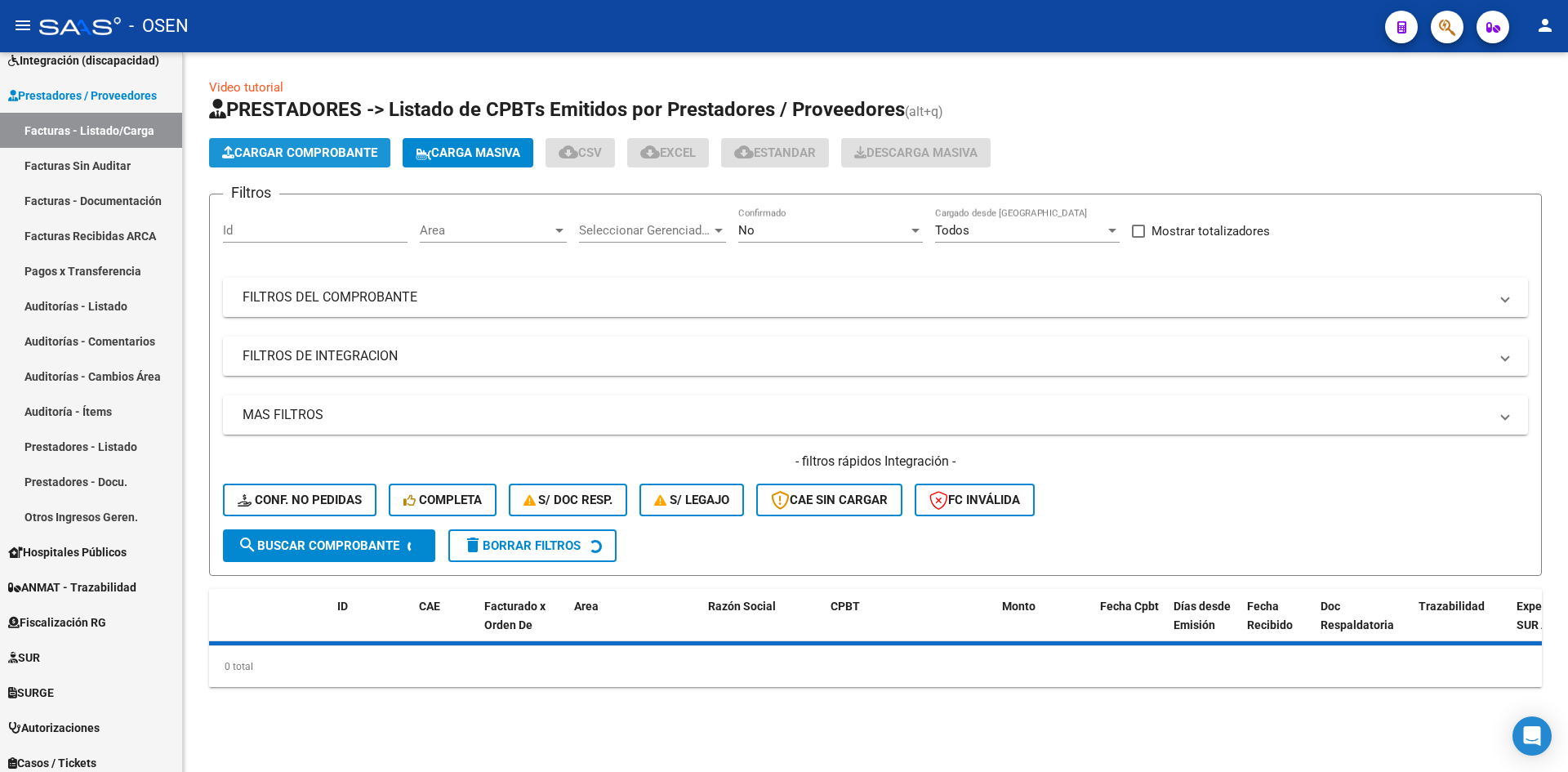
click at [334, 162] on button "Cargar Comprobante" at bounding box center [300, 153] width 182 height 30
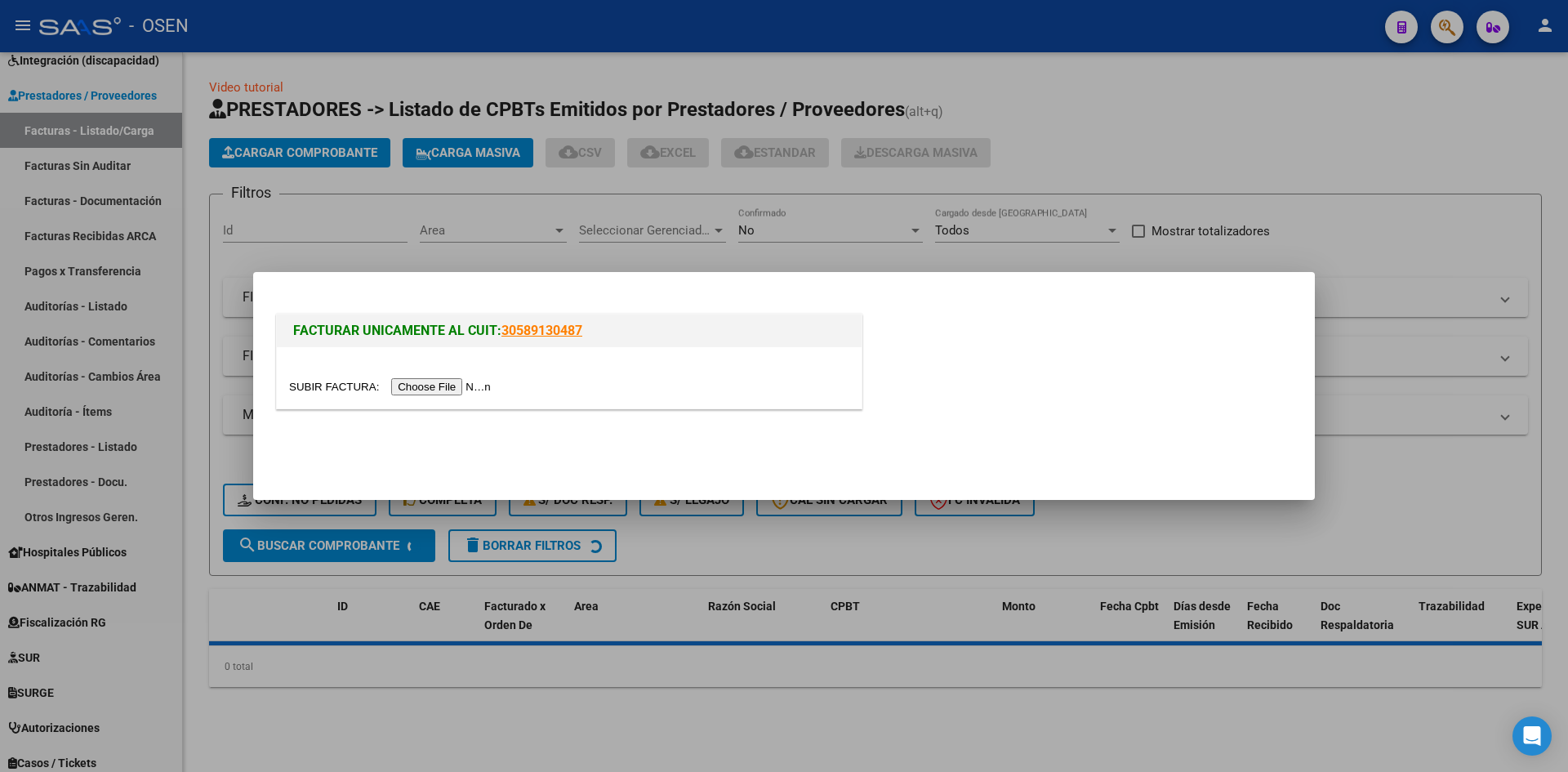
click at [406, 378] on div at bounding box center [569, 378] width 584 height 61
click at [406, 378] on input "file" at bounding box center [393, 386] width 206 height 18
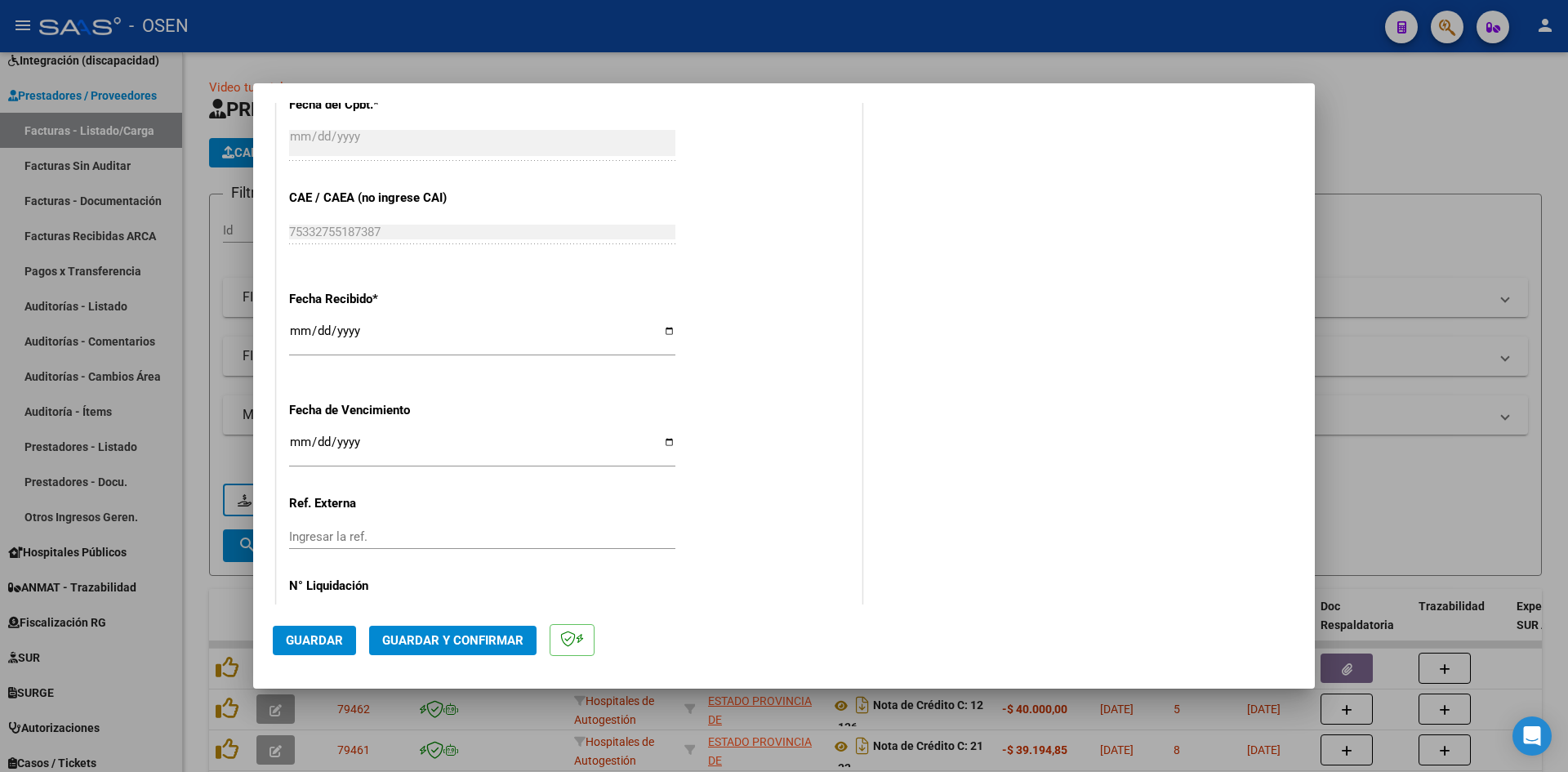
scroll to position [948, 0]
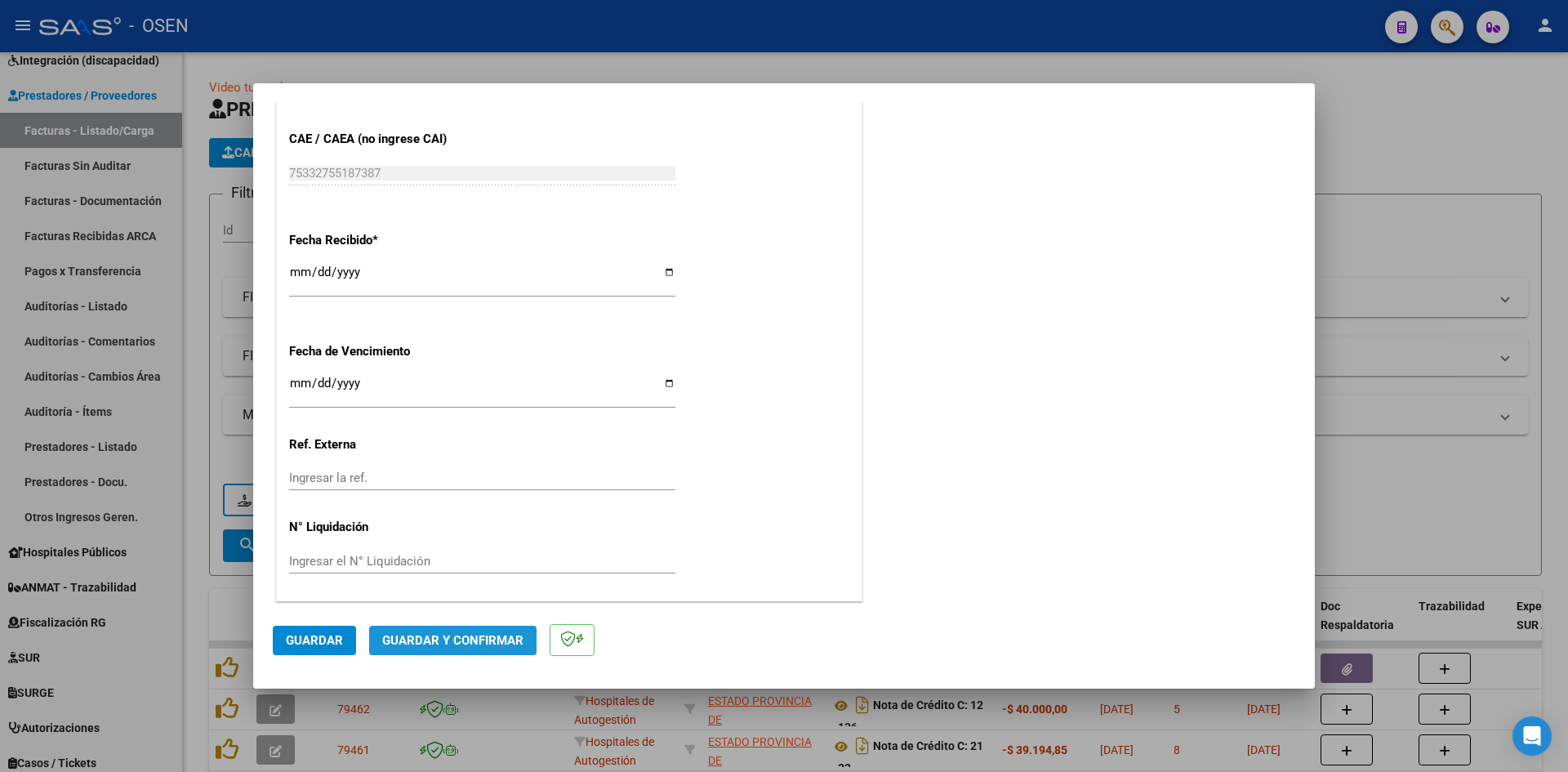
click at [471, 640] on span "Guardar y Confirmar" at bounding box center [453, 641] width 141 height 15
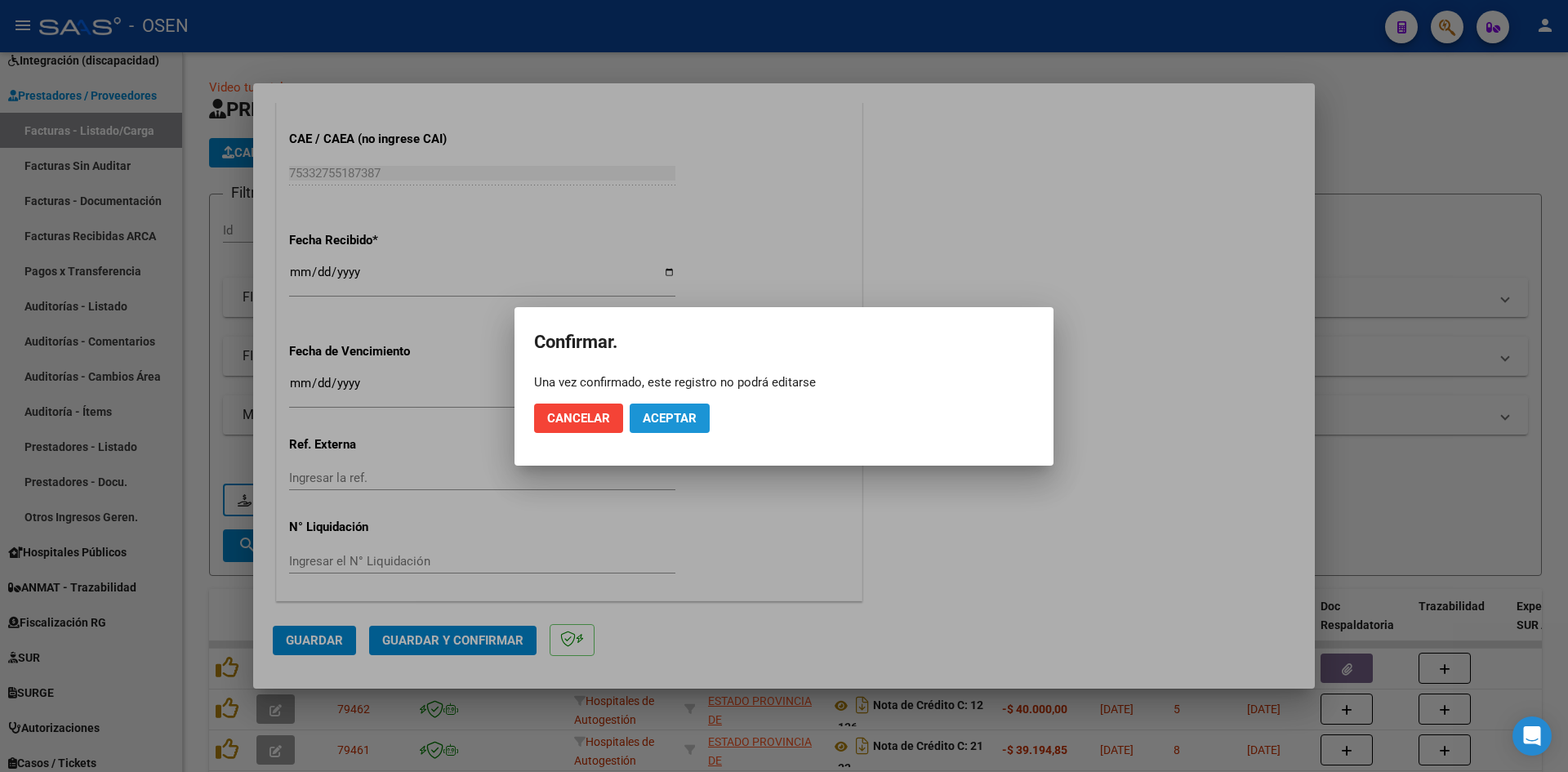
drag, startPoint x: 679, startPoint y: 428, endPoint x: 669, endPoint y: 432, distance: 10.8
click at [678, 428] on button "Aceptar" at bounding box center [669, 419] width 80 height 30
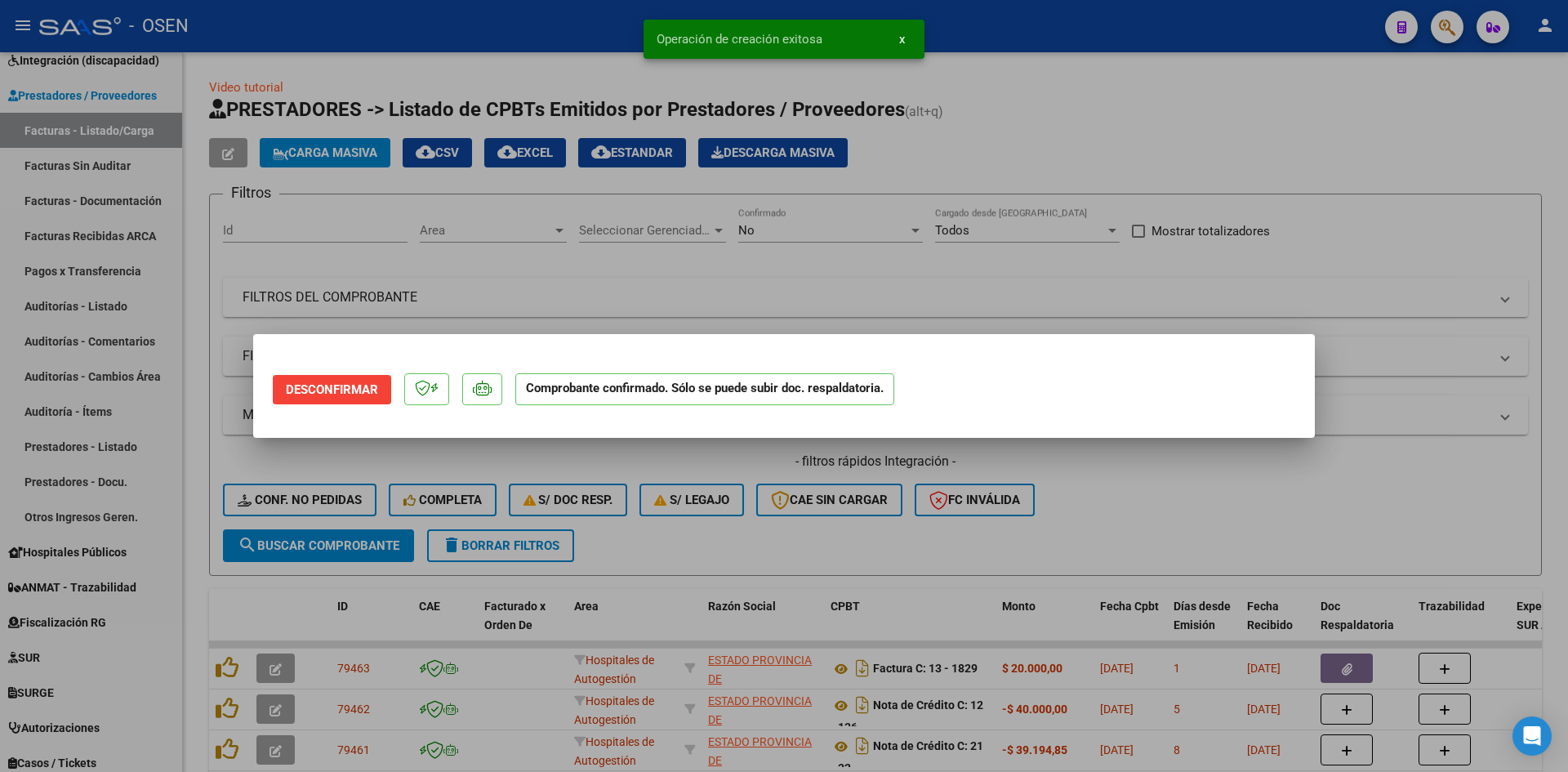
scroll to position [0, 0]
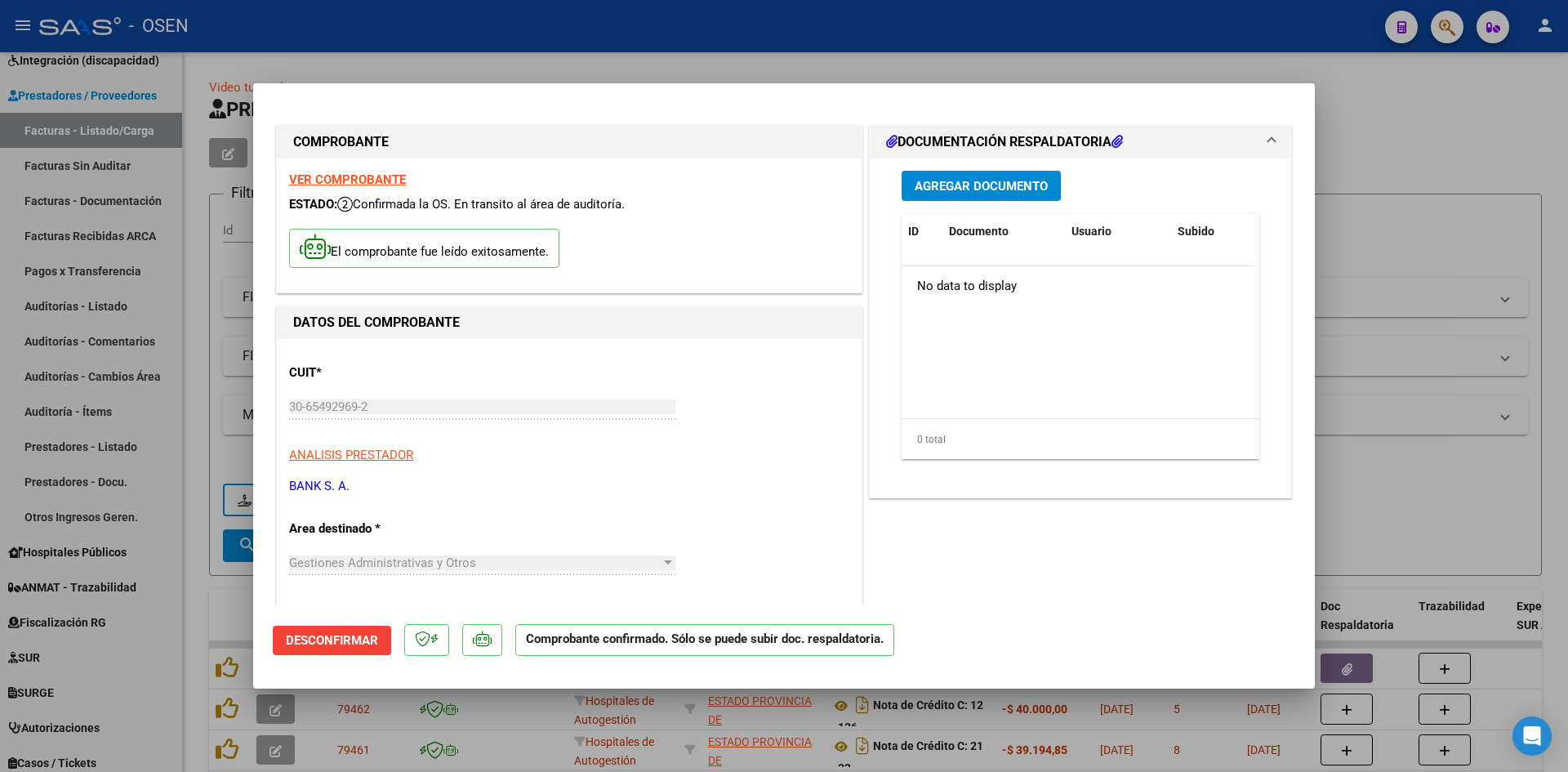
click at [64, 269] on div at bounding box center [784, 386] width 1568 height 772
type input "$ 0,00"
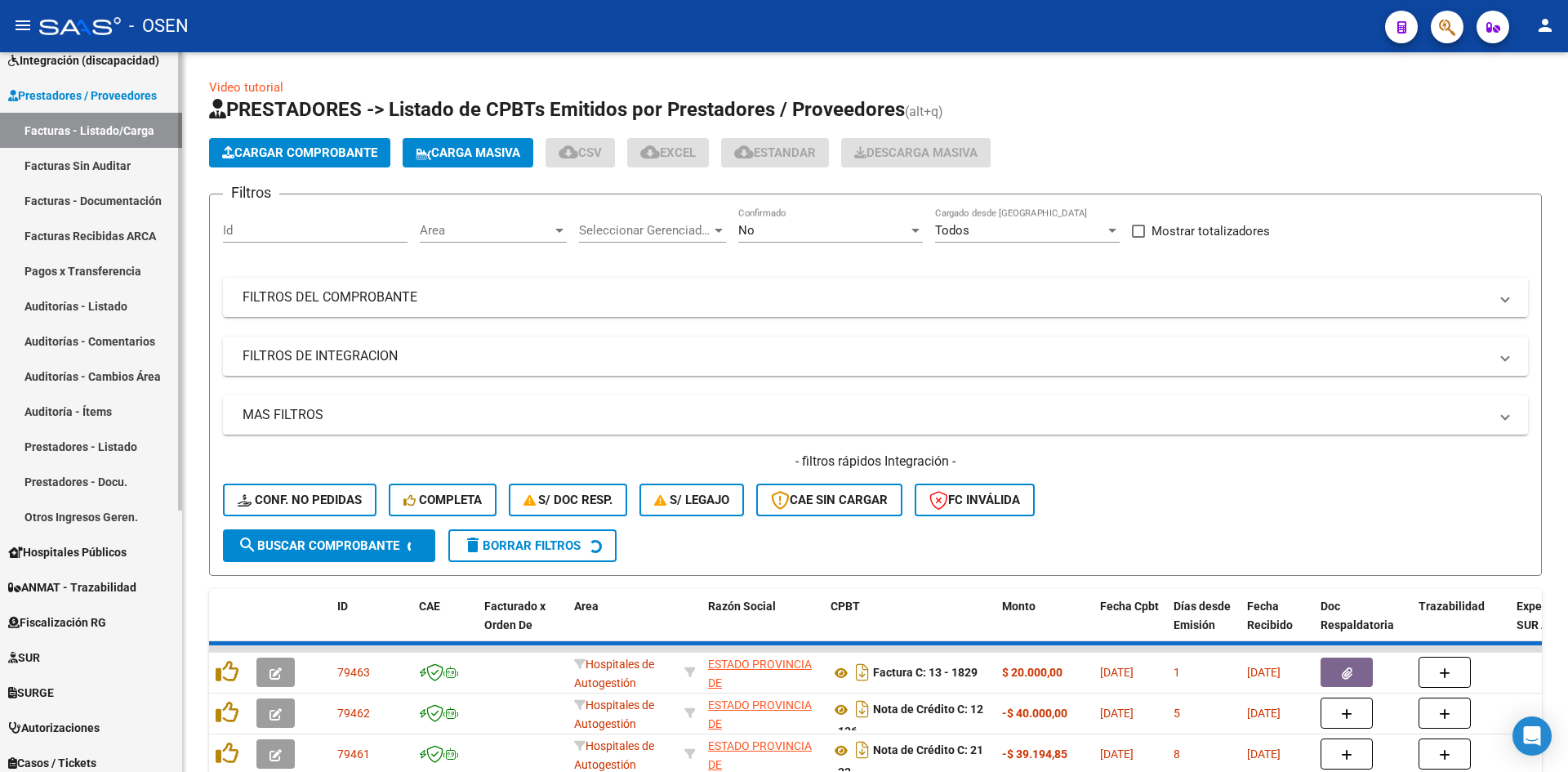
click at [73, 297] on link "Auditorías - Listado" at bounding box center [91, 306] width 183 height 35
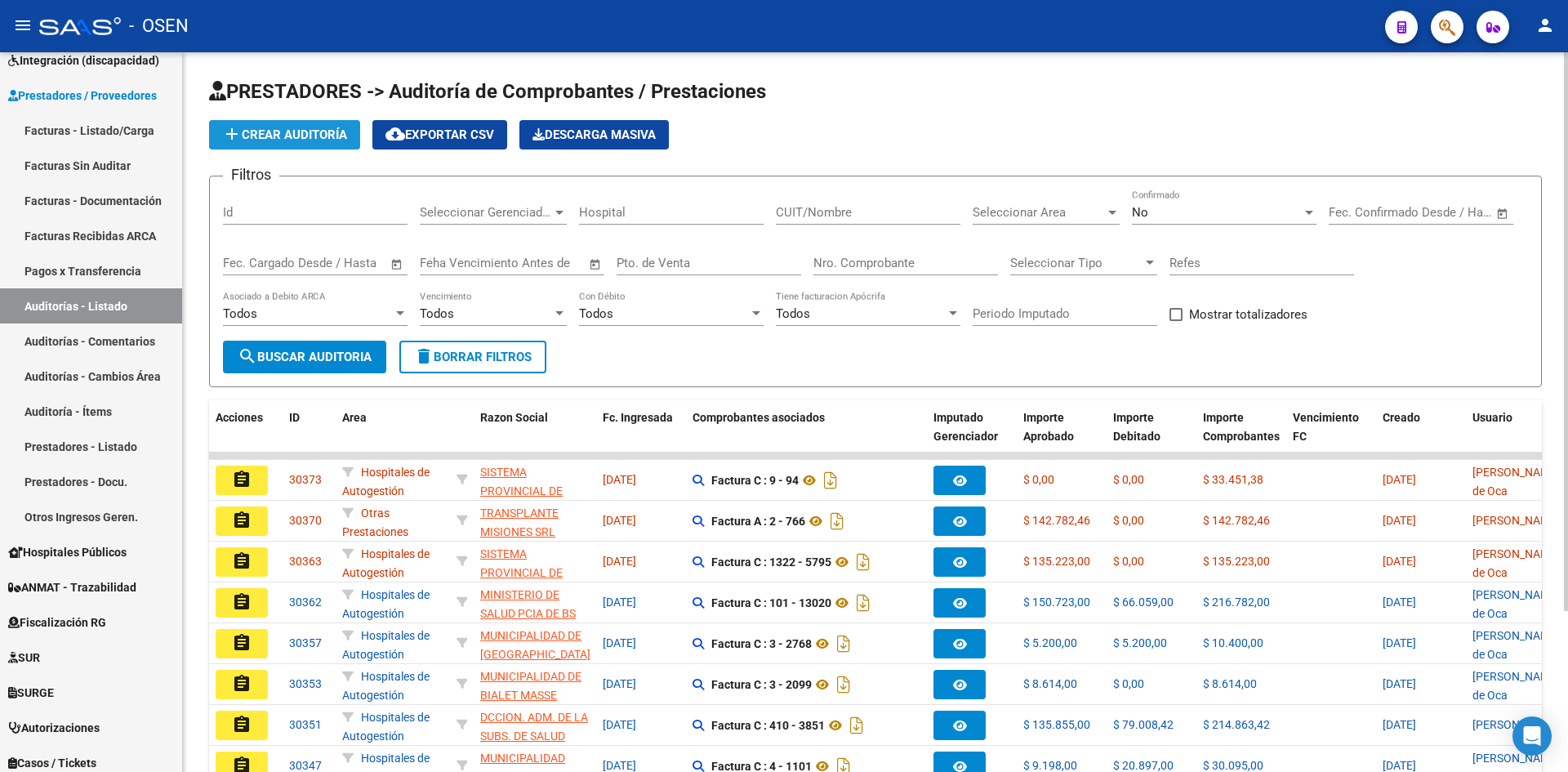
click at [251, 137] on span "add Crear Auditoría" at bounding box center [285, 135] width 125 height 15
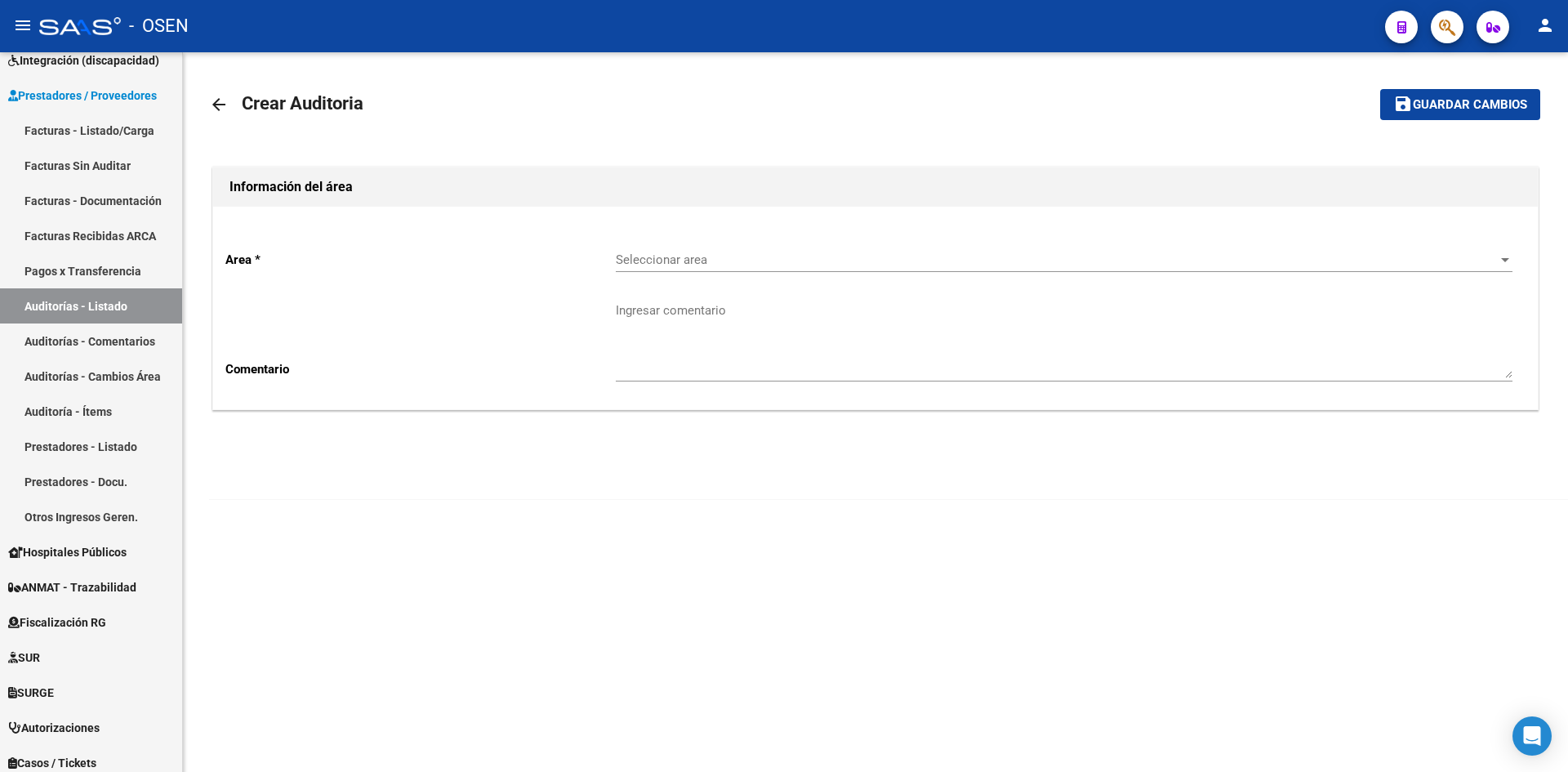
click at [639, 257] on span "Seleccionar area" at bounding box center [1056, 260] width 882 height 15
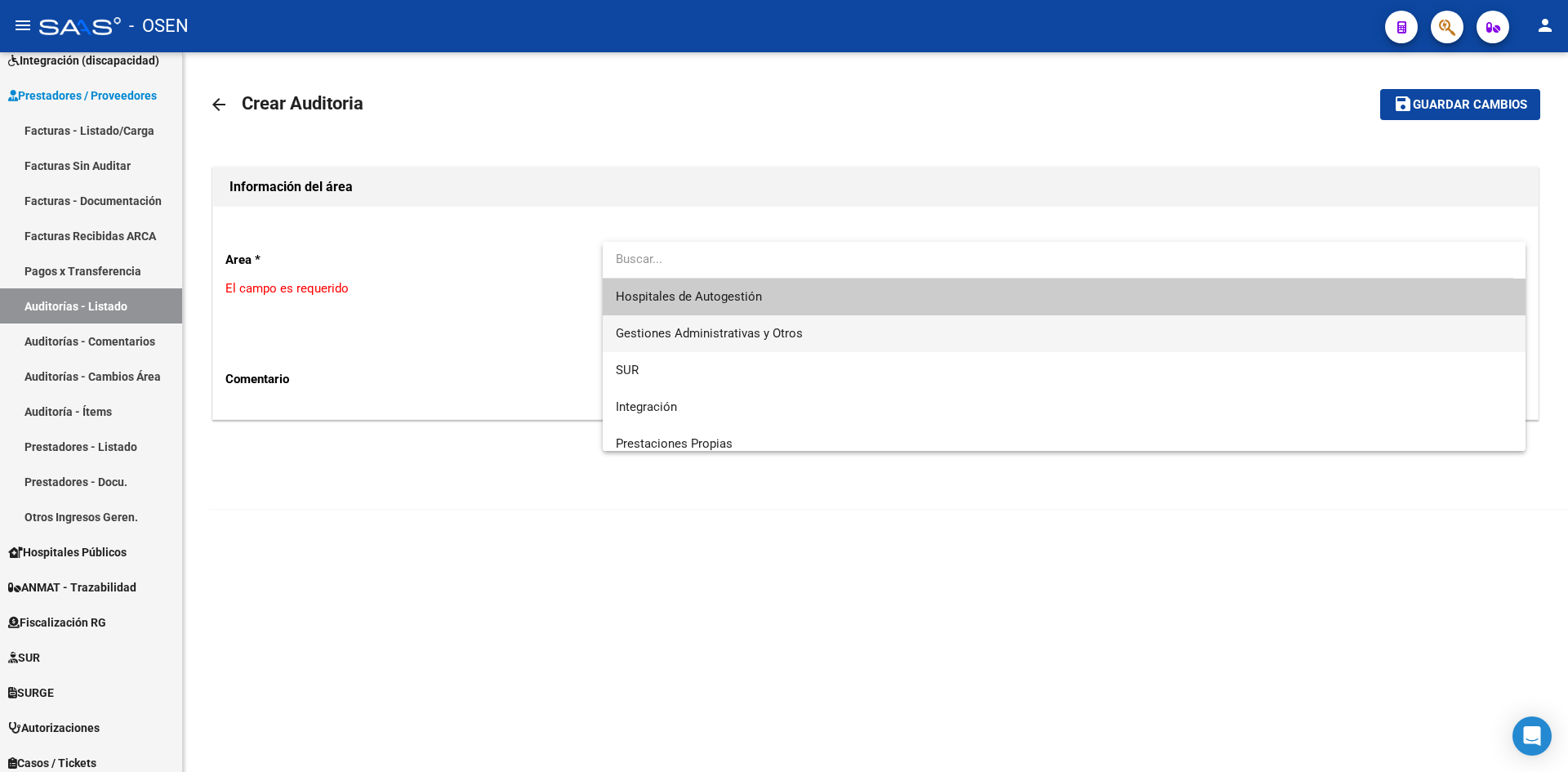
click at [671, 343] on span "Gestiones Administrativas y Otros" at bounding box center [1064, 334] width 897 height 37
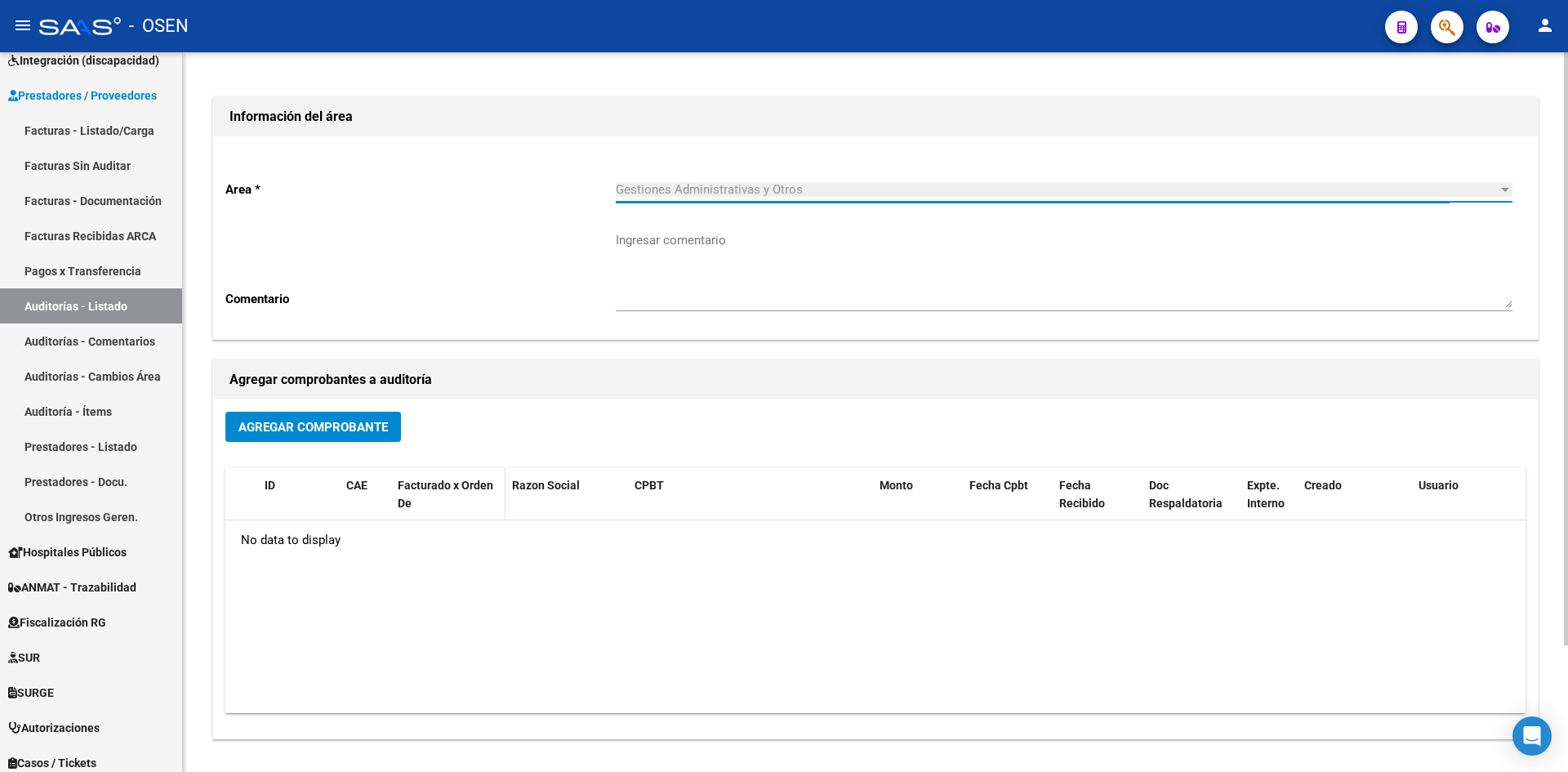
scroll to position [154, 0]
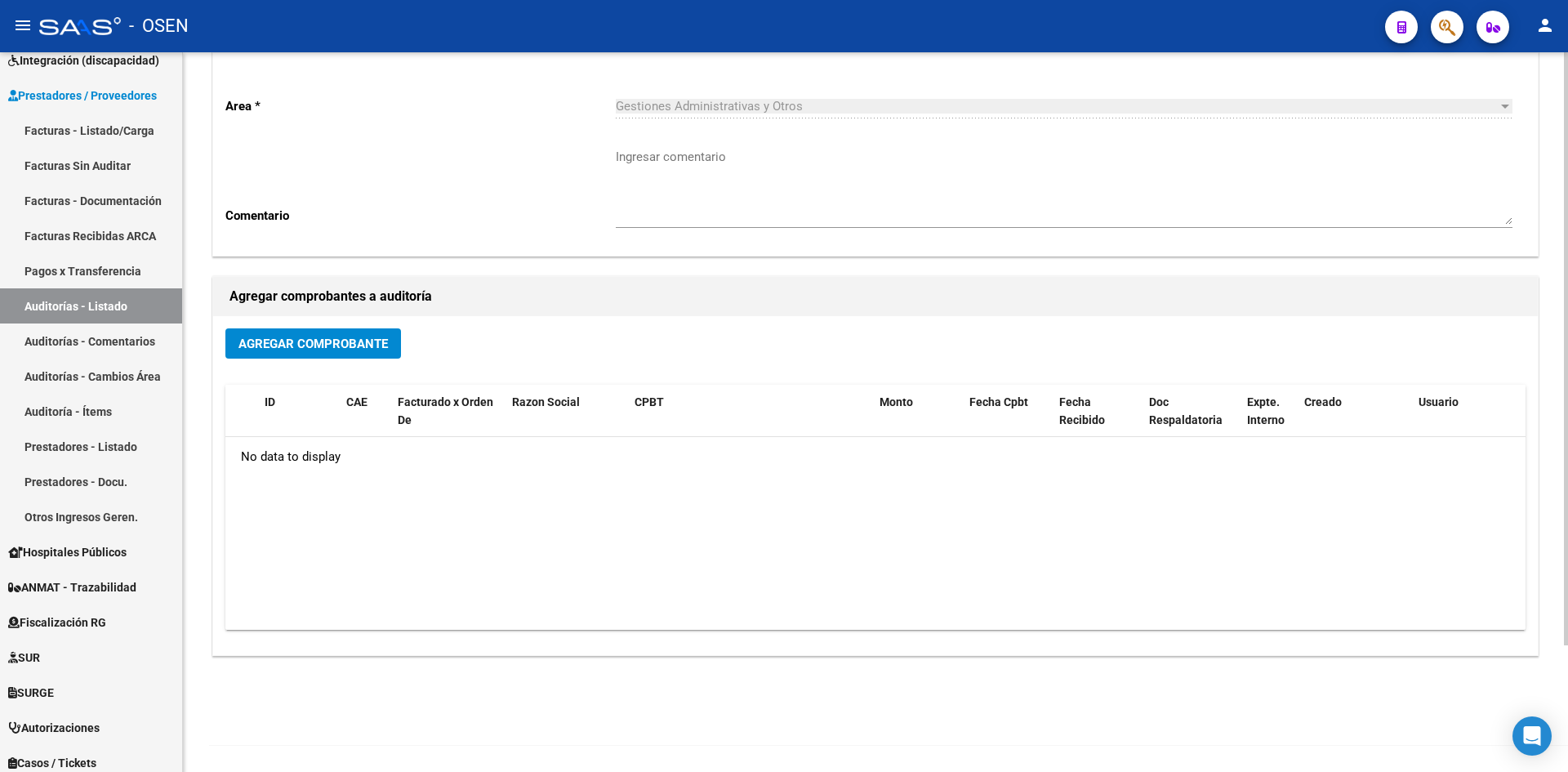
drag, startPoint x: 344, startPoint y: 312, endPoint x: 361, endPoint y: 338, distance: 31.1
click at [358, 327] on div "Agregar comprobantes a auditoría Agregar Comprobante ID CAE Facturado x Orden D…" at bounding box center [875, 467] width 1326 height 380
click at [360, 345] on span "Agregar Comprobante" at bounding box center [313, 344] width 149 height 15
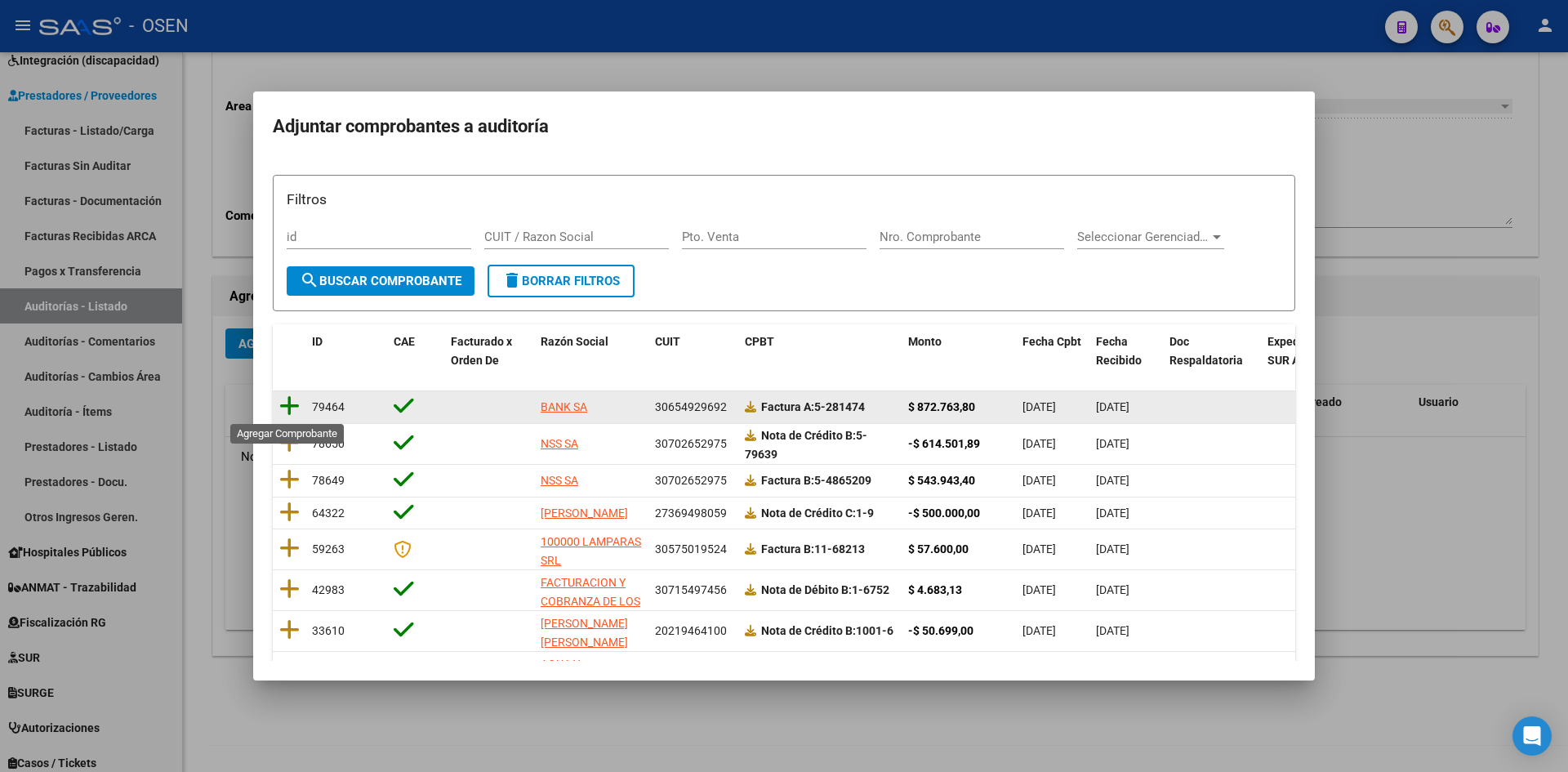
click at [293, 412] on icon at bounding box center [289, 406] width 20 height 23
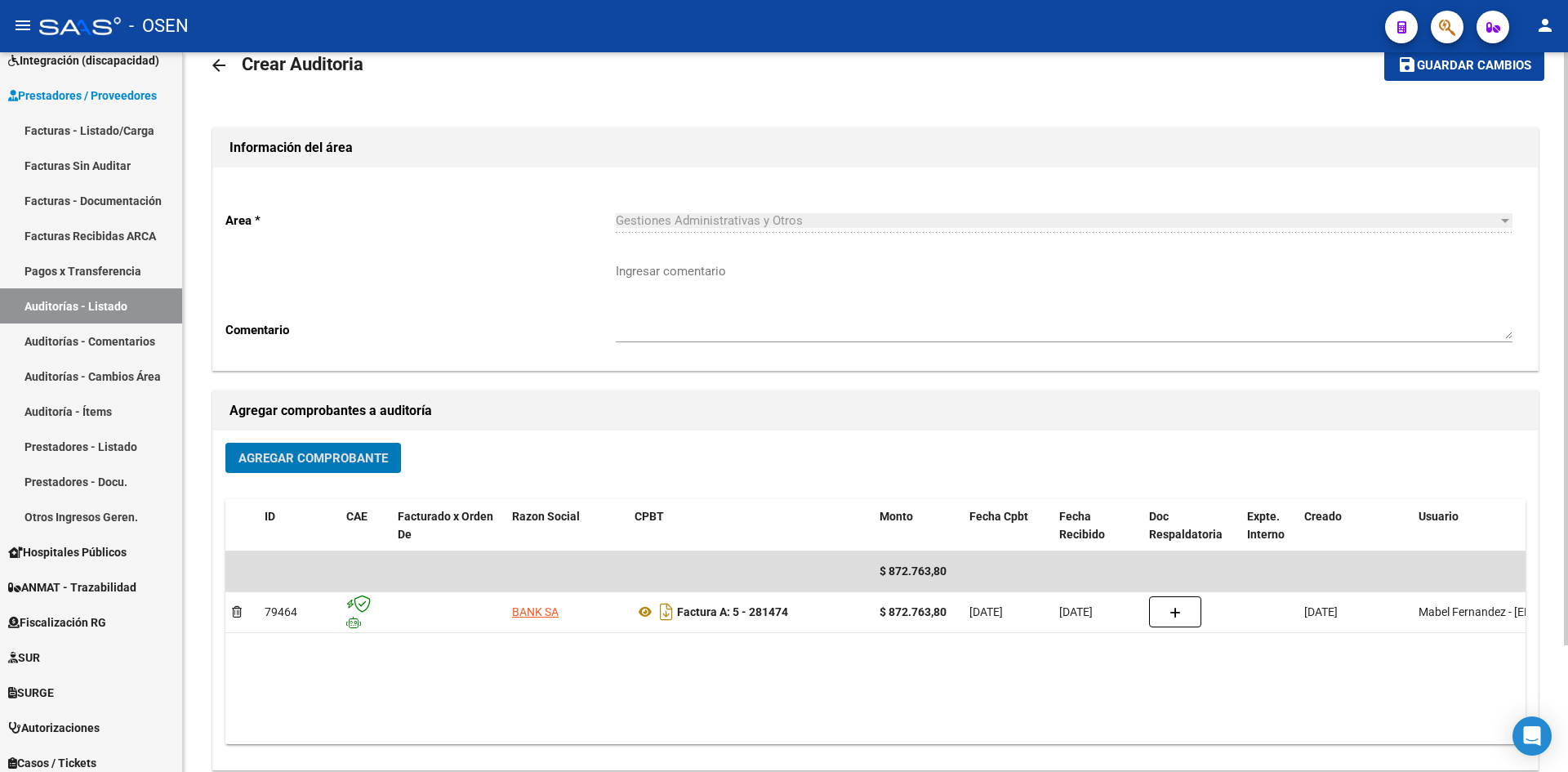
scroll to position [0, 0]
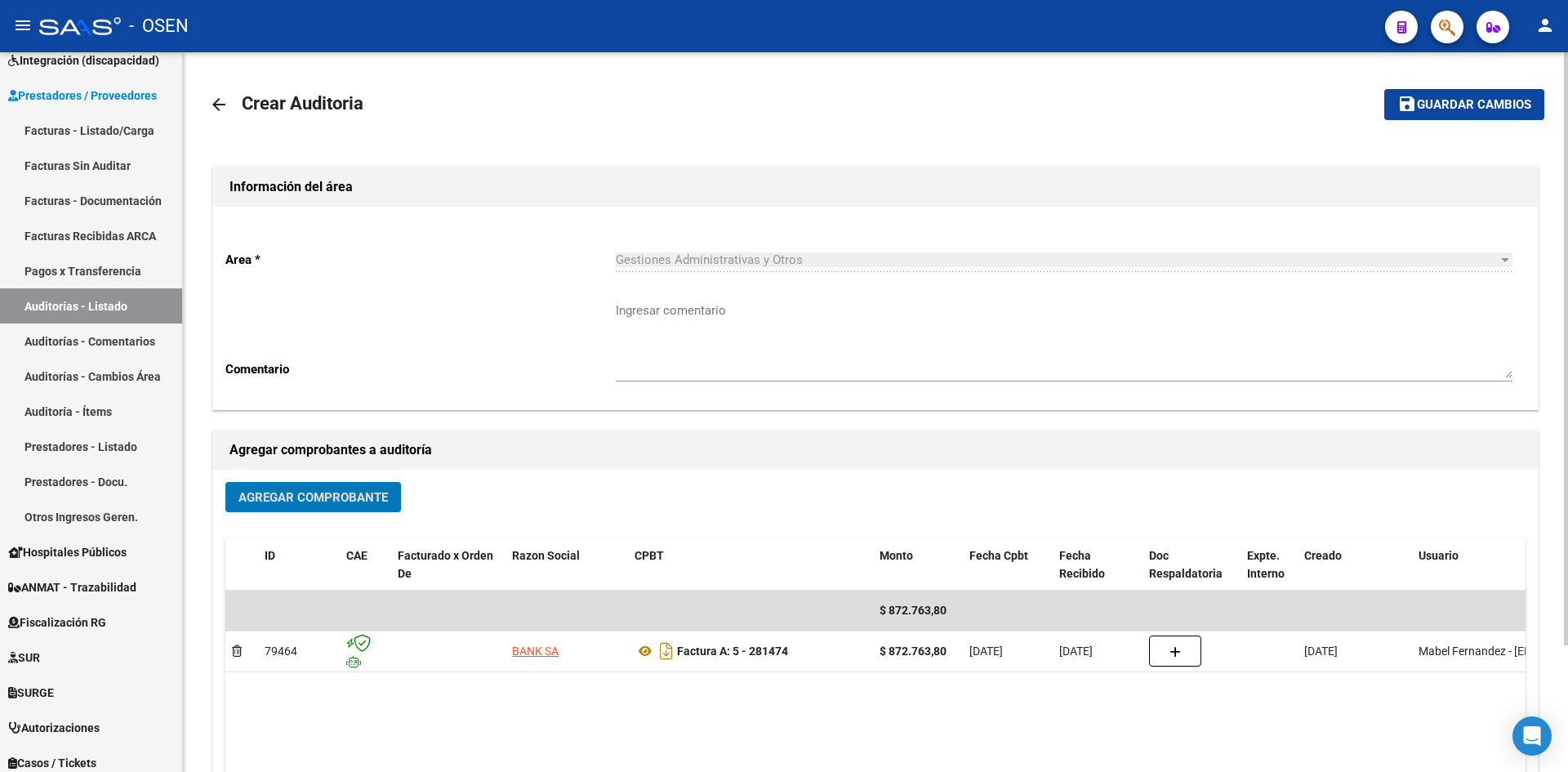
drag, startPoint x: 1465, startPoint y: 104, endPoint x: 1444, endPoint y: 122, distance: 27.7
click at [1464, 104] on span "Guardar cambios" at bounding box center [1474, 105] width 114 height 15
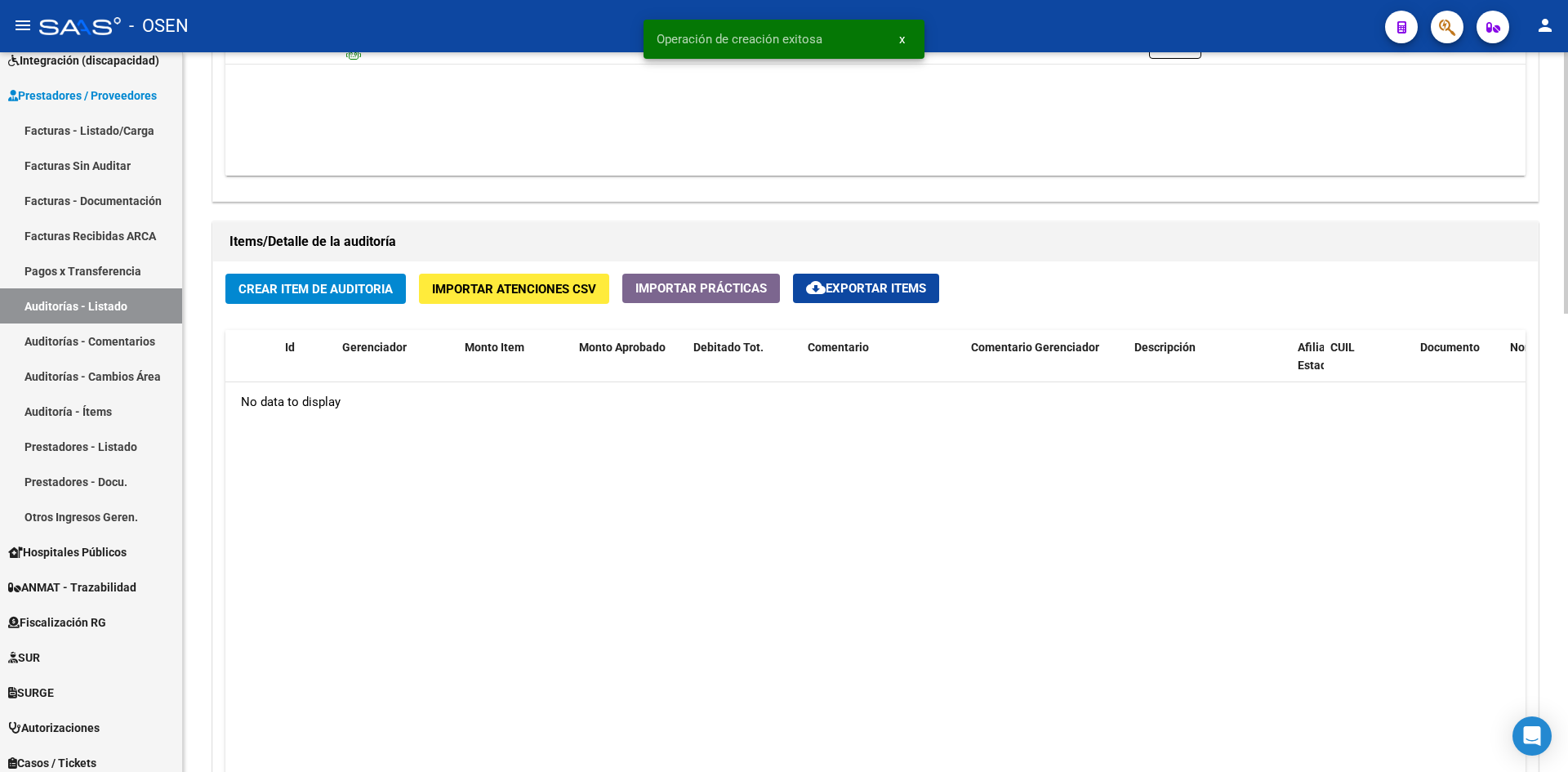
scroll to position [1089, 0]
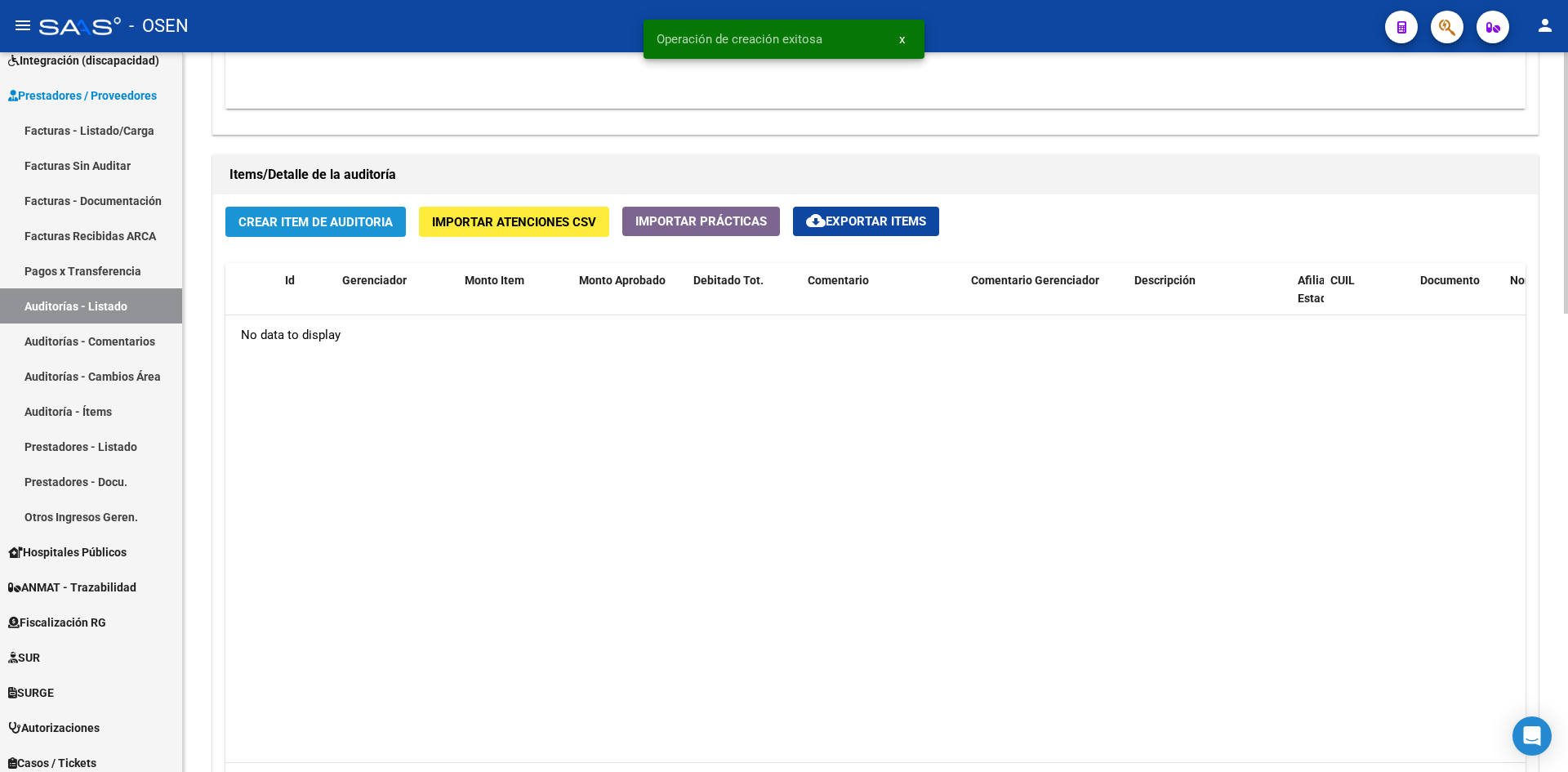
click at [325, 227] on span "Crear Item de Auditoria" at bounding box center [315, 222] width 154 height 15
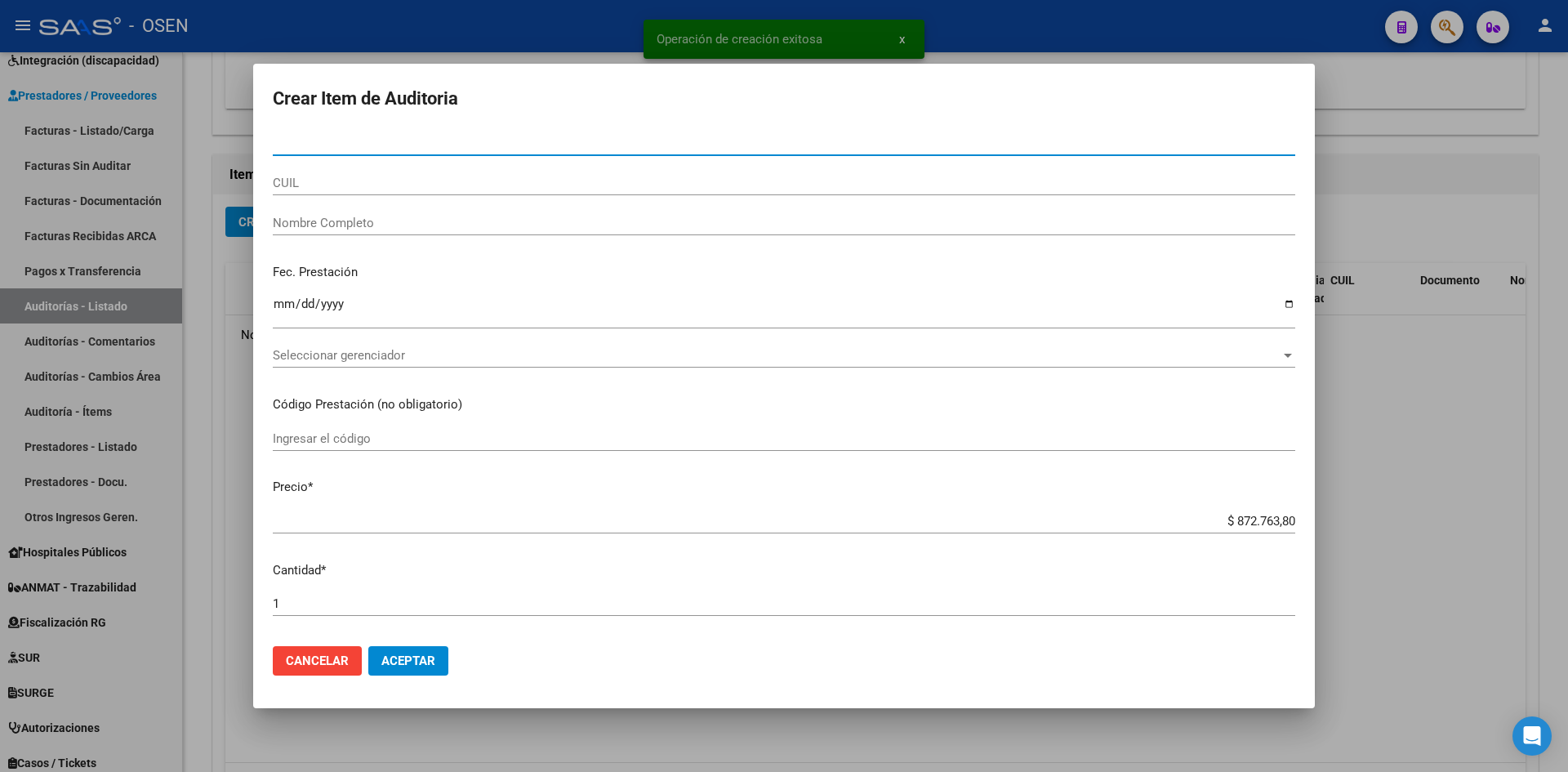
click at [373, 668] on button "Aceptar" at bounding box center [408, 661] width 80 height 30
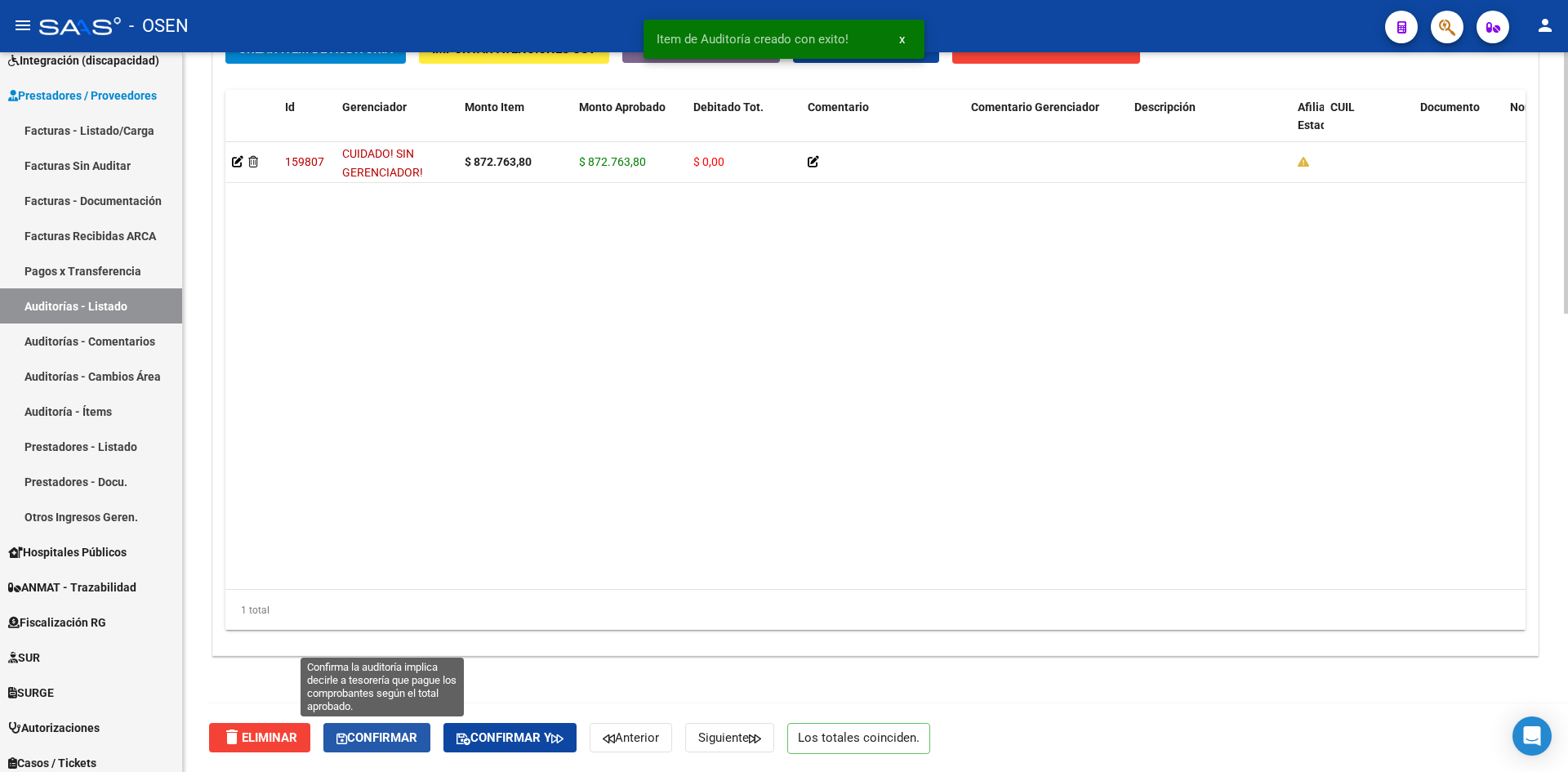
click at [418, 737] on span "Confirmar" at bounding box center [377, 738] width 81 height 15
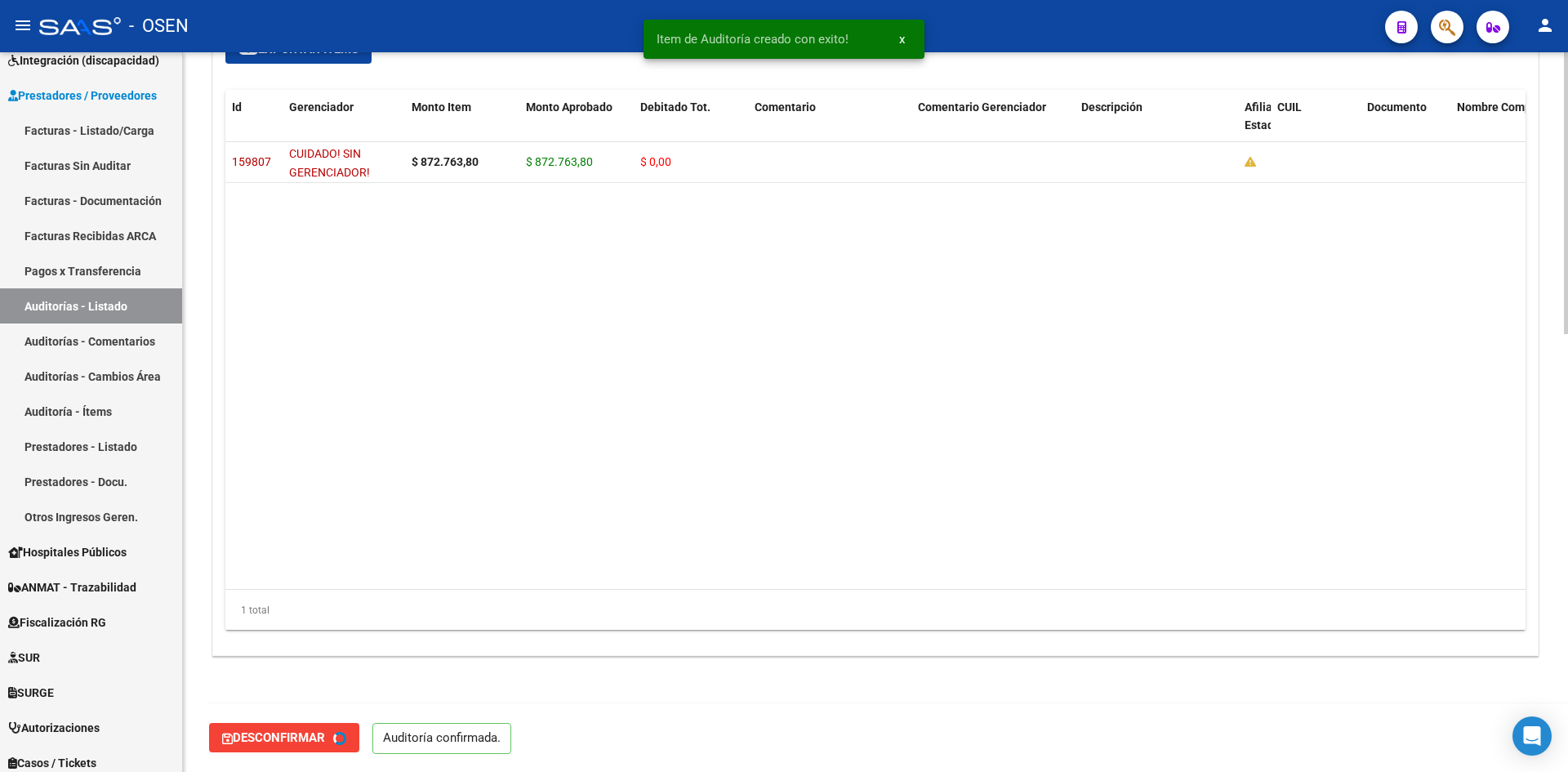
type input "202508"
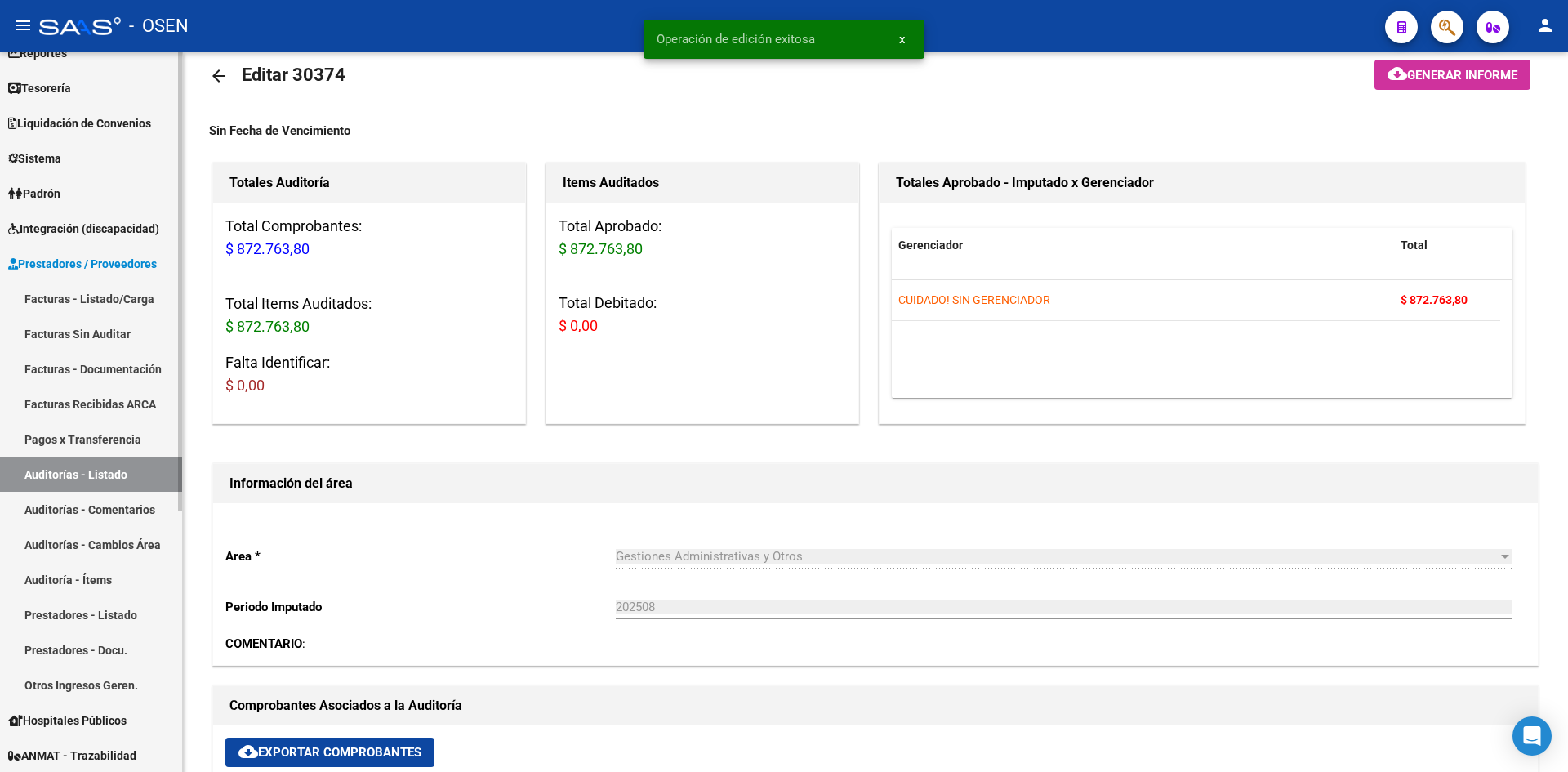
scroll to position [0, 0]
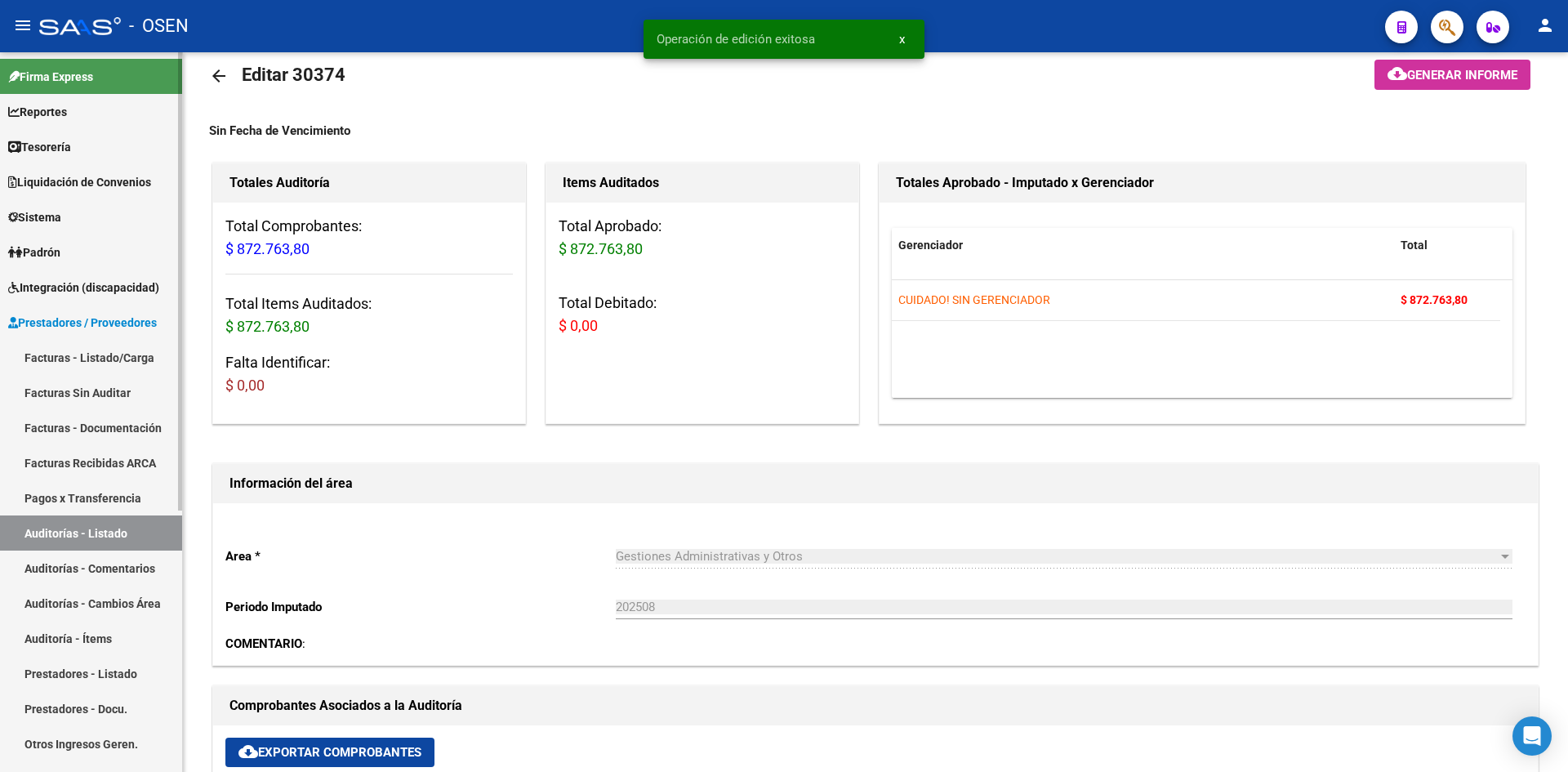
click at [104, 146] on link "Tesorería" at bounding box center [91, 147] width 183 height 35
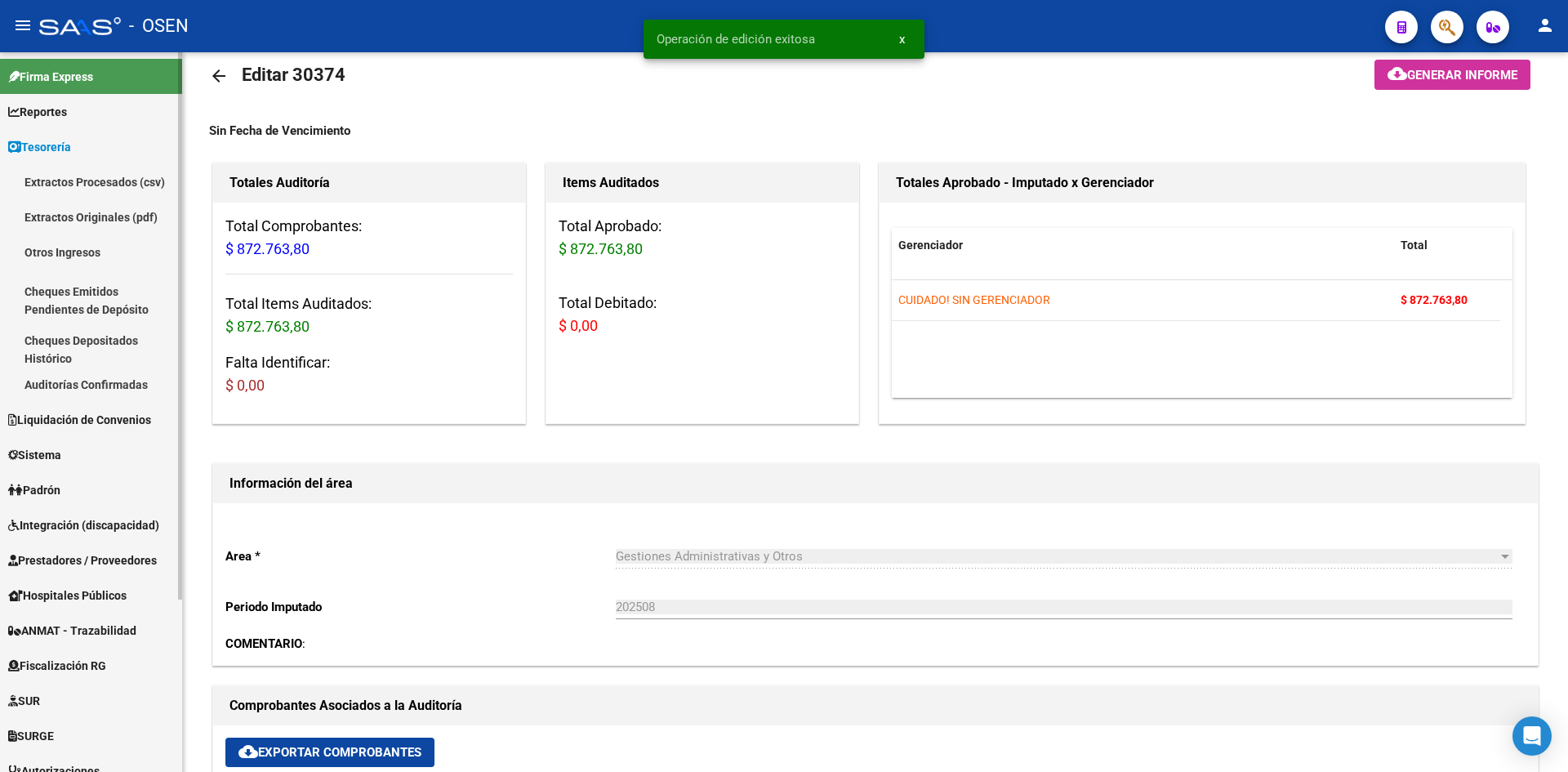
click at [116, 387] on link "Auditorías Confirmadas" at bounding box center [91, 385] width 183 height 35
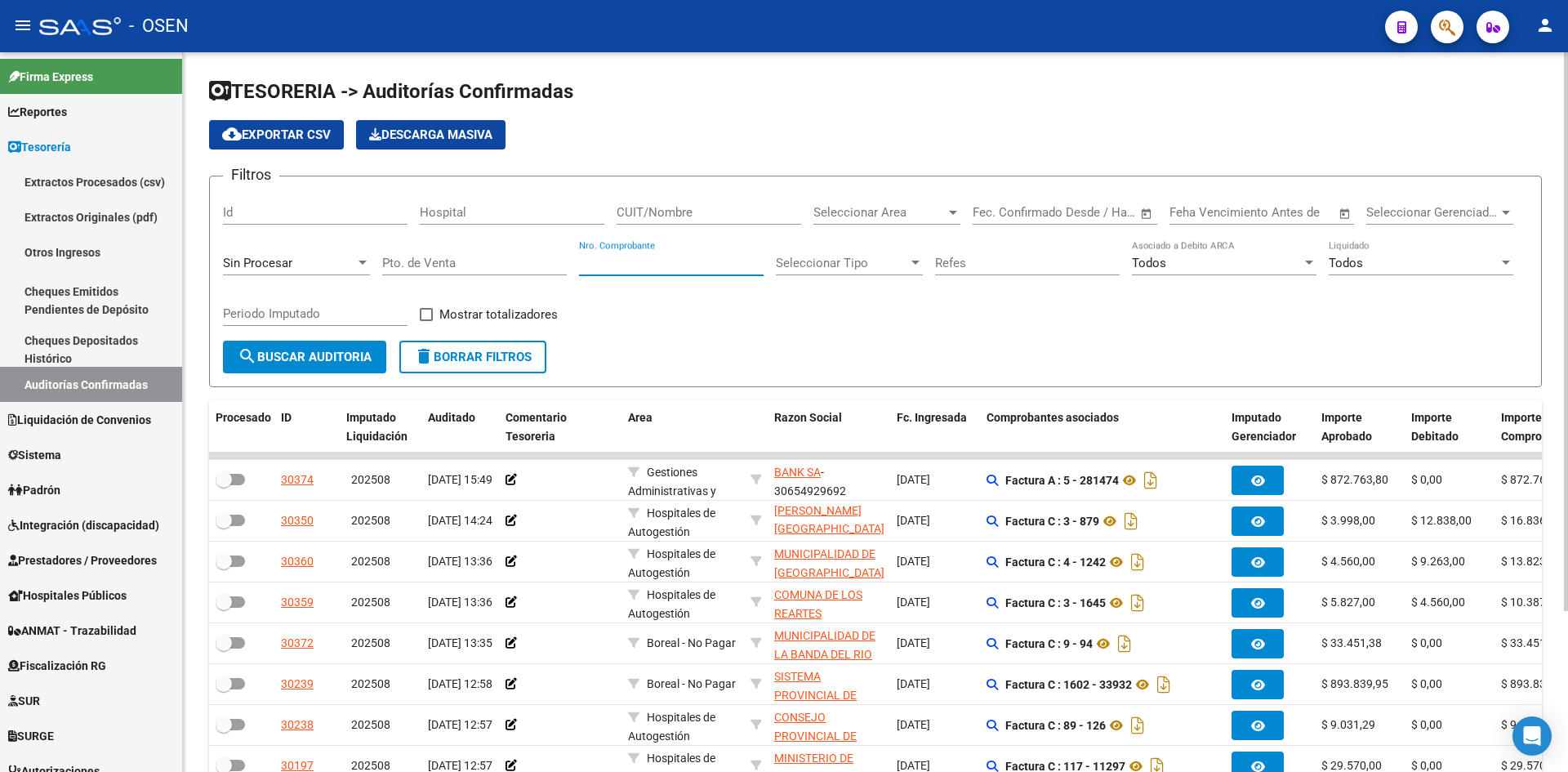
click at [668, 259] on input "Nro. Comprobante" at bounding box center [671, 263] width 184 height 15
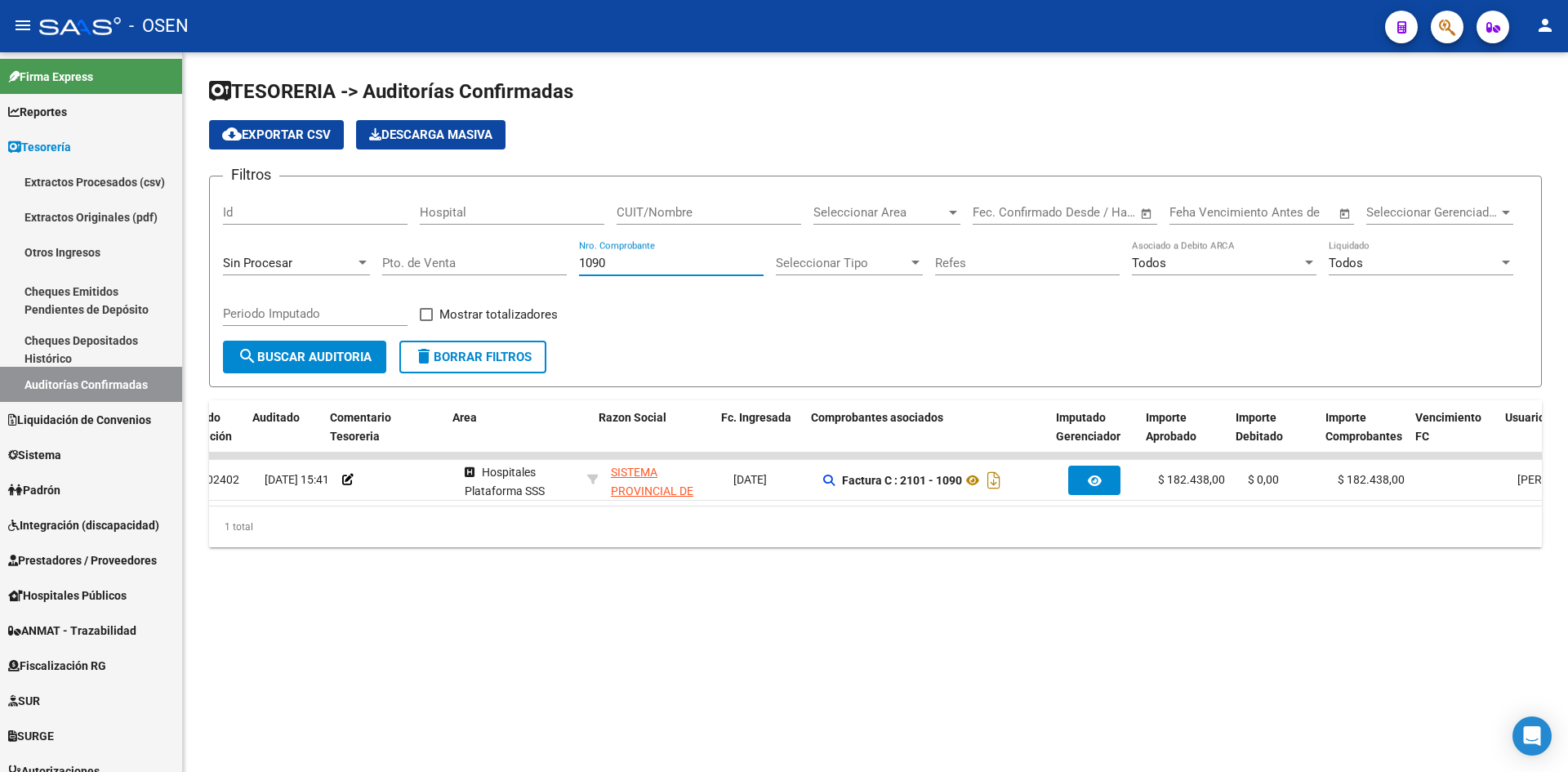
scroll to position [0, 220]
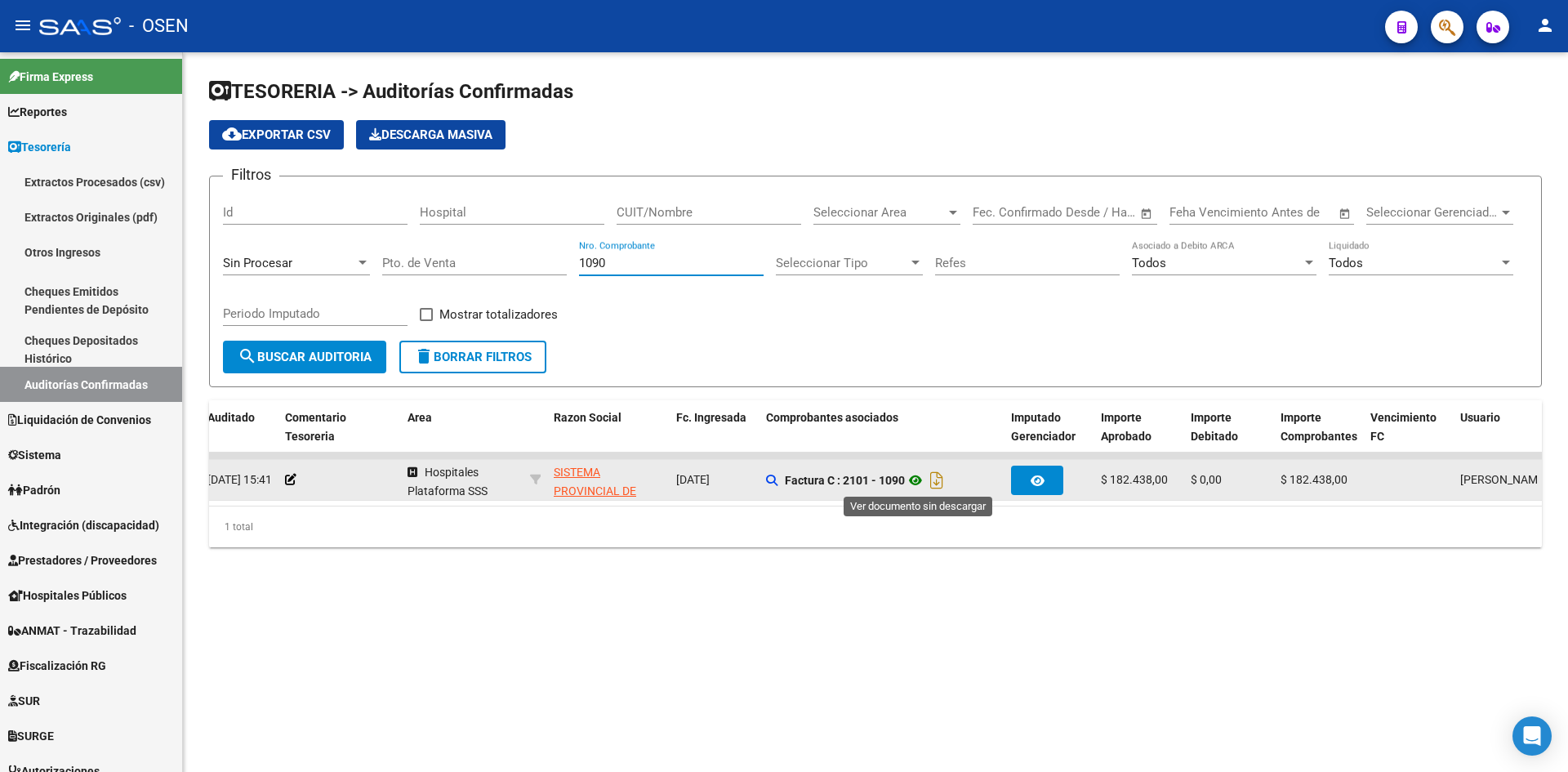
click at [922, 482] on icon at bounding box center [915, 480] width 21 height 19
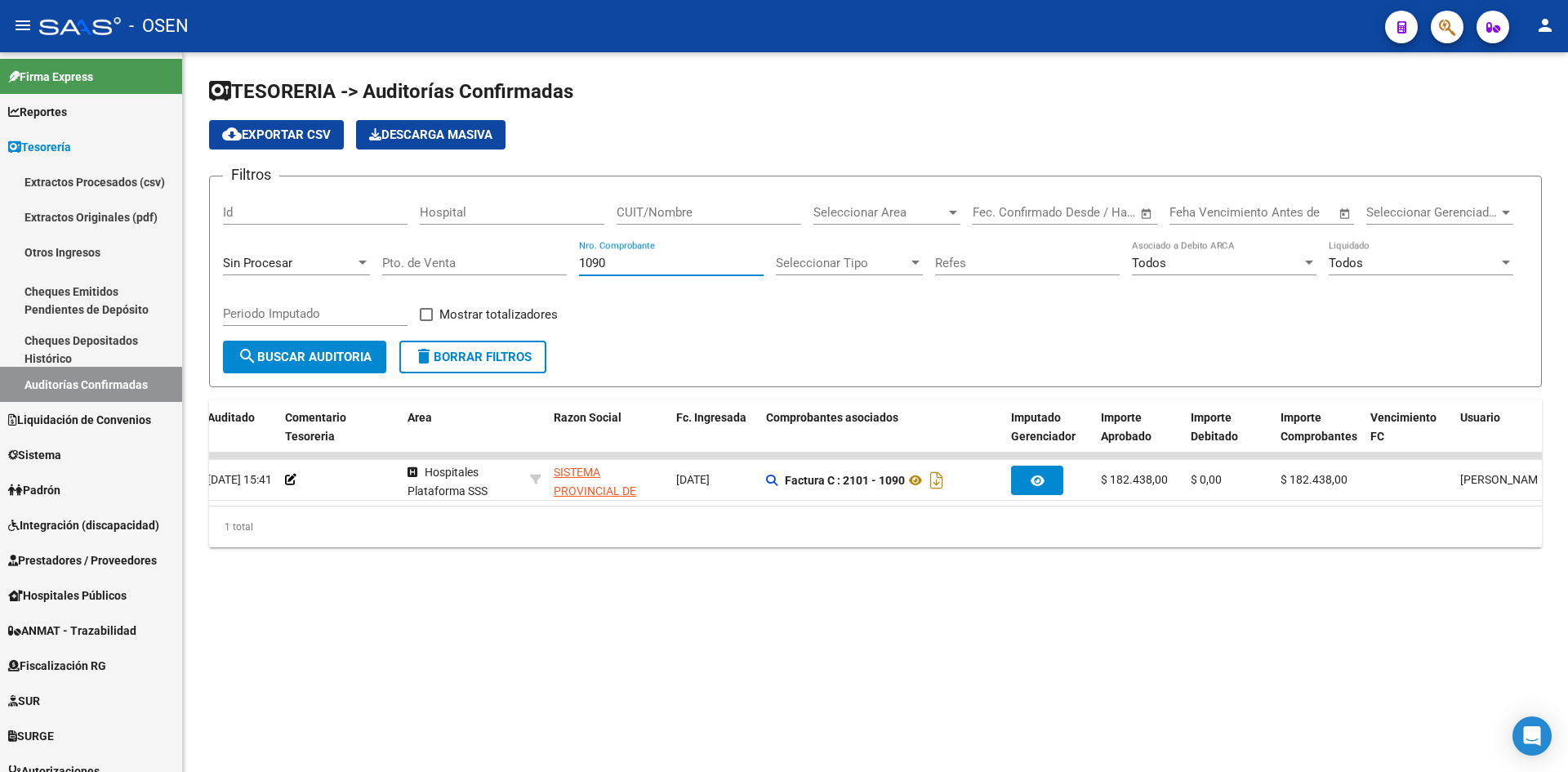
drag, startPoint x: 613, startPoint y: 258, endPoint x: 571, endPoint y: 258, distance: 42.0
click at [571, 258] on div "Filtros Id Hospital CUIT/Nombre Seleccionar Area Seleccionar Area Start date – …" at bounding box center [876, 266] width 1305 height 151
type input "1"
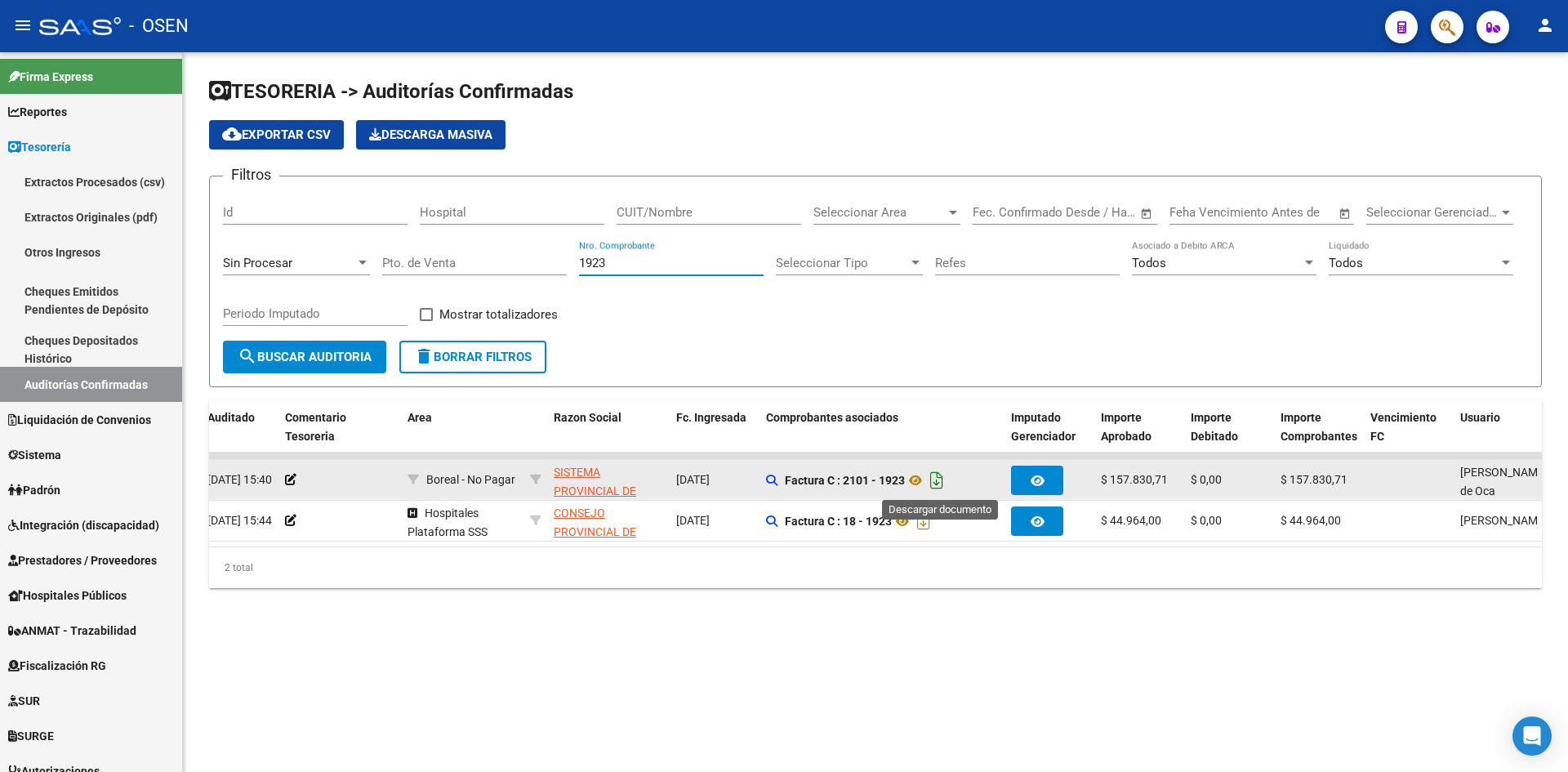
click at [945, 484] on icon "Descargar documento" at bounding box center [937, 481] width 21 height 26
drag, startPoint x: 632, startPoint y: 258, endPoint x: 446, endPoint y: 230, distance: 188.1
click at [479, 255] on div "Filtros Id Hospital CUIT/Nombre Seleccionar Area Seleccionar Area Start date – …" at bounding box center [876, 266] width 1305 height 151
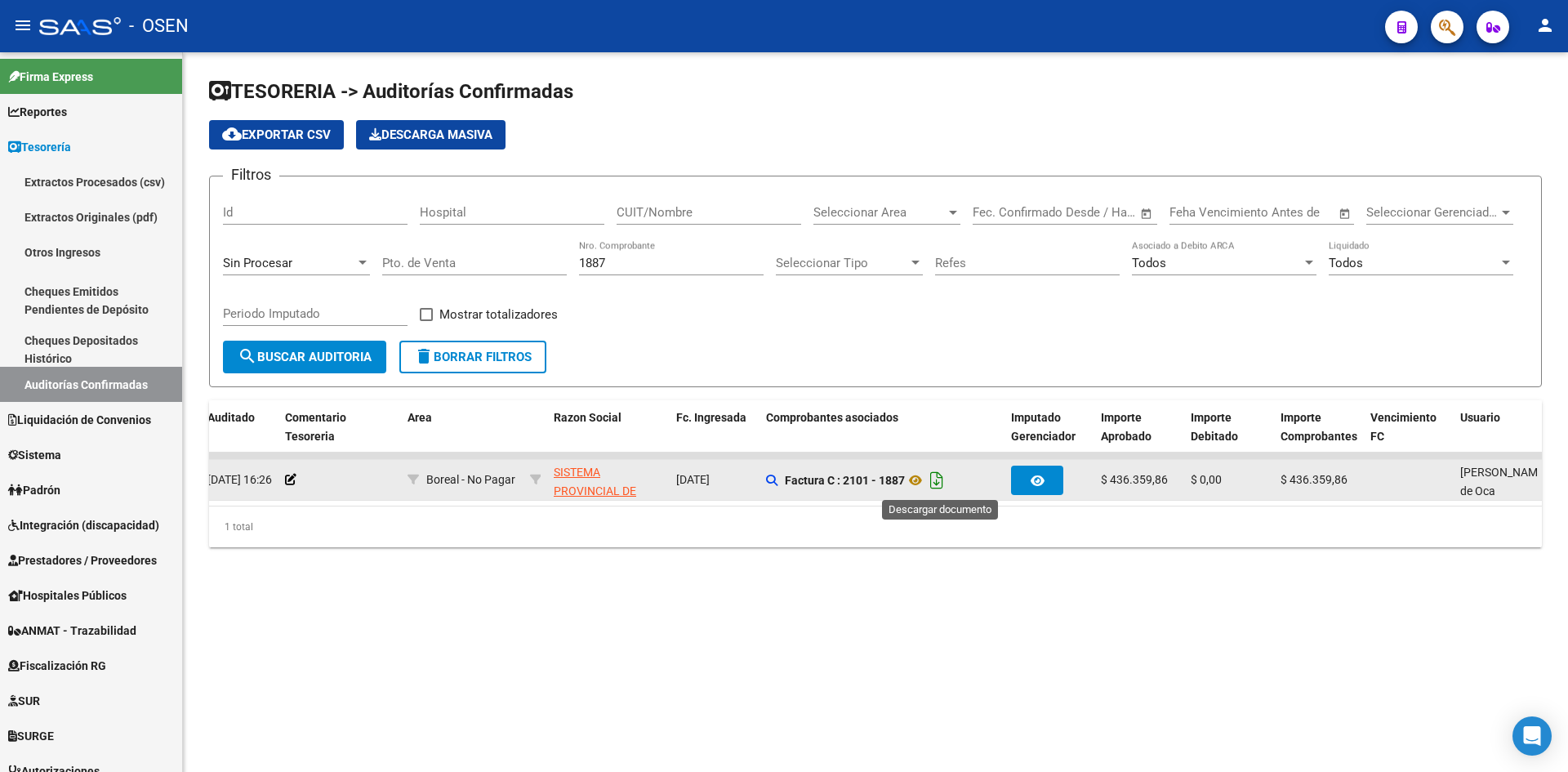
click at [942, 483] on icon "Descargar documento" at bounding box center [937, 481] width 21 height 26
drag, startPoint x: 647, startPoint y: 265, endPoint x: 516, endPoint y: 257, distance: 131.2
click at [516, 257] on div "Filtros Id Hospital CUIT/Nombre Seleccionar Area Seleccionar Area Start date – …" at bounding box center [876, 266] width 1305 height 151
click at [938, 482] on icon "Descargar documento" at bounding box center [937, 481] width 21 height 26
drag, startPoint x: 635, startPoint y: 267, endPoint x: 525, endPoint y: 258, distance: 110.4
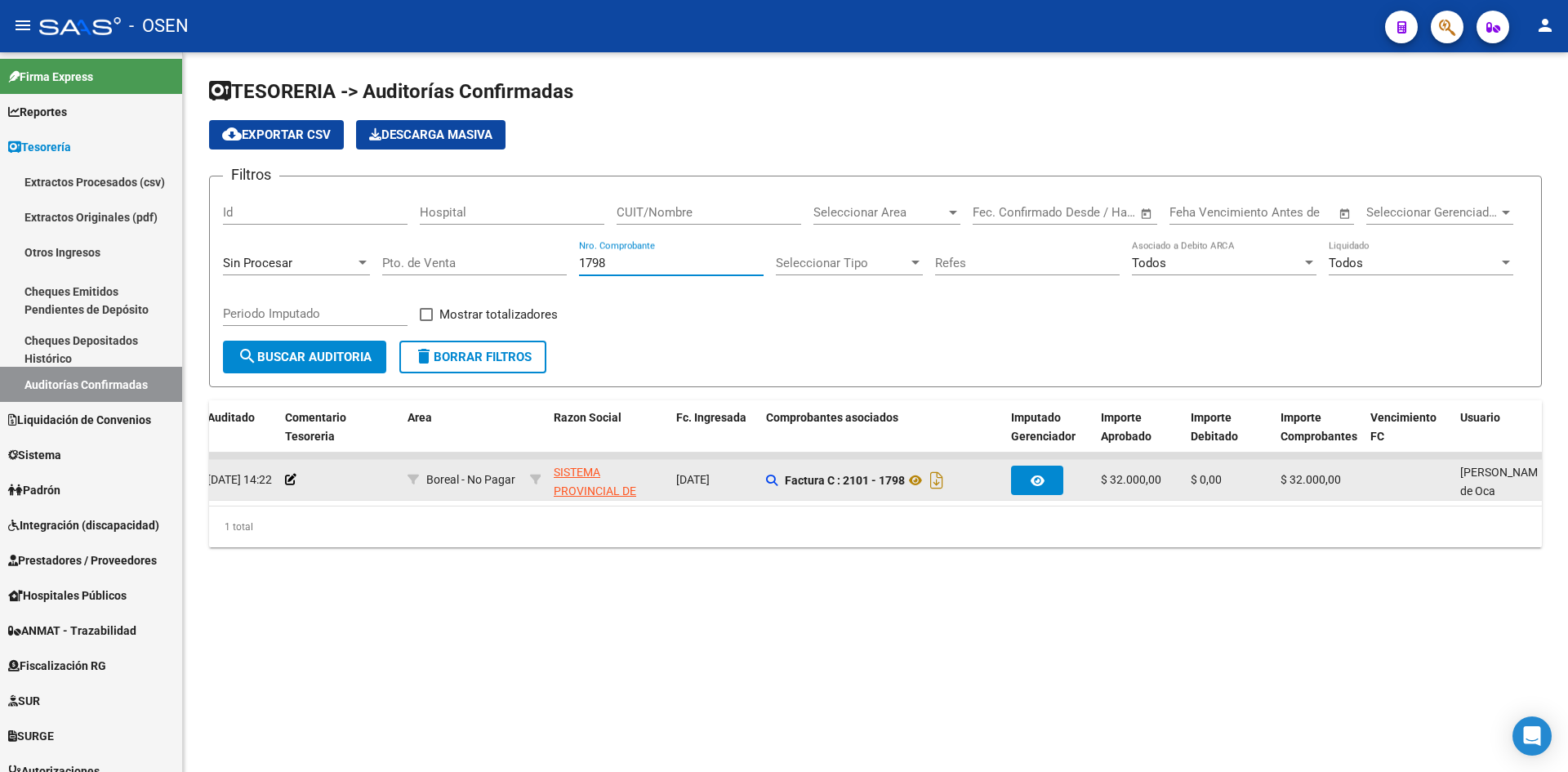
click at [525, 258] on div "Filtros Id Hospital CUIT/Nombre Seleccionar Area Seleccionar Area Start date – …" at bounding box center [876, 266] width 1305 height 151
click at [933, 482] on icon "Descargar documento" at bounding box center [937, 481] width 21 height 26
drag, startPoint x: 625, startPoint y: 261, endPoint x: 470, endPoint y: 255, distance: 155.1
click at [477, 259] on div "Filtros Id Hospital CUIT/Nombre Seleccionar Area Seleccionar Area Start date – …" at bounding box center [876, 266] width 1305 height 151
click at [939, 474] on icon "Descargar documento" at bounding box center [937, 481] width 21 height 26
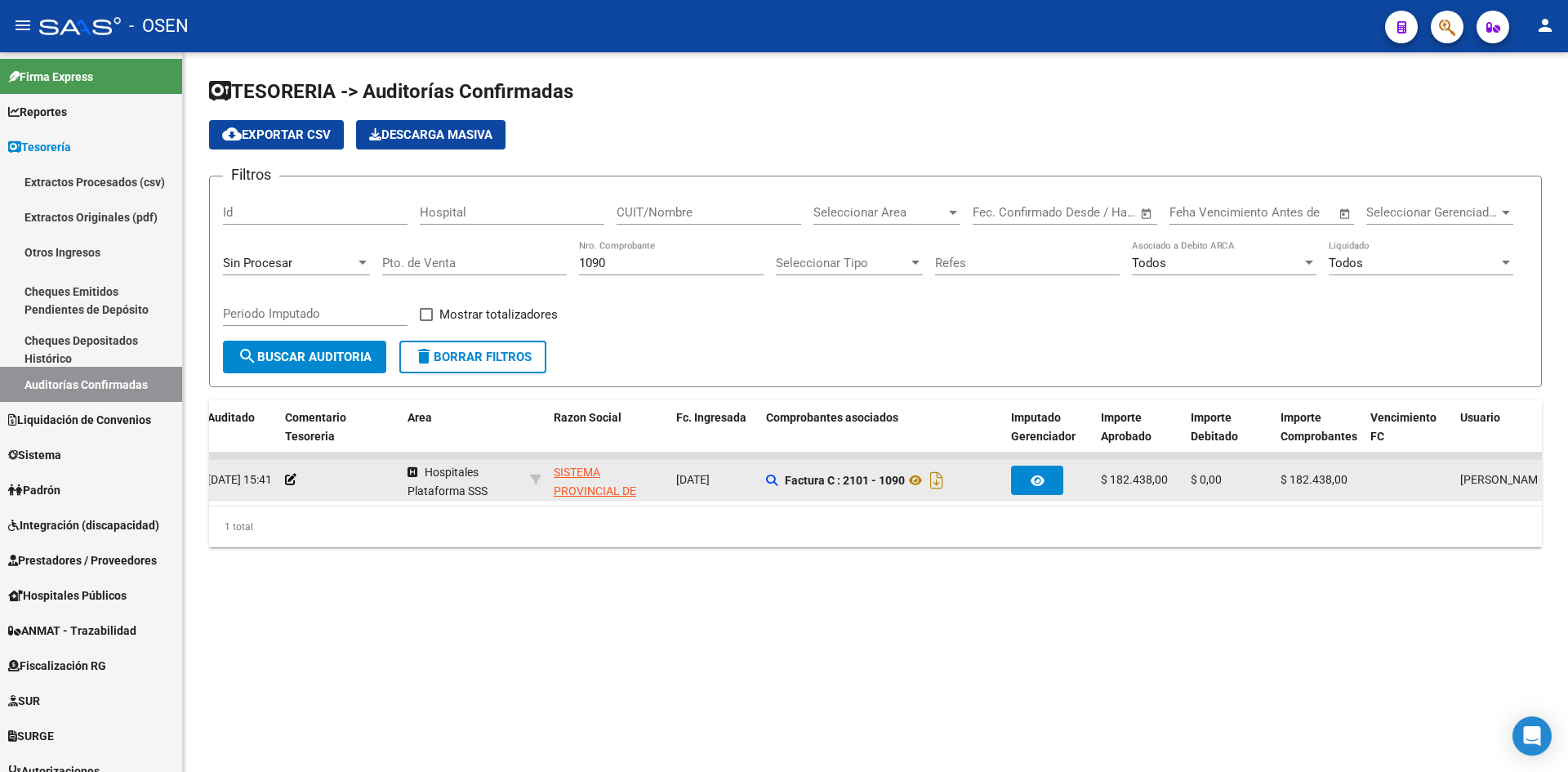
click at [380, 195] on div "Id" at bounding box center [315, 208] width 184 height 35
drag, startPoint x: 628, startPoint y: 264, endPoint x: 463, endPoint y: 241, distance: 166.6
click at [463, 241] on div "Filtros Id Hospital CUIT/Nombre Seleccionar Area Seleccionar Area Start date – …" at bounding box center [876, 266] width 1305 height 151
click at [929, 483] on icon "Descargar documento" at bounding box center [924, 481] width 21 height 26
drag, startPoint x: 633, startPoint y: 257, endPoint x: 522, endPoint y: 254, distance: 111.0
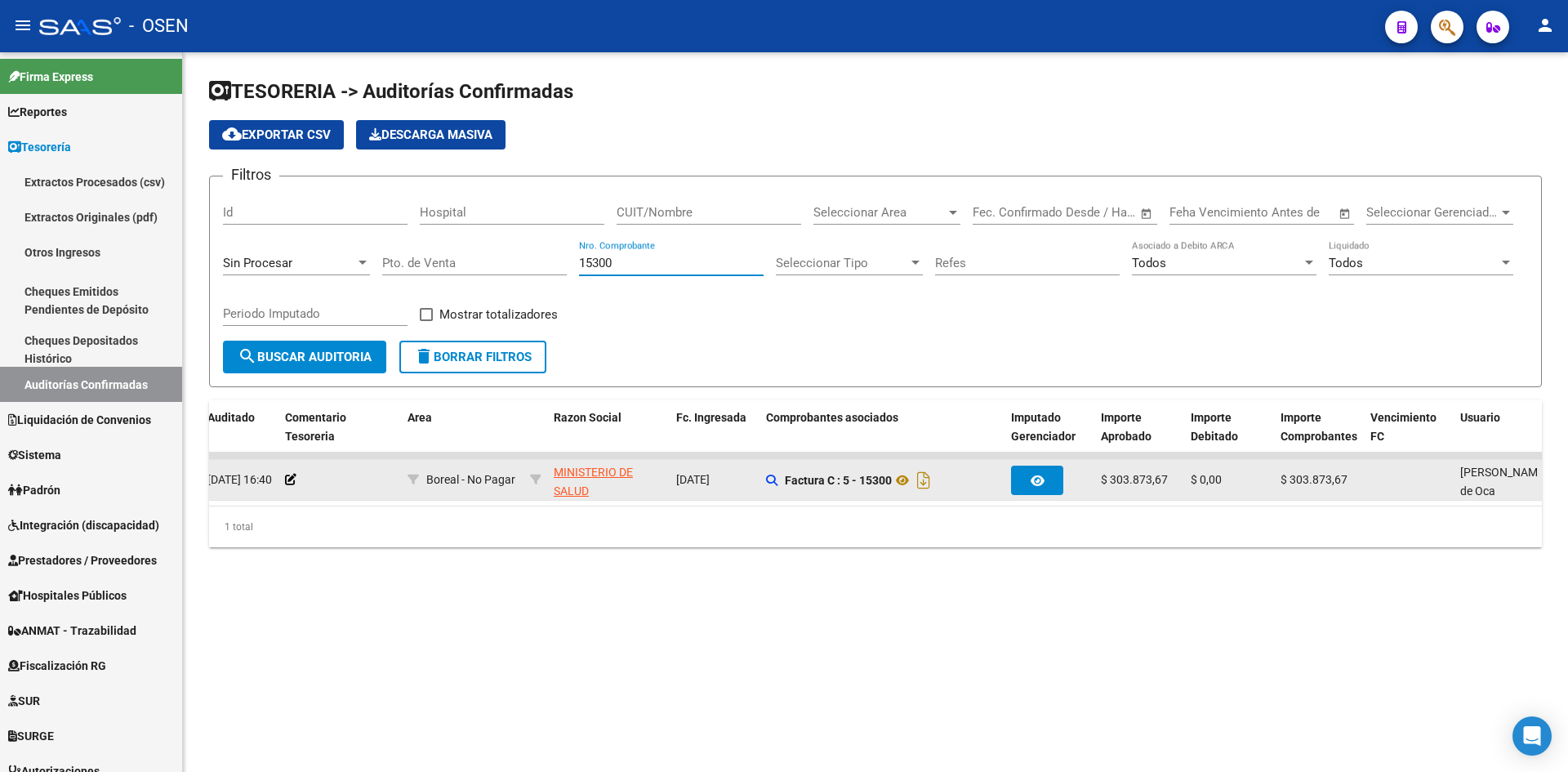
click at [520, 257] on div "Filtros Id Hospital CUIT/Nombre Seleccionar Area Seleccionar Area Start date – …" at bounding box center [876, 266] width 1305 height 151
click at [929, 481] on icon "Descargar documento" at bounding box center [924, 481] width 21 height 26
drag, startPoint x: 639, startPoint y: 264, endPoint x: 536, endPoint y: 256, distance: 103.3
click at [539, 260] on div "Filtros Id Hospital CUIT/Nombre Seleccionar Area Seleccionar Area Start date – …" at bounding box center [876, 266] width 1305 height 151
drag, startPoint x: 929, startPoint y: 475, endPoint x: 913, endPoint y: 463, distance: 20.0
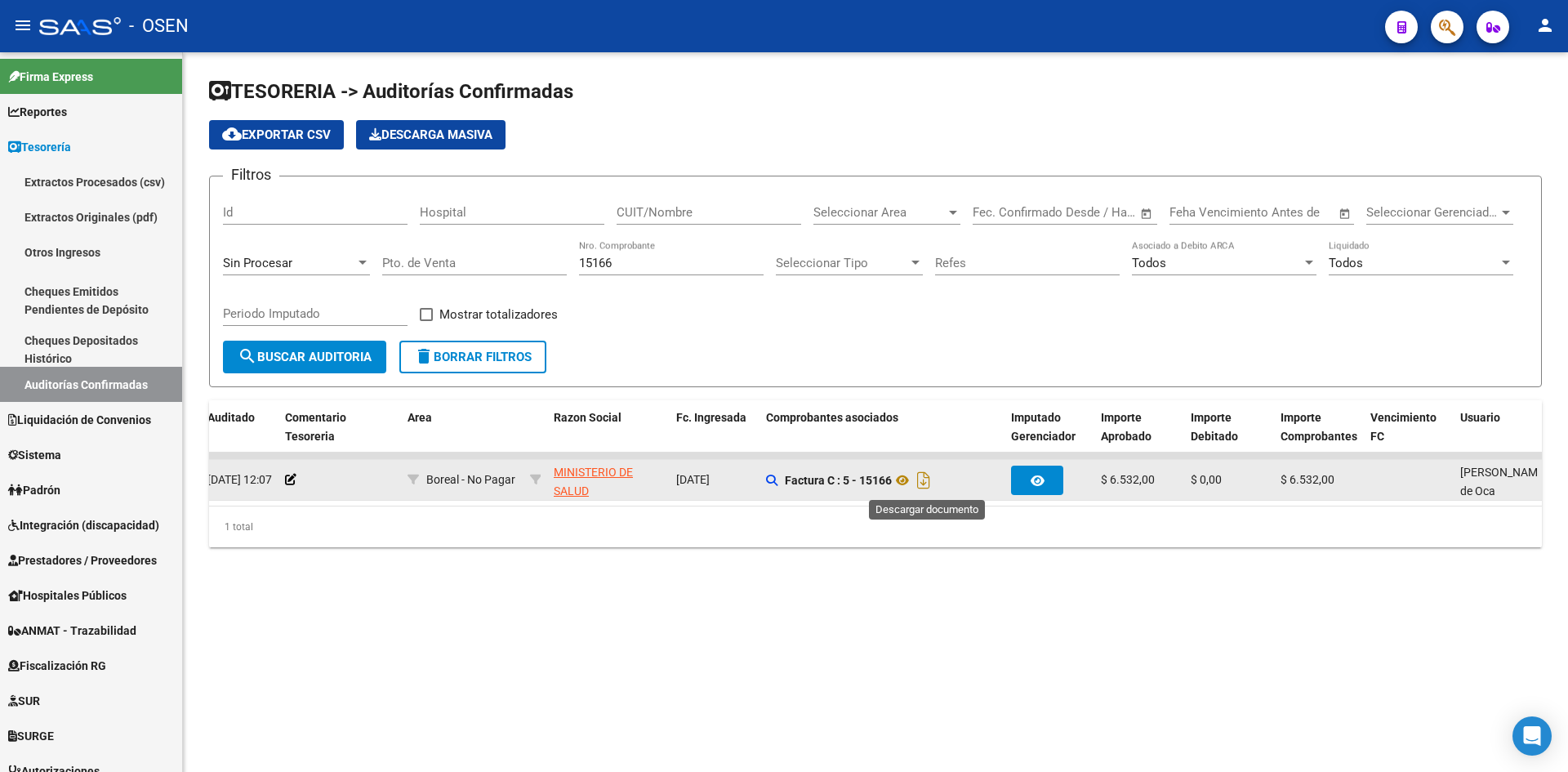
click at [929, 475] on icon "Descargar documento" at bounding box center [924, 481] width 21 height 26
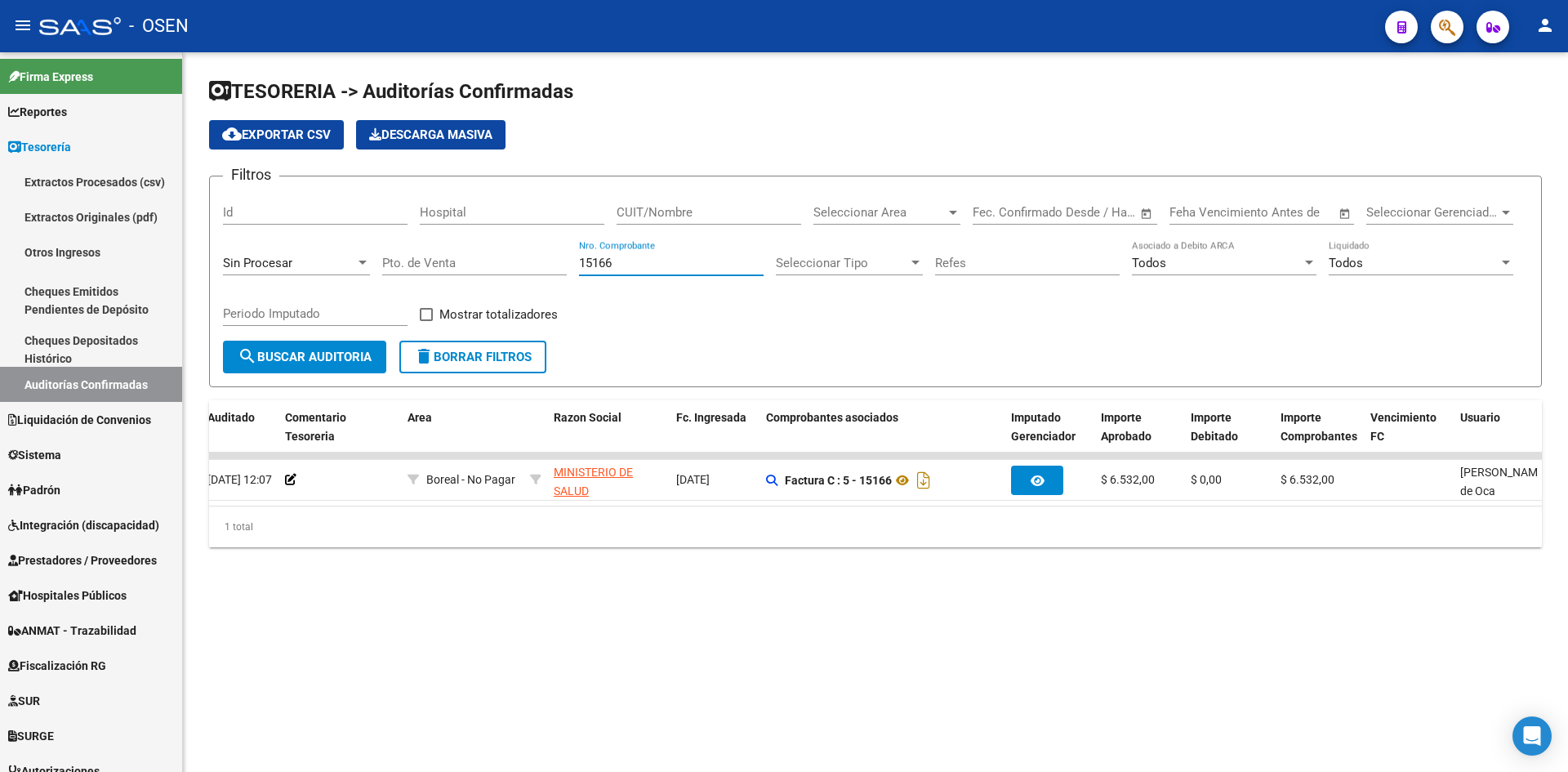
drag, startPoint x: 616, startPoint y: 265, endPoint x: 537, endPoint y: 255, distance: 79.6
click at [537, 255] on div "Filtros Id Hospital CUIT/Nombre Seleccionar Area Seleccionar Area Start date – …" at bounding box center [876, 266] width 1305 height 151
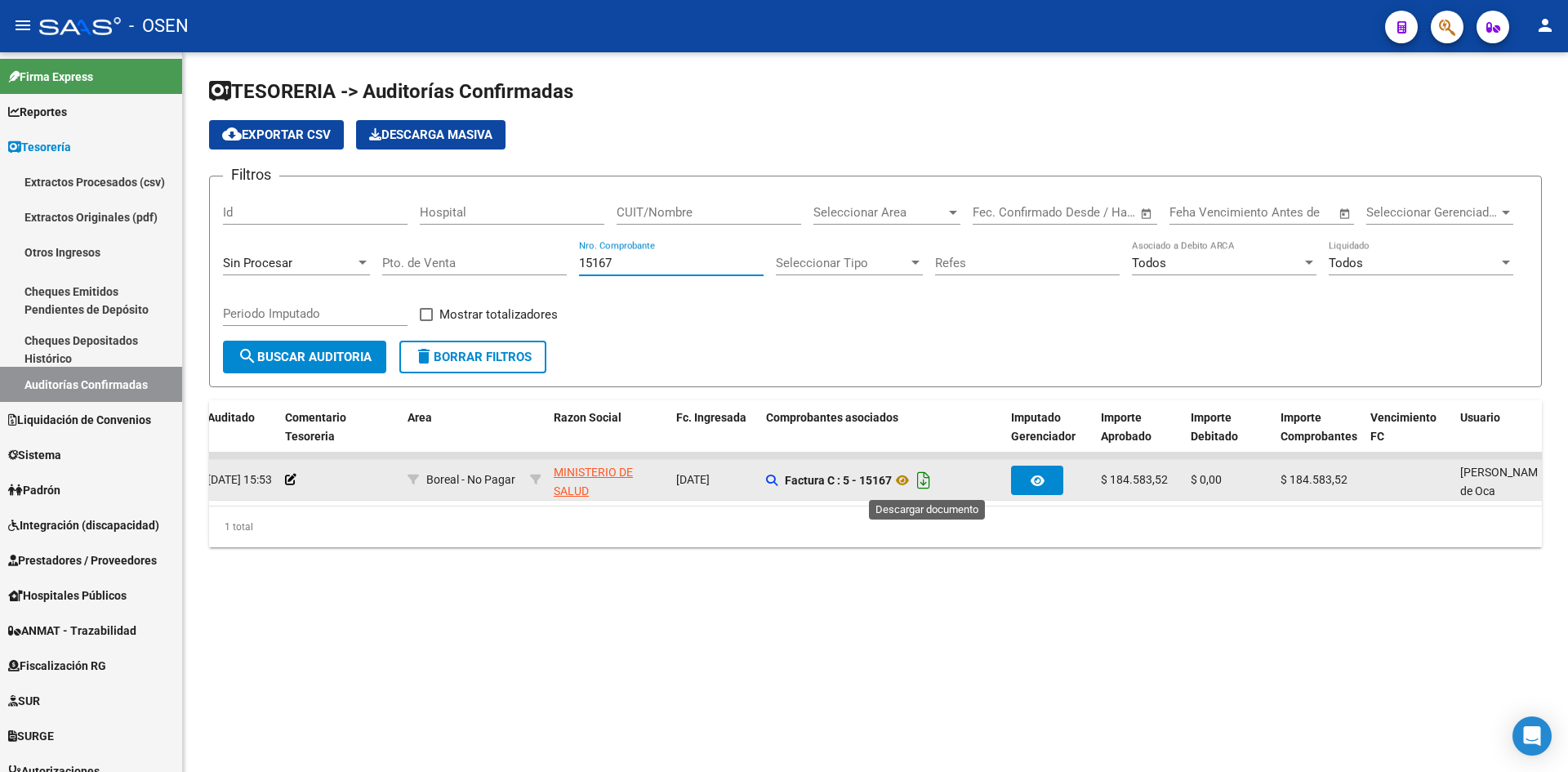
click at [935, 489] on icon "Descargar documento" at bounding box center [924, 481] width 21 height 26
drag, startPoint x: 654, startPoint y: 264, endPoint x: 377, endPoint y: 265, distance: 277.0
click at [376, 265] on div "Filtros Id Hospital CUIT/Nombre Seleccionar Area Seleccionar Area Start date – …" at bounding box center [876, 266] width 1305 height 151
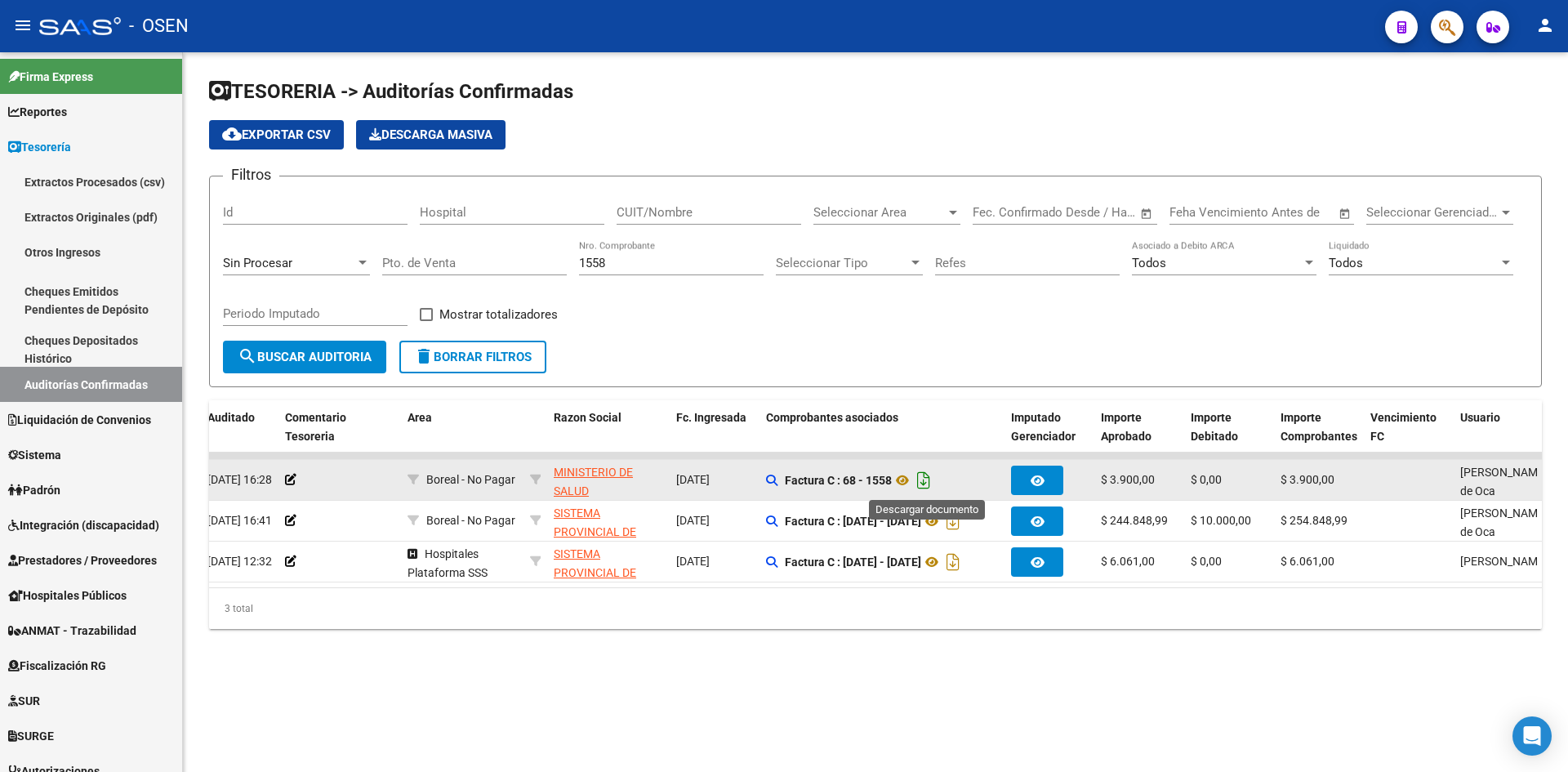
click at [929, 474] on icon "Descargar documento" at bounding box center [924, 481] width 21 height 26
drag, startPoint x: 631, startPoint y: 260, endPoint x: 488, endPoint y: 262, distance: 143.0
click at [488, 262] on div "Filtros Id Hospital CUIT/Nombre Seleccionar Area Seleccionar Area Start date – …" at bounding box center [876, 266] width 1305 height 151
type input "8"
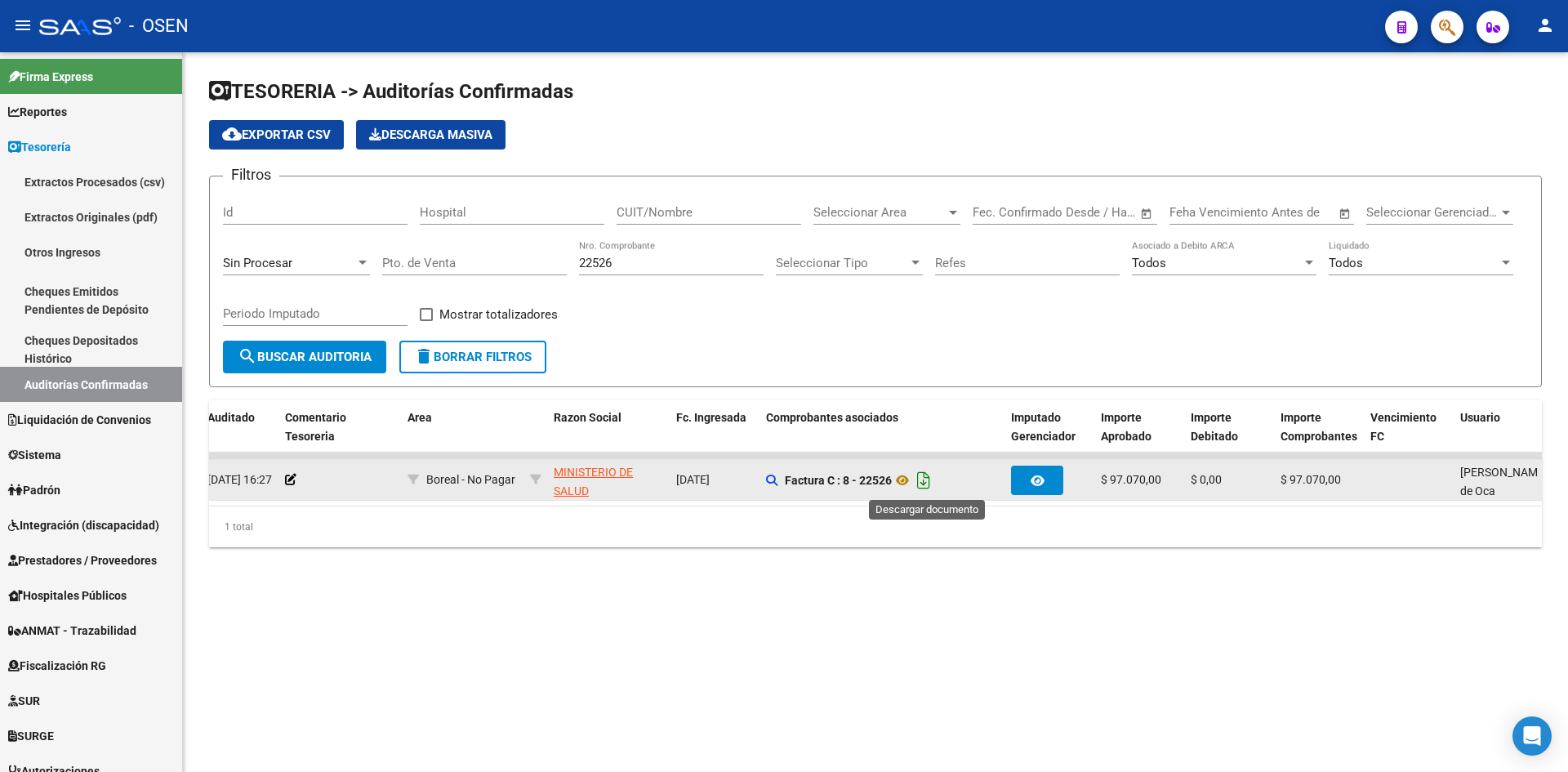
click at [931, 479] on icon "Descargar documento" at bounding box center [924, 481] width 21 height 26
drag, startPoint x: 619, startPoint y: 260, endPoint x: 543, endPoint y: 261, distance: 76.0
click at [543, 261] on div "Filtros Id Hospital CUIT/Nombre Seleccionar Area Seleccionar Area Start date – …" at bounding box center [876, 266] width 1305 height 151
click at [932, 476] on icon "Descargar documento" at bounding box center [924, 481] width 21 height 26
drag, startPoint x: 623, startPoint y: 256, endPoint x: 495, endPoint y: 256, distance: 128.0
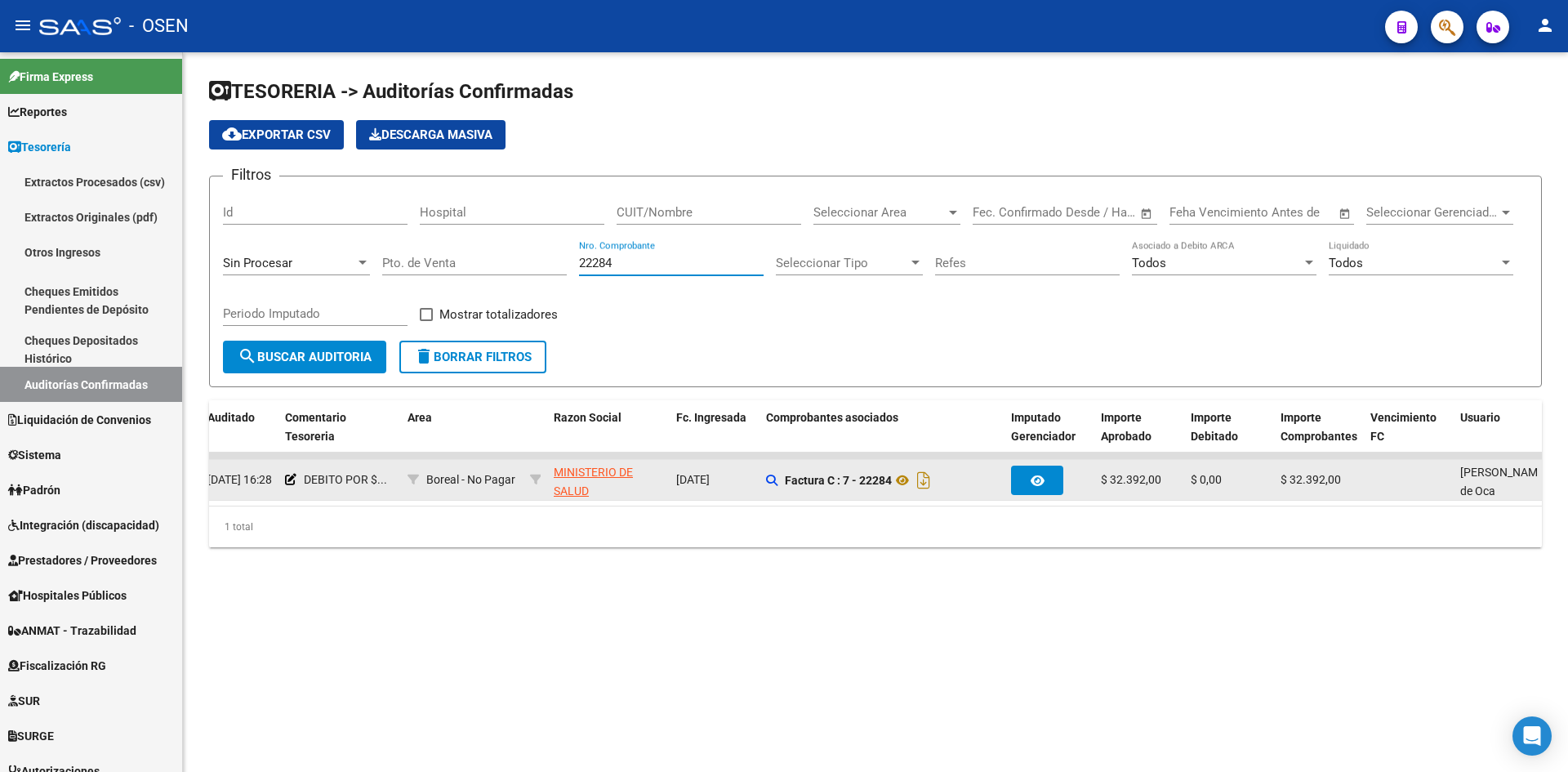
click at [495, 256] on div "Filtros Id Hospital CUIT/Nombre Seleccionar Area Seleccionar Area Start date – …" at bounding box center [876, 266] width 1305 height 151
click at [651, 256] on input "22284" at bounding box center [671, 263] width 184 height 15
drag, startPoint x: 654, startPoint y: 262, endPoint x: 412, endPoint y: 262, distance: 242.0
click at [412, 262] on div "Filtros Id Hospital CUIT/Nombre Seleccionar Area Seleccionar Area Start date – …" at bounding box center [876, 266] width 1305 height 151
click at [932, 475] on icon "Descargar documento" at bounding box center [930, 481] width 21 height 26
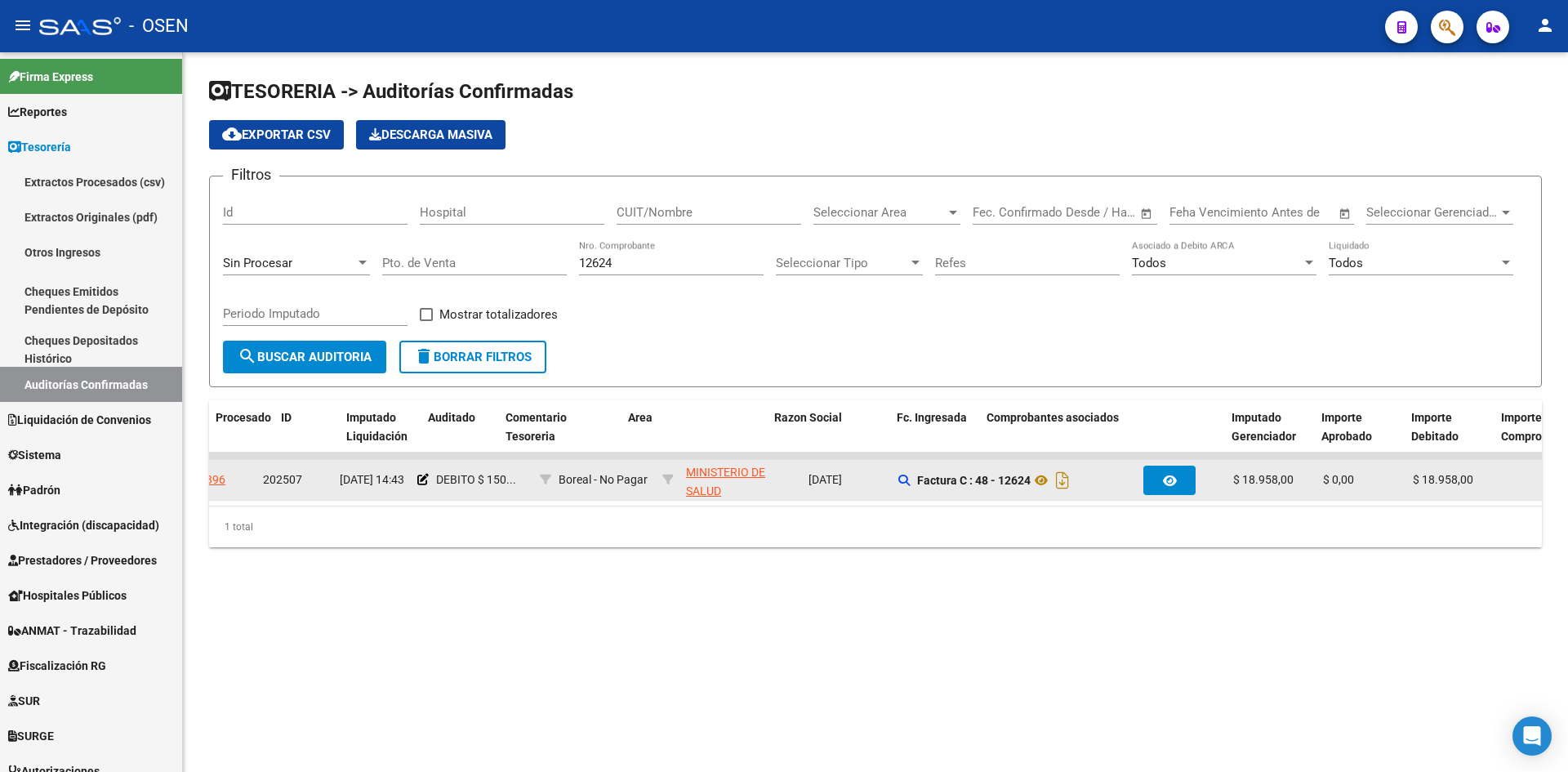
scroll to position [0, 0]
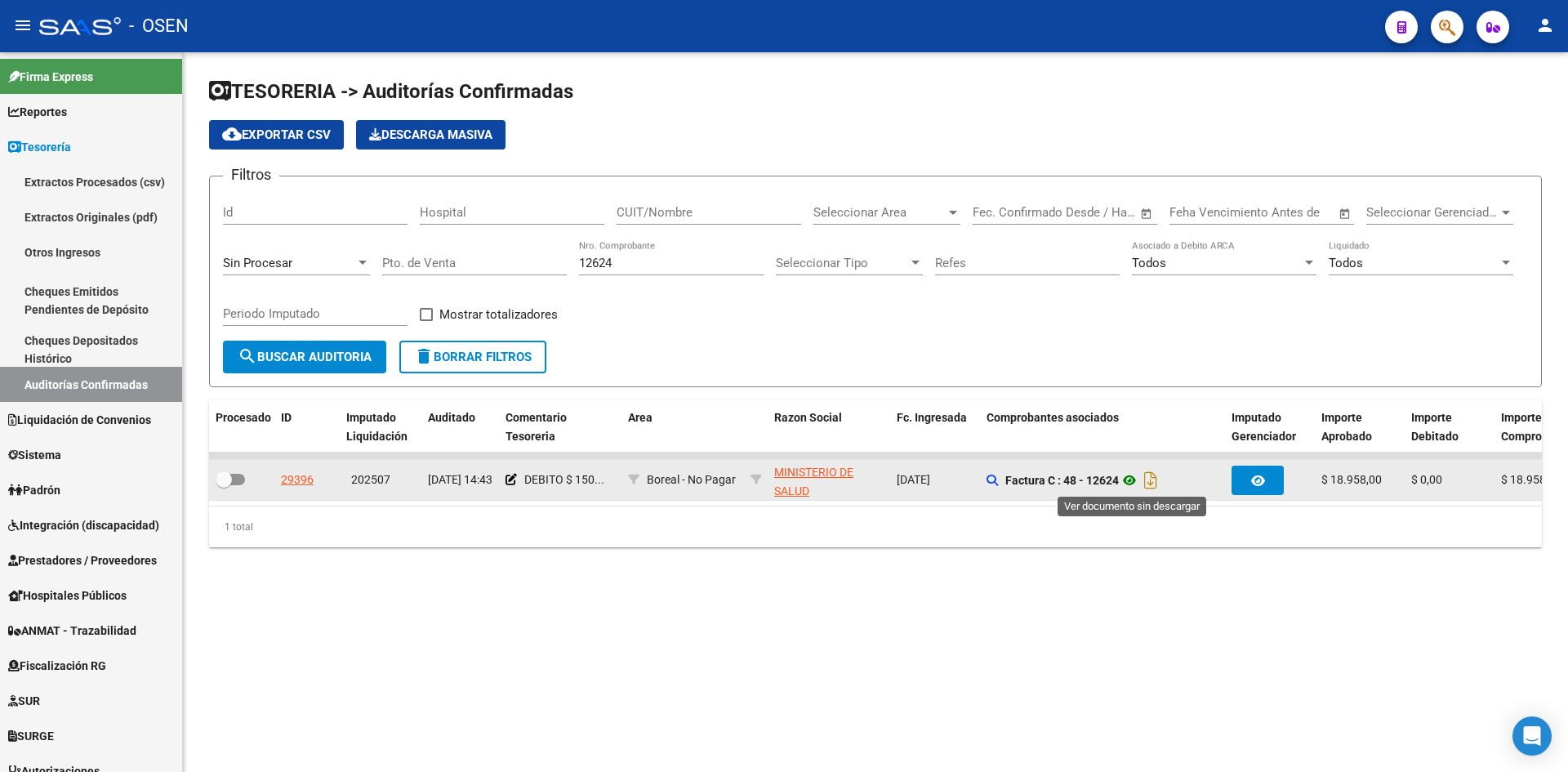
click at [1133, 477] on icon at bounding box center [1129, 480] width 21 height 19
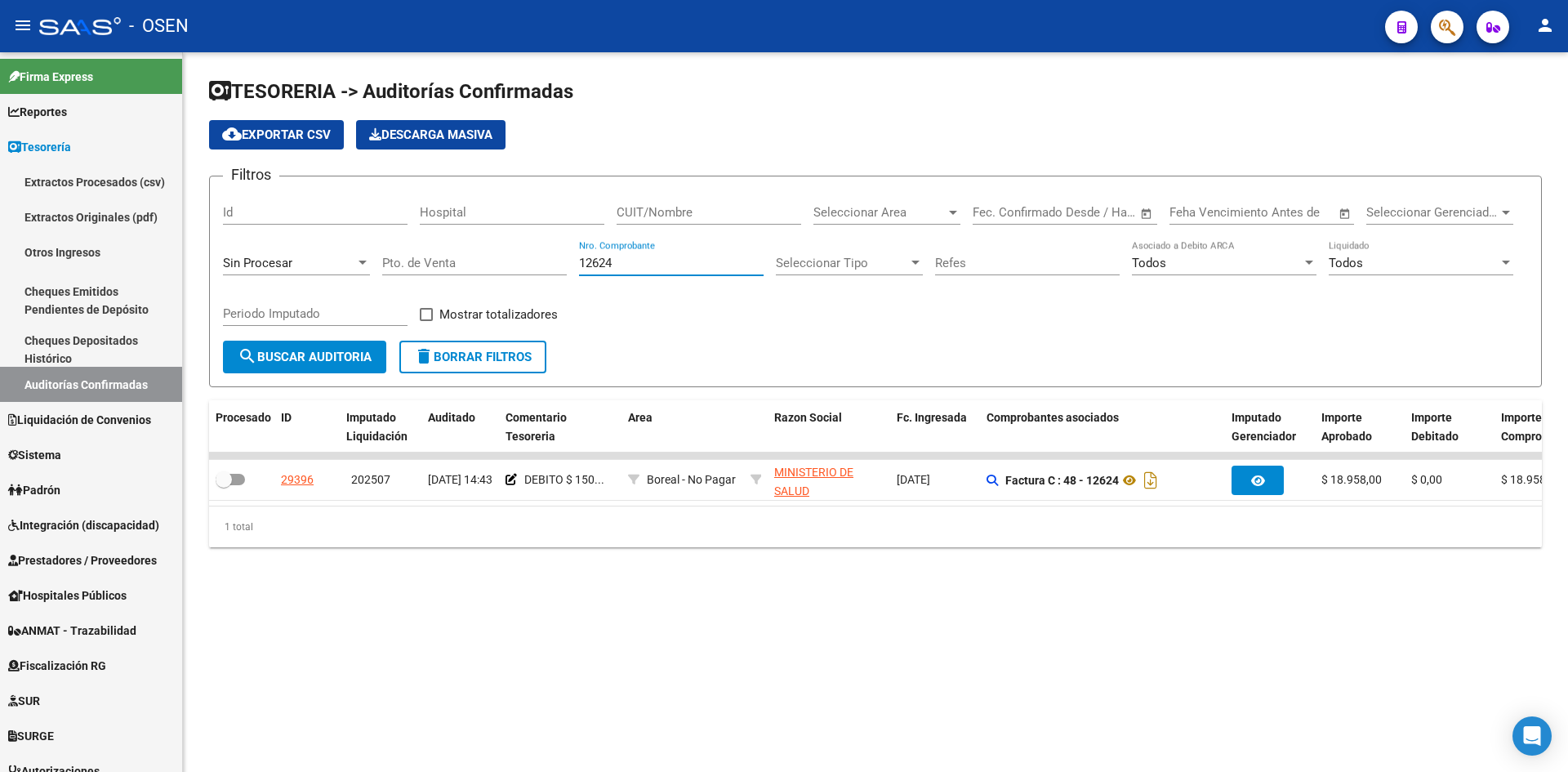
drag, startPoint x: 638, startPoint y: 263, endPoint x: 486, endPoint y: 259, distance: 152.1
click at [486, 259] on div "Filtros Id Hospital CUIT/Nombre Seleccionar Area Seleccionar Area Start date – …" at bounding box center [876, 266] width 1305 height 151
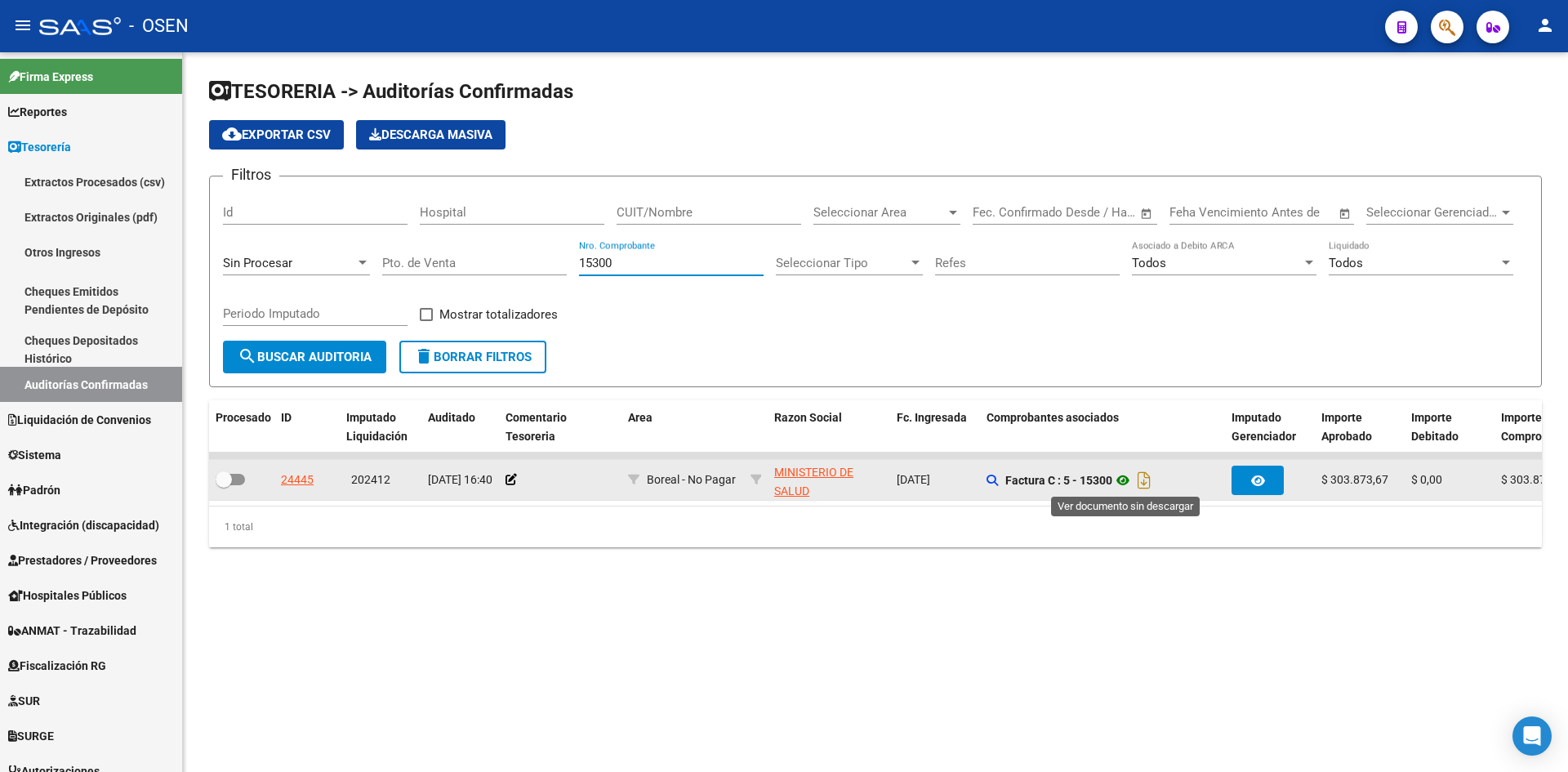
type input "15300"
click at [1127, 477] on icon at bounding box center [1123, 480] width 21 height 19
